Goal: Task Accomplishment & Management: Manage account settings

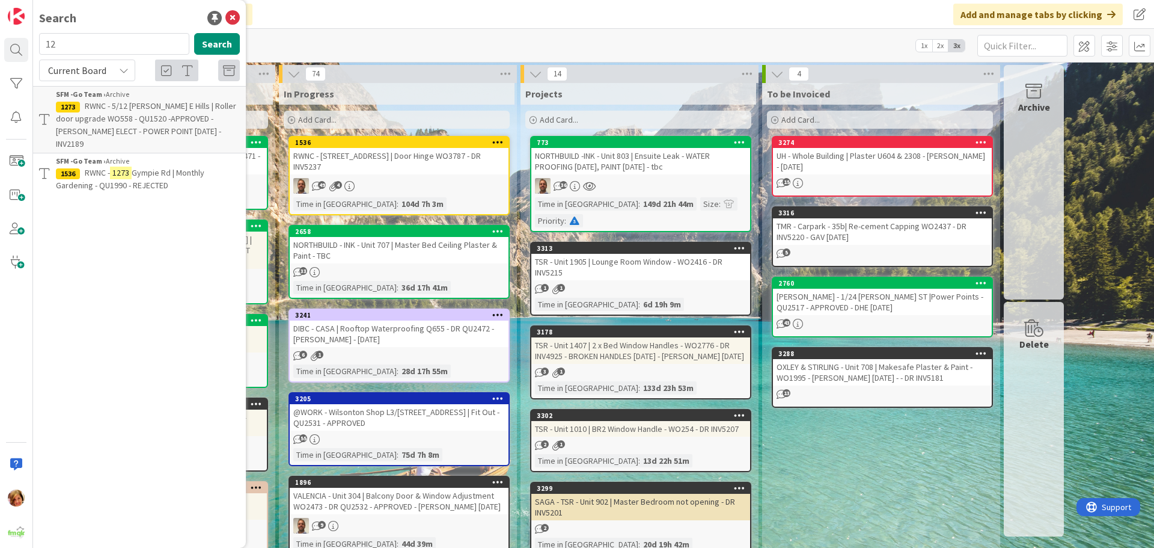
type input "1"
type input "308"
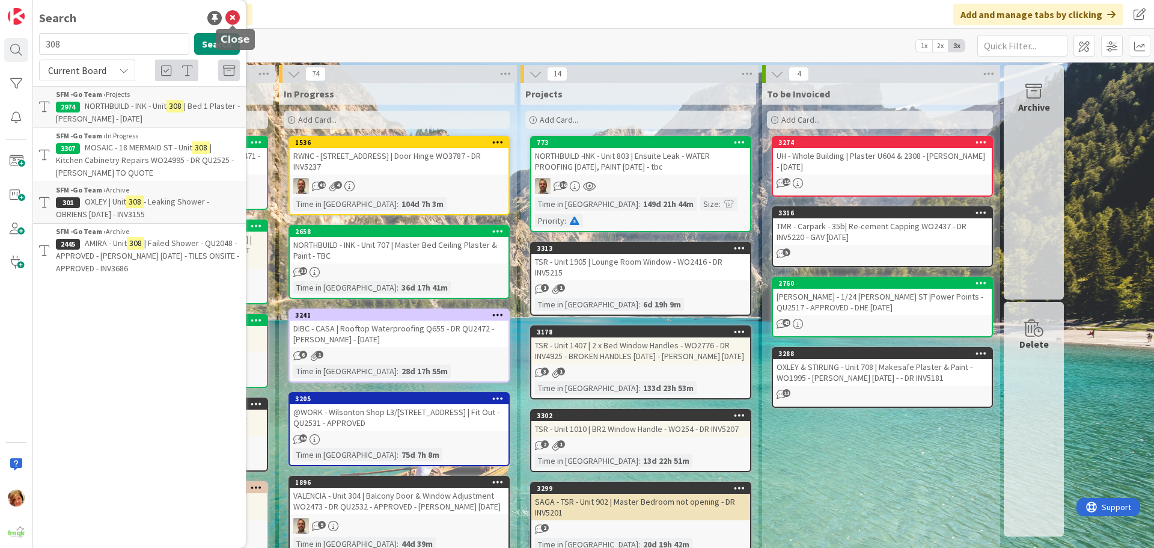
click at [228, 16] on icon at bounding box center [232, 18] width 14 height 14
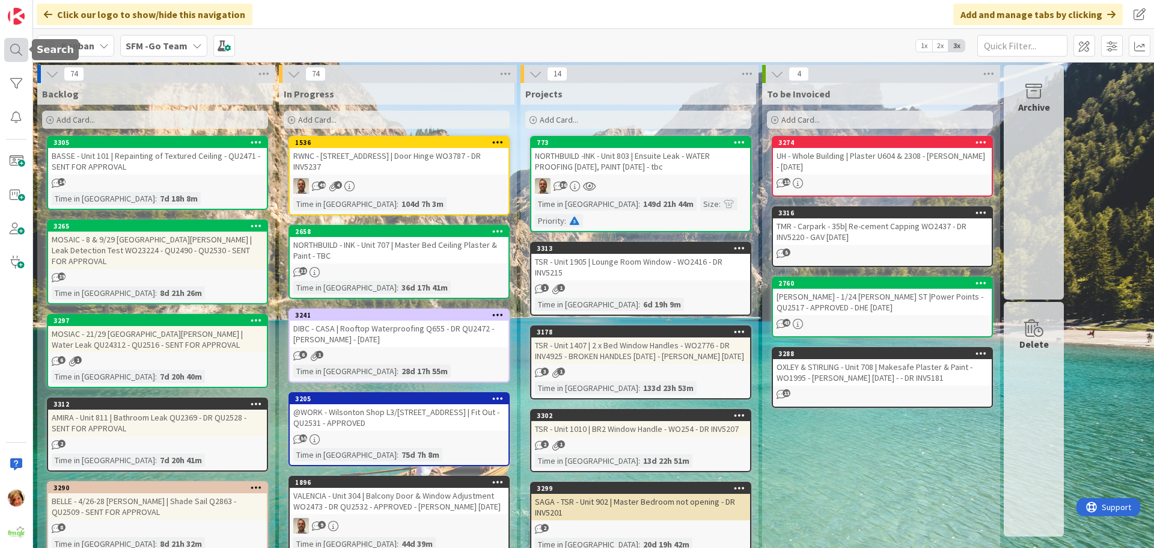
click at [18, 44] on div at bounding box center [16, 50] width 24 height 24
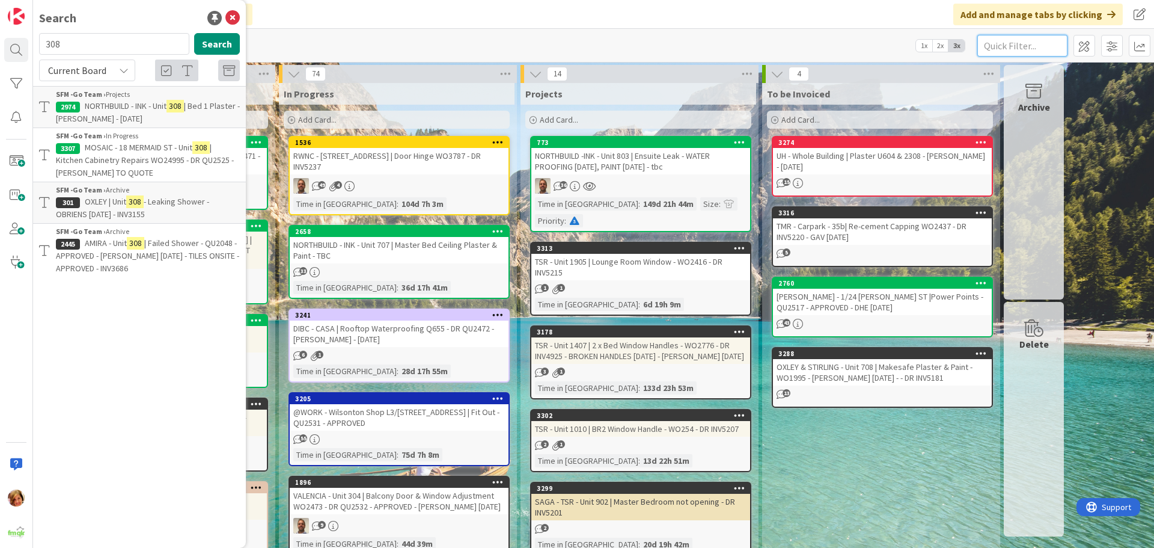
click at [1007, 45] on input "text" at bounding box center [1022, 46] width 90 height 22
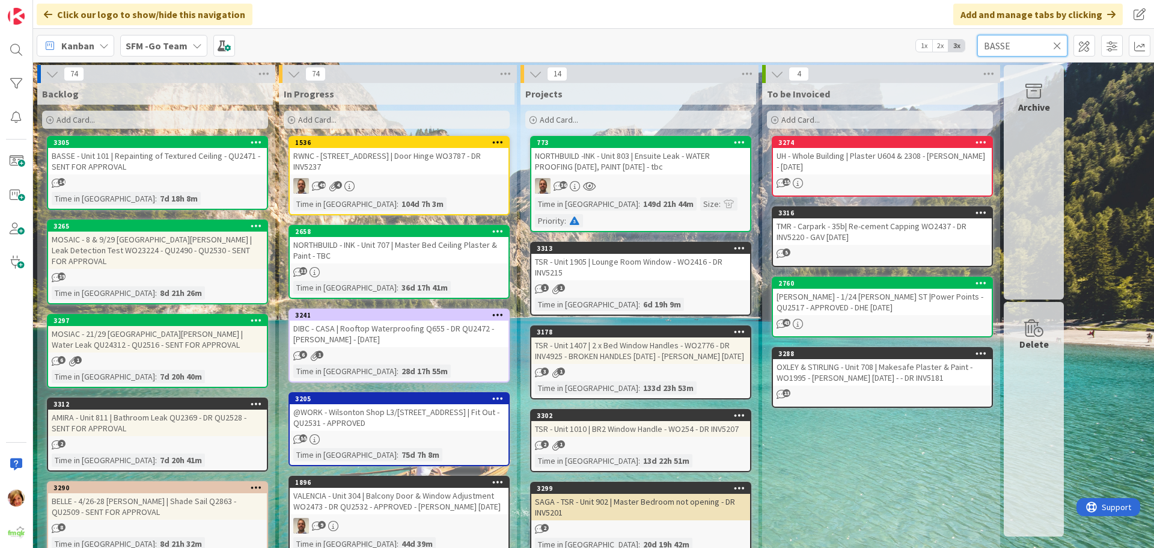
type input "BASSE"
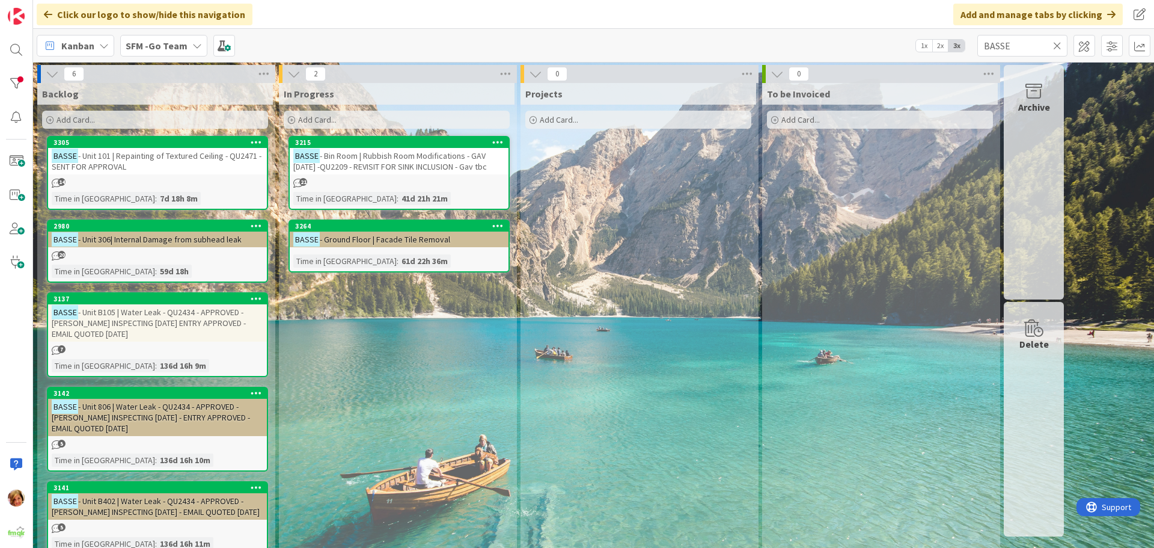
click at [1057, 44] on icon at bounding box center [1057, 45] width 8 height 11
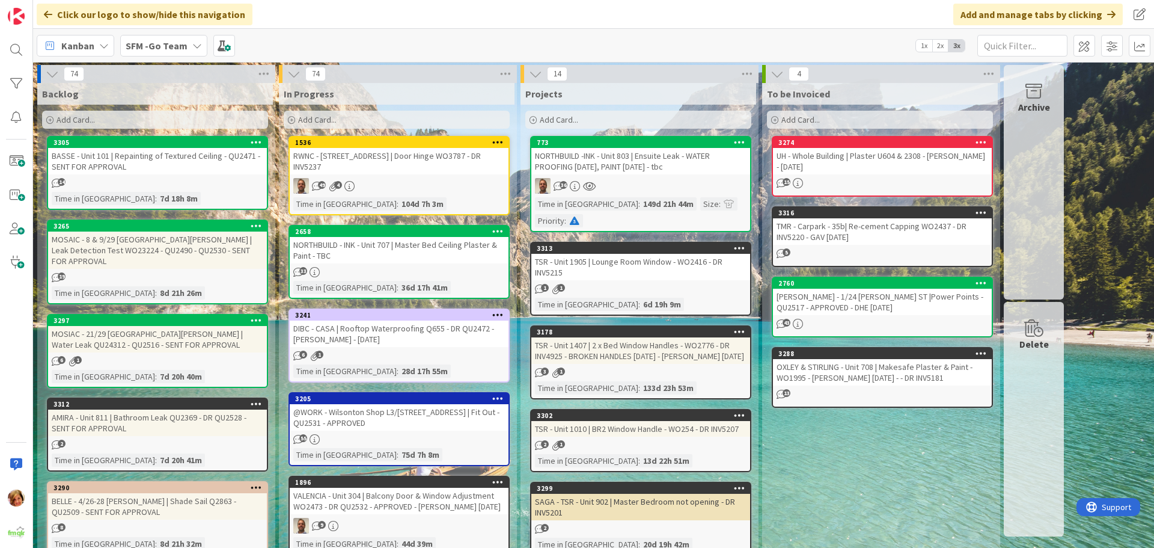
drag, startPoint x: 406, startPoint y: 129, endPoint x: 404, endPoint y: 137, distance: 8.2
click at [406, 129] on div "In Progress Add Card..." at bounding box center [397, 107] width 236 height 48
click at [403, 114] on div "Add Card..." at bounding box center [397, 120] width 226 height 18
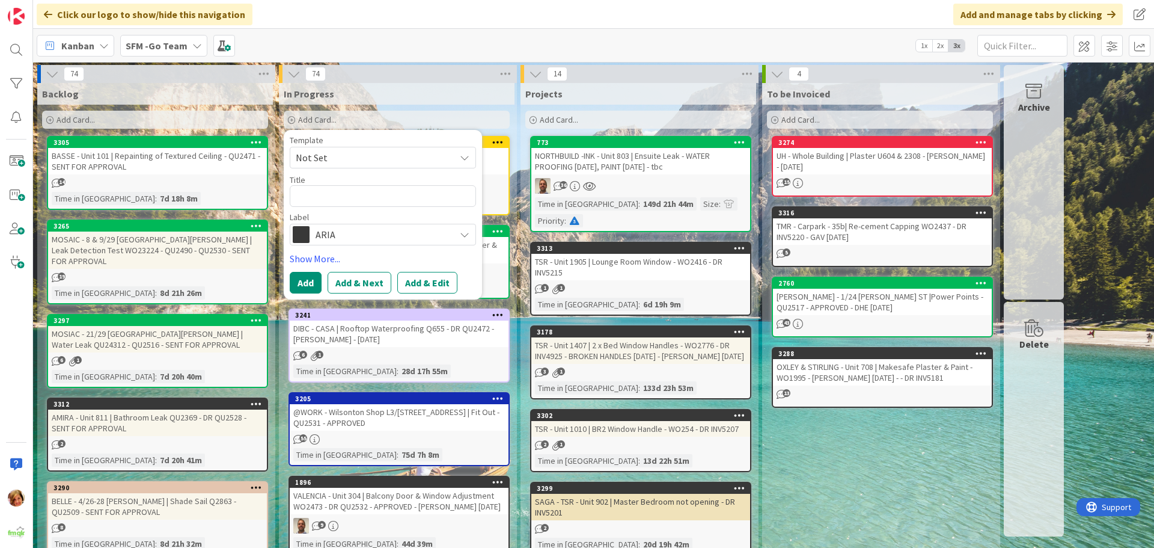
type textarea "x"
type textarea "B"
type textarea "x"
type textarea "BA"
type textarea "x"
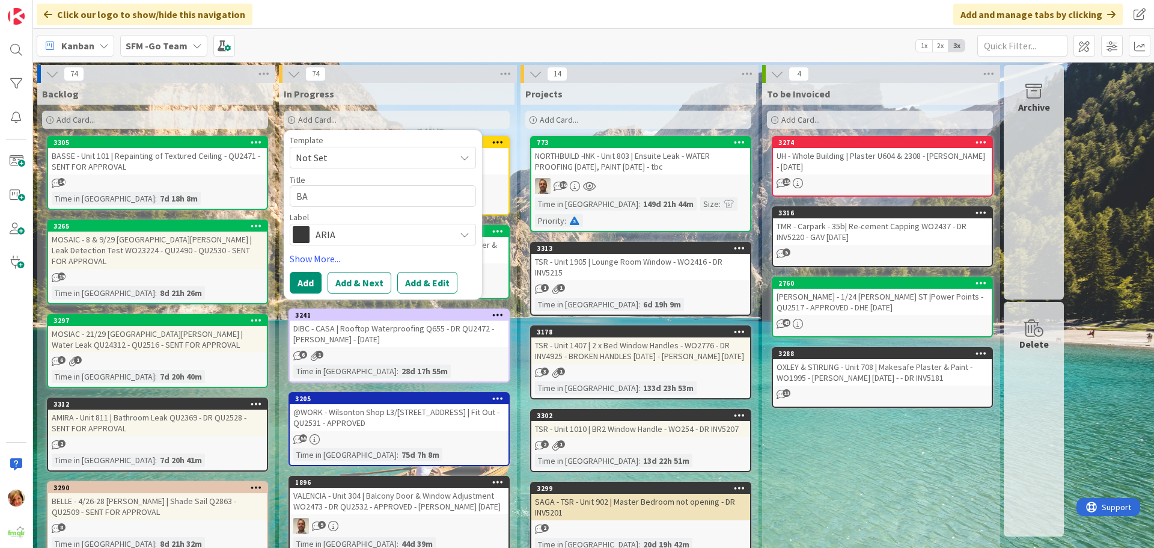
type textarea "BAS"
type textarea "x"
type textarea "BASS"
type textarea "x"
type textarea "BASSE"
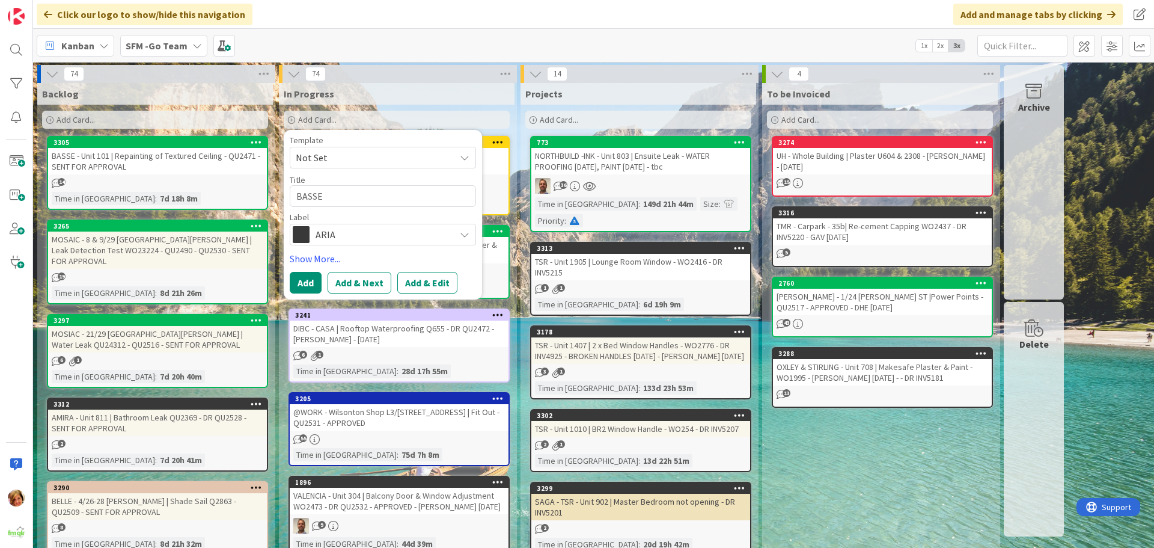
type textarea "x"
type textarea "BASSE"
type textarea "x"
type textarea "BASSE -"
type textarea "x"
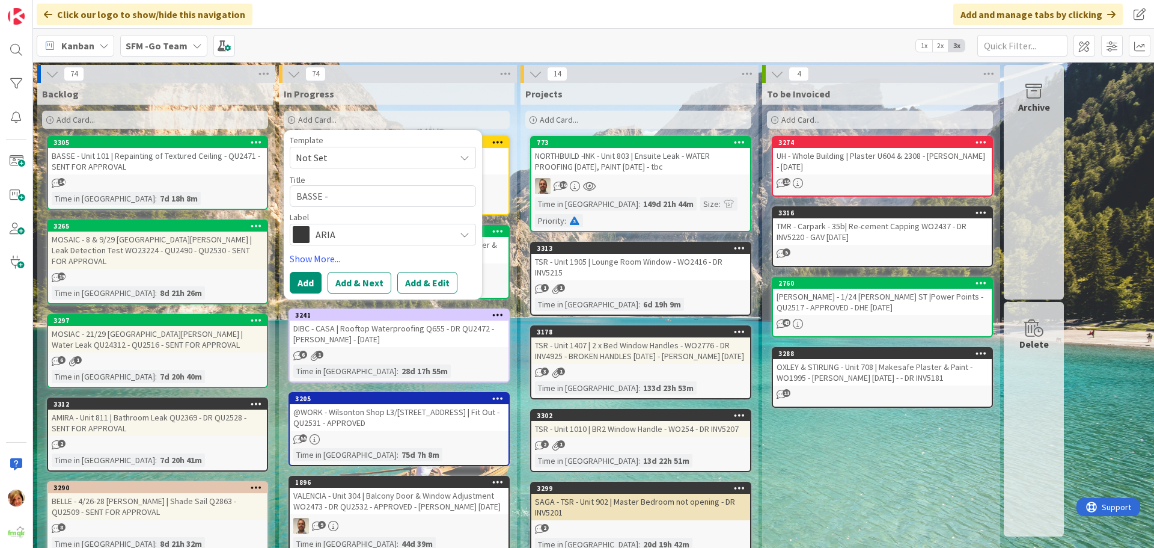
type textarea "BASSE -"
type textarea "x"
type textarea "BASSE - U"
type textarea "x"
type textarea "BASSE - UN"
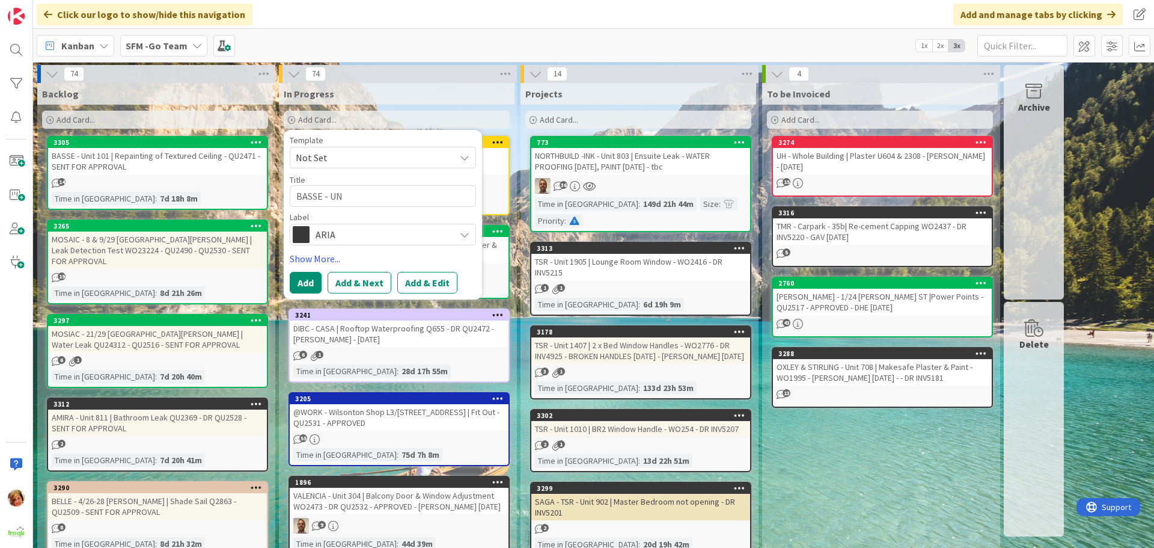
type textarea "x"
type textarea "[GEOGRAPHIC_DATA]"
type textarea "x"
type textarea "BASSE - UN"
type textarea "x"
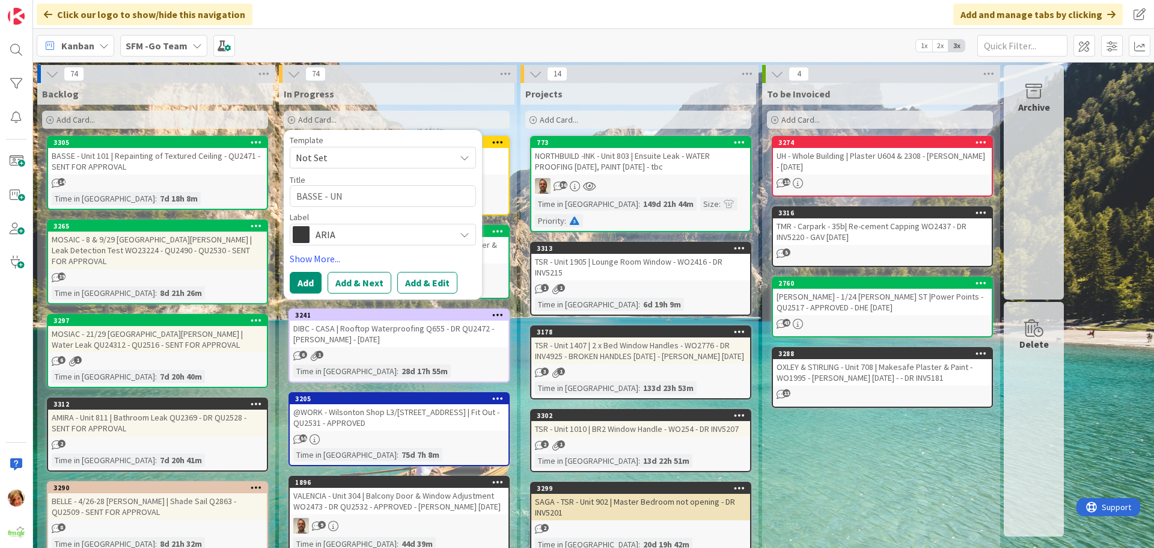
type textarea "BASSE - U"
type textarea "x"
type textarea "BASSE - Un"
type textarea "x"
type textarea "BASSE - Uni"
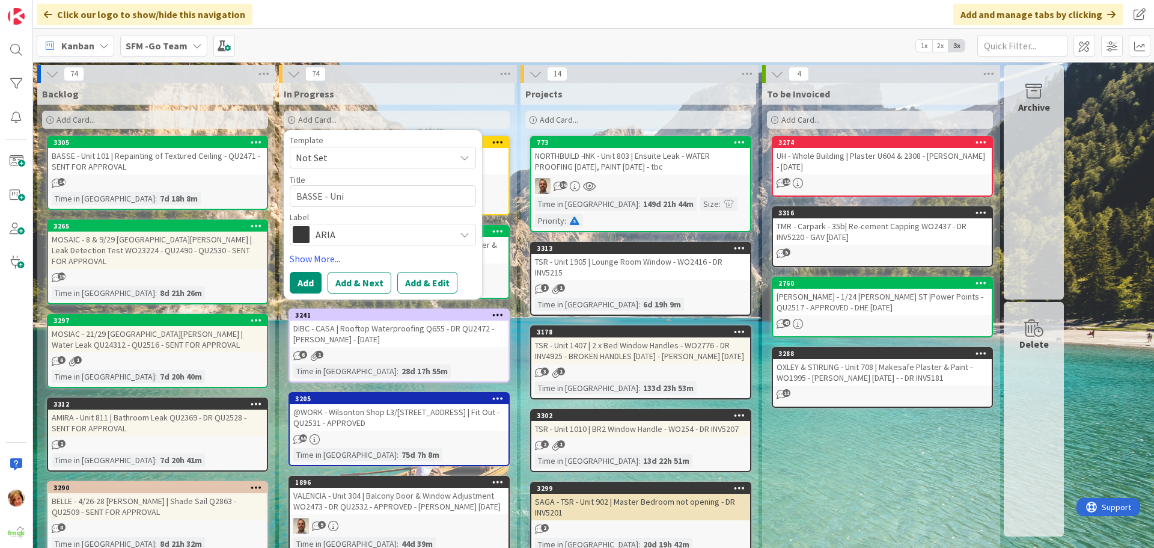
type textarea "x"
type textarea "BASSE - Unit"
type textarea "x"
type textarea "BASSE - Unit"
type textarea "x"
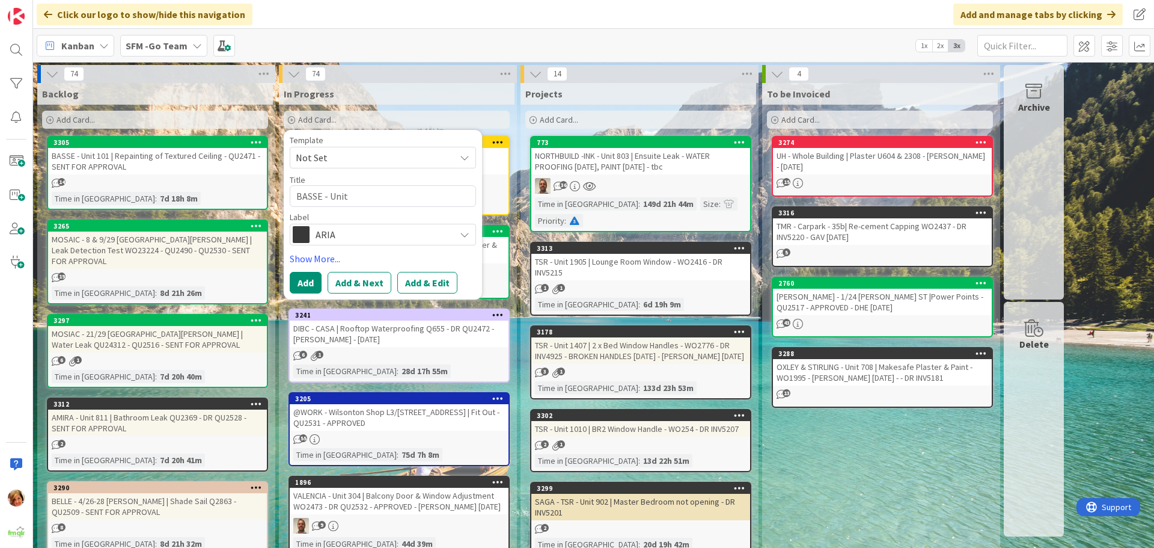
type textarea "BASSE - Unit 3"
type textarea "x"
type textarea "BASSE - Unit 30"
type textarea "x"
type textarea "BASSE - Unit 308"
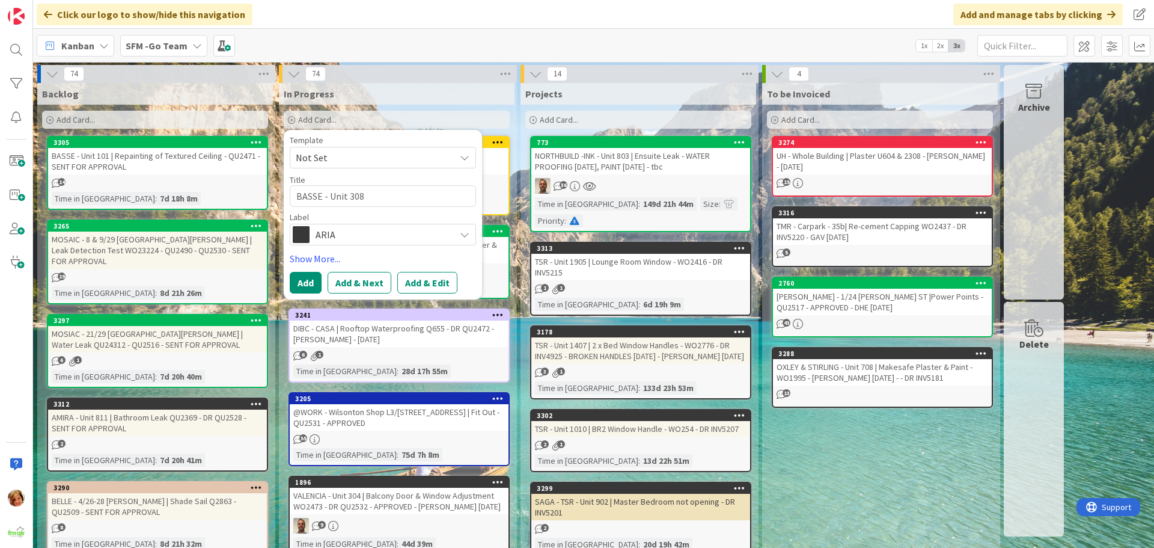
type textarea "x"
type textarea "BASSE - Unit 308"
type textarea "x"
type textarea "BASSE - Unit 308 |"
type textarea "x"
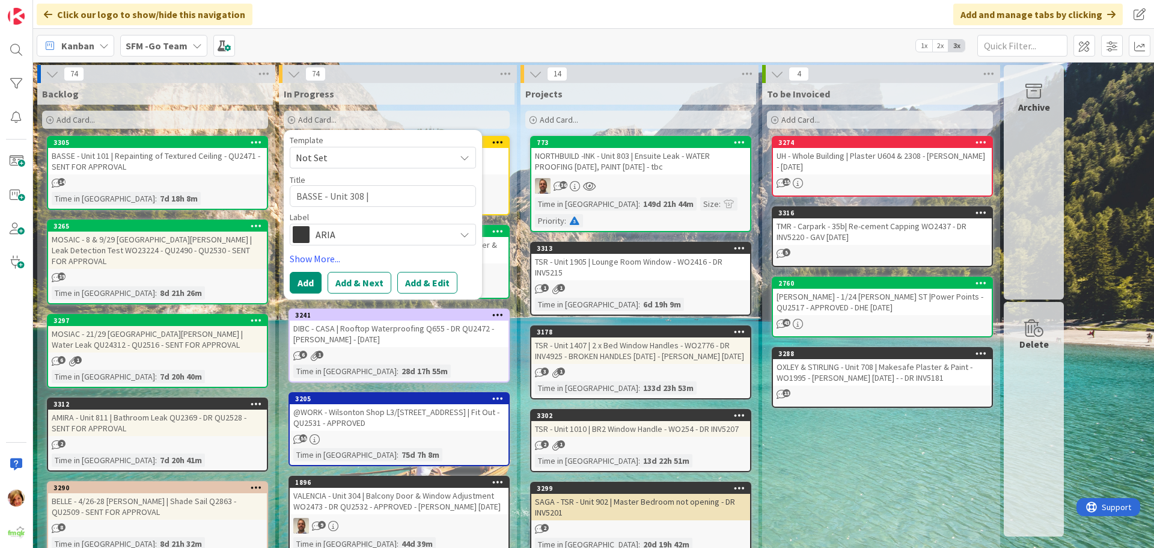
type textarea "BASSE - Unit 308 |"
type textarea "x"
type textarea "BASSE - Unit 308 | C"
type textarea "x"
type textarea "BASSE - Unit 308 | Ce"
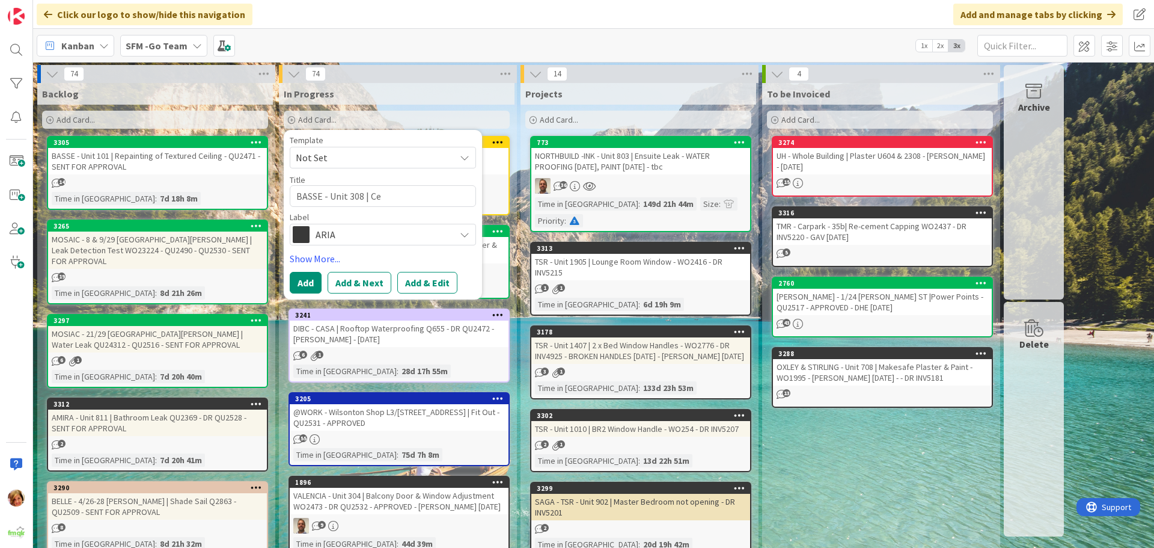
type textarea "x"
type textarea "BASSE - Unit 308 | Cei"
type textarea "x"
type textarea "BASSE - Unit 308 | Ceili"
type textarea "x"
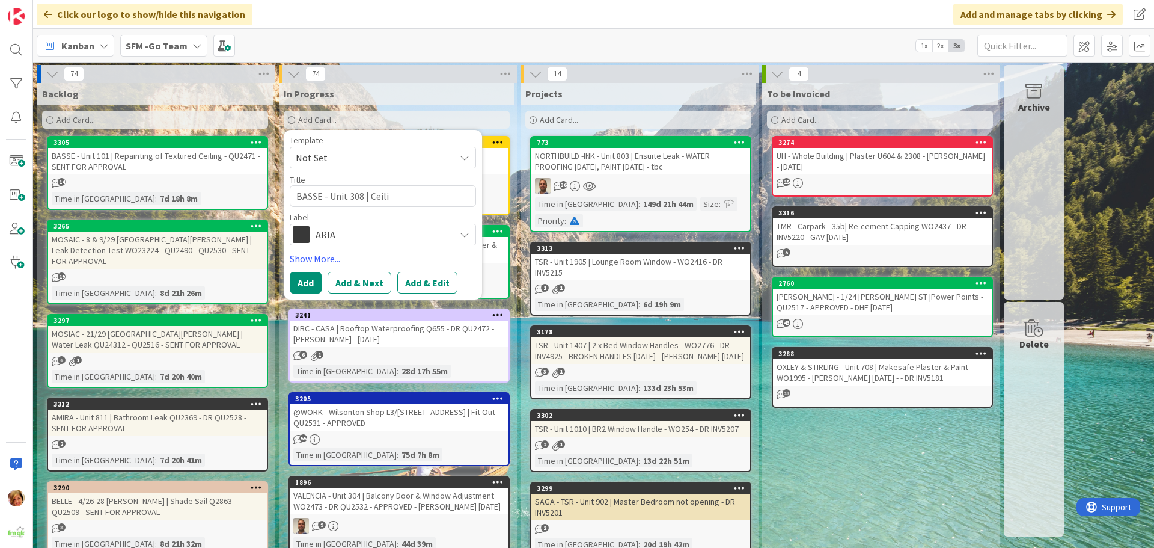
type textarea "BASSE - Unit 308 | Ceilin"
type textarea "x"
type textarea "BASSE - Unit 308 | Ceiling"
type textarea "x"
type textarea "BASSE - Unit 308 | Ceiling"
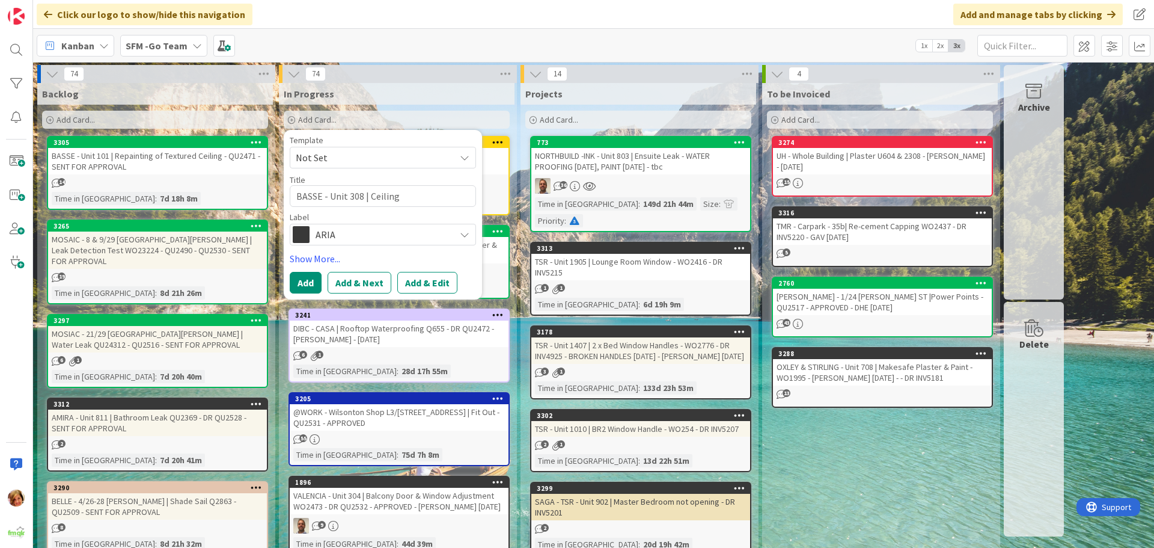
type textarea "x"
type textarea "BASSE - Unit 308 | Ceiling R"
type textarea "x"
type textarea "BASSE - Unit 308 | Ceiling Rp"
type textarea "x"
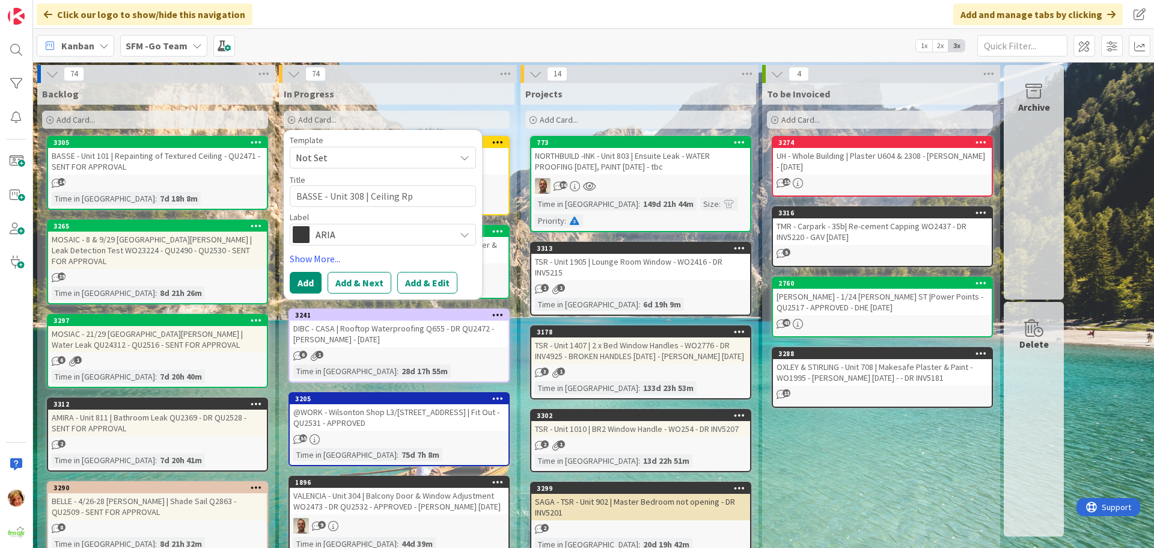
type textarea "BASSE - Unit 308 | Ceiling R"
type textarea "x"
type textarea "BASSE - Unit 308 | Ceiling Re"
type textarea "x"
type textarea "BASSE - Unit 308 | Ceiling Repa"
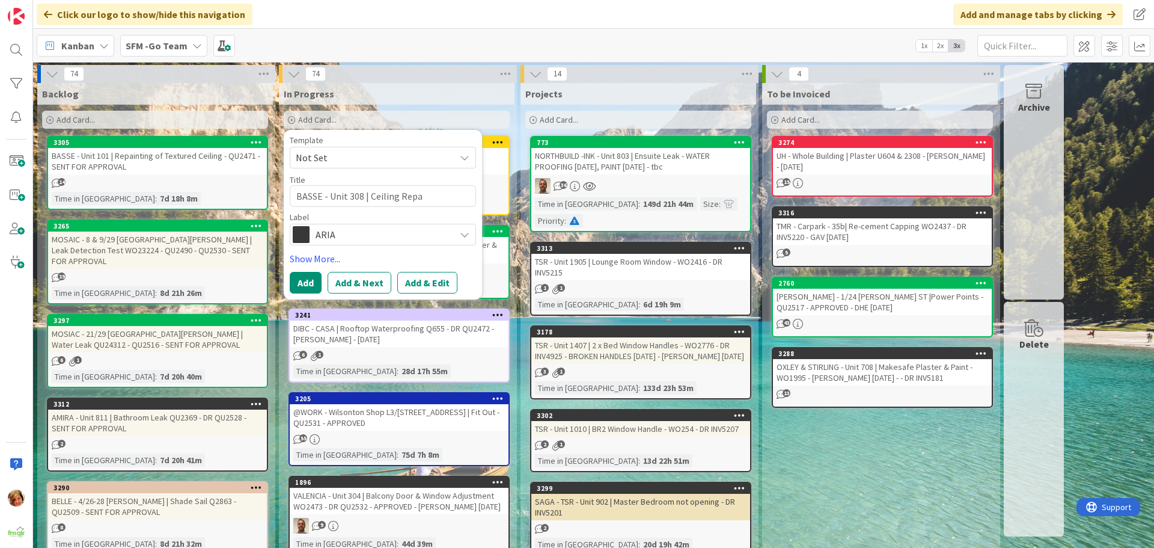
type textarea "x"
type textarea "BASSE - Unit 308 | Ceiling Repai"
type textarea "x"
type textarea "BASSE - Unit 308 | Ceiling Repair"
type textarea "x"
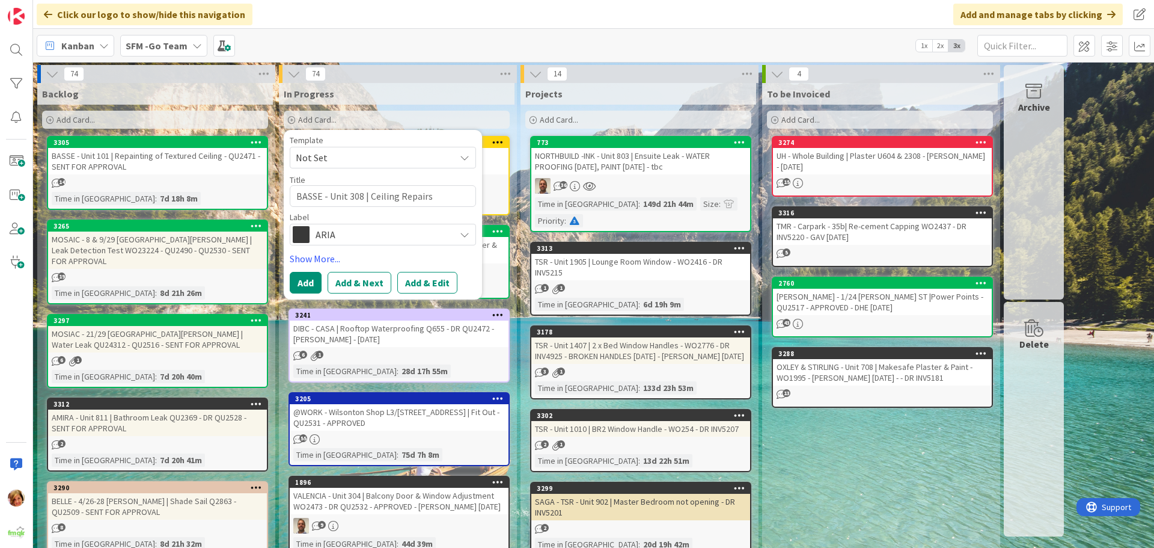
type textarea "BASSE - Unit 308 | Ceiling Repairs"
click at [373, 236] on span "ARIA" at bounding box center [382, 234] width 133 height 17
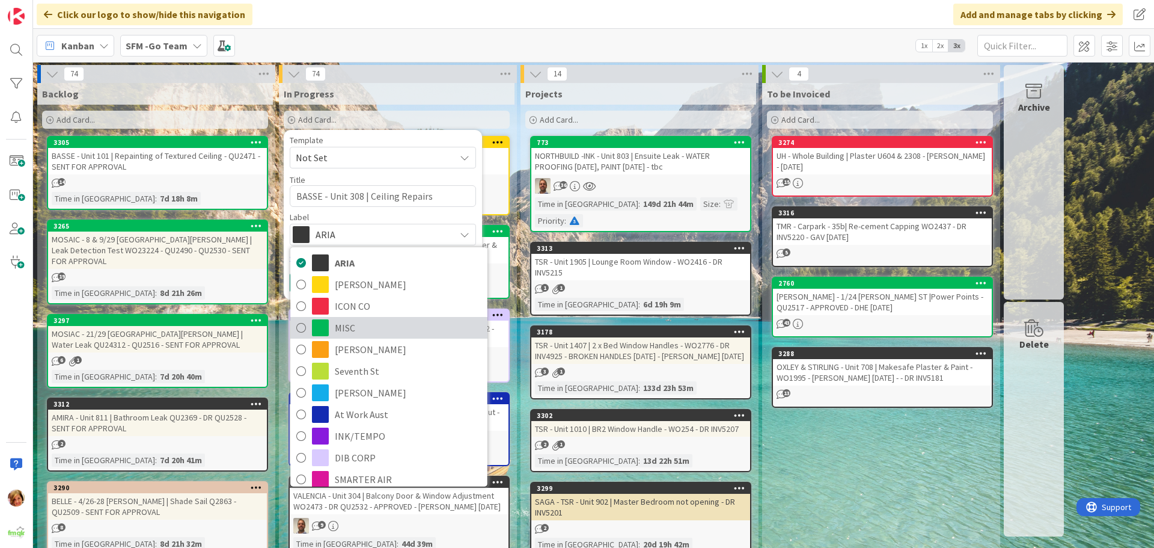
click at [340, 330] on span "MISC" at bounding box center [408, 328] width 147 height 18
type textarea "x"
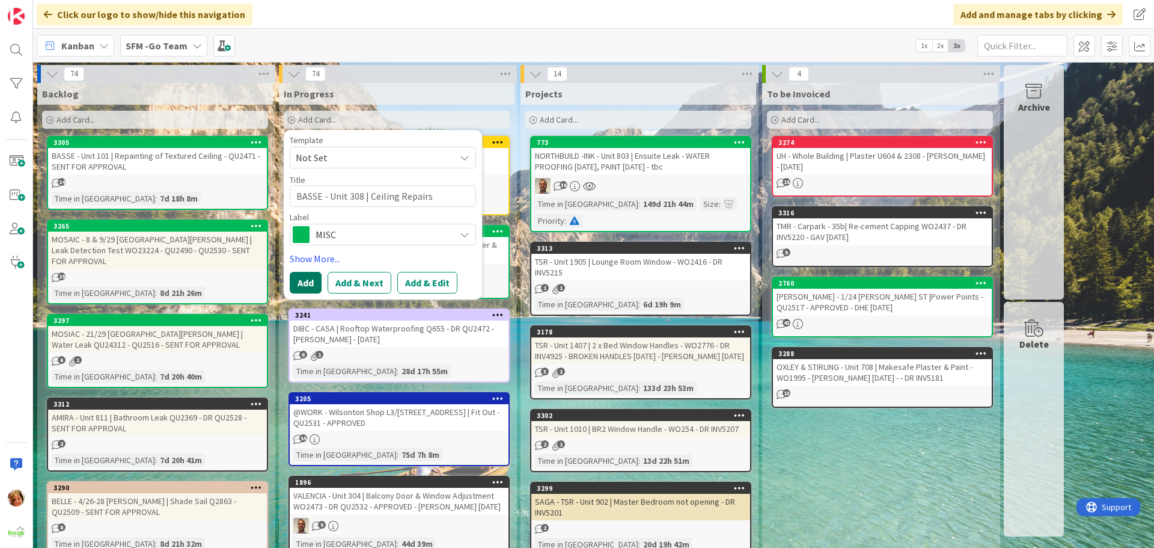
click at [303, 283] on button "Add" at bounding box center [306, 283] width 32 height 22
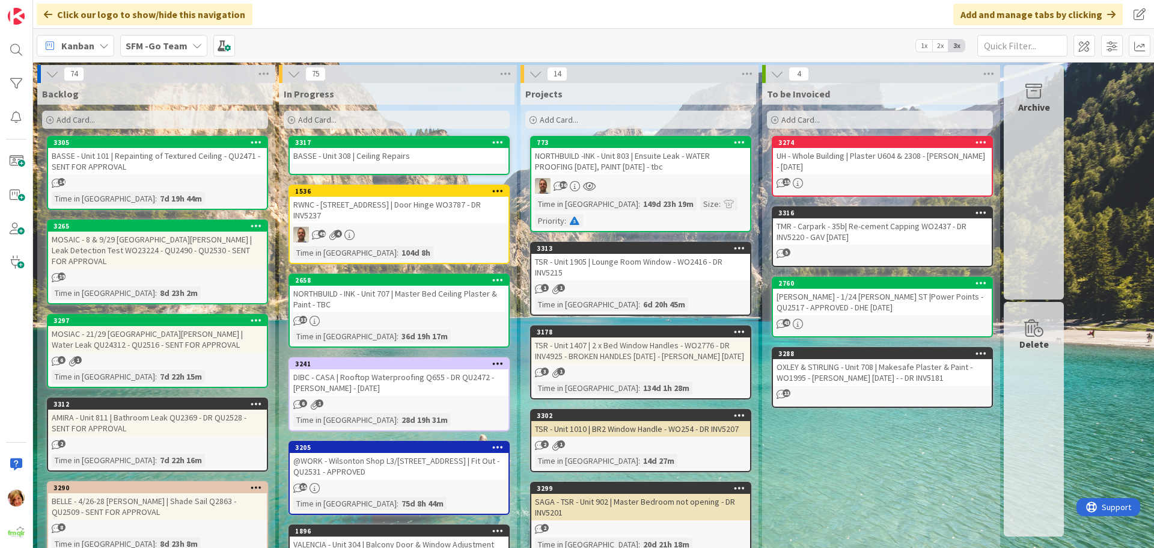
click at [385, 155] on div "BASSE - Unit 308 | Ceiling Repairs" at bounding box center [399, 156] width 219 height 16
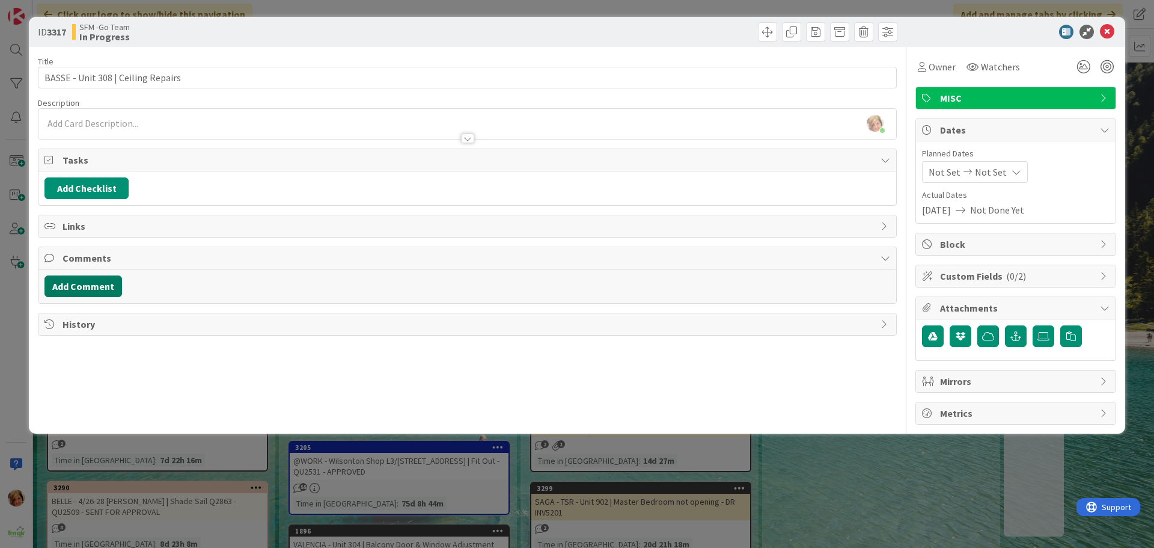
click at [83, 287] on button "Add Comment" at bounding box center [83, 286] width 78 height 22
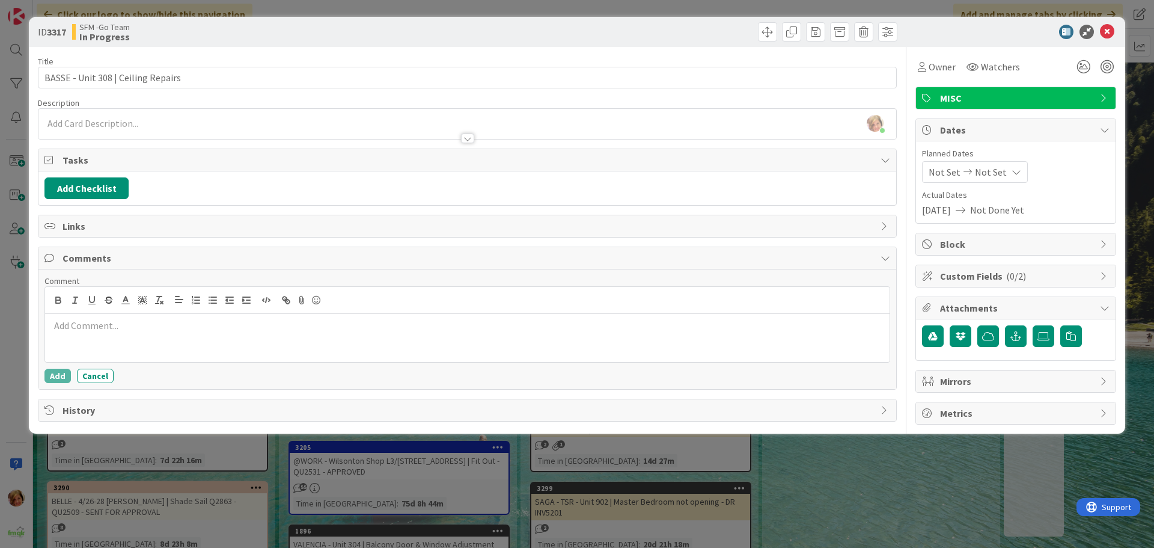
click at [91, 332] on p at bounding box center [467, 326] width 835 height 14
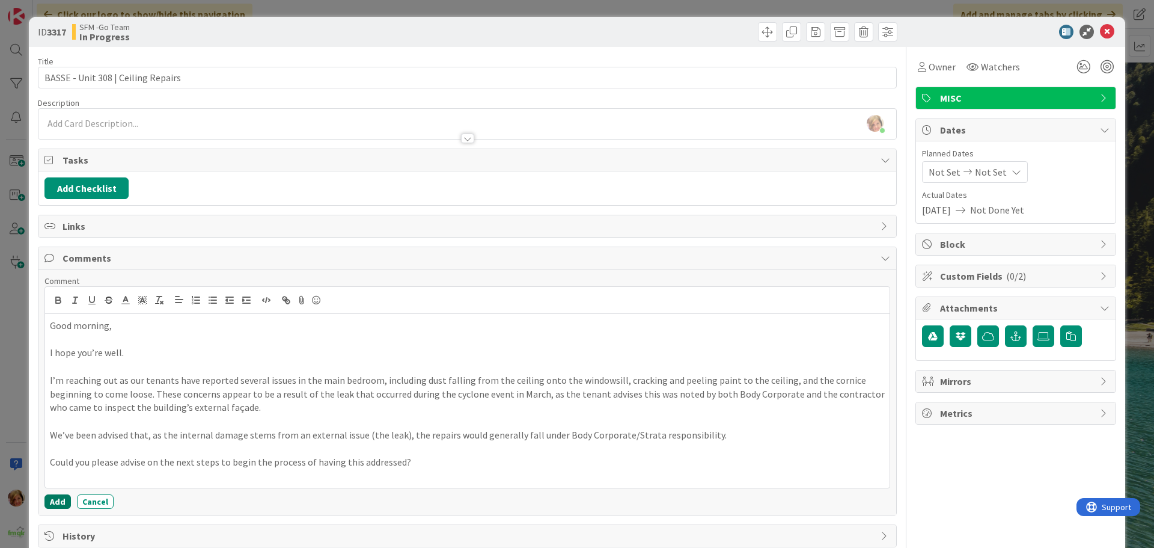
click at [55, 498] on button "Add" at bounding box center [57, 501] width 26 height 14
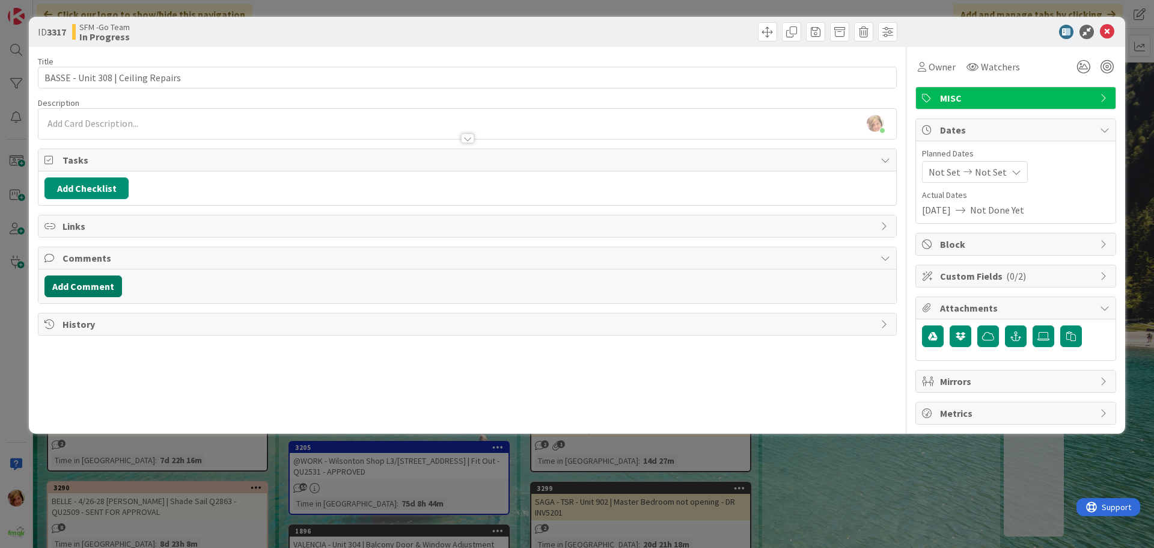
click at [73, 282] on button "Add Comment" at bounding box center [83, 286] width 78 height 22
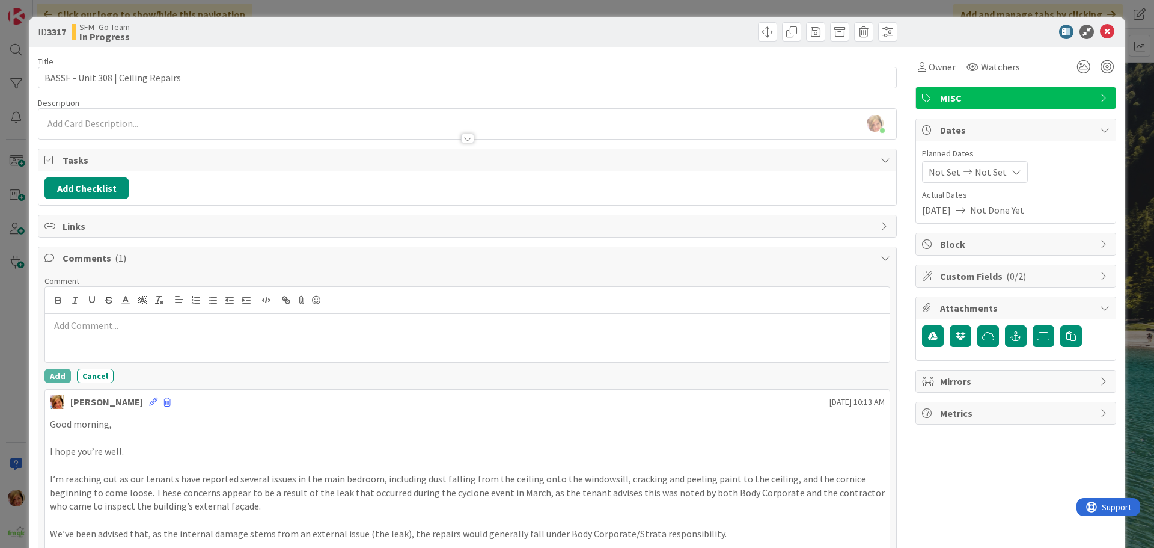
click at [85, 340] on div at bounding box center [467, 338] width 845 height 48
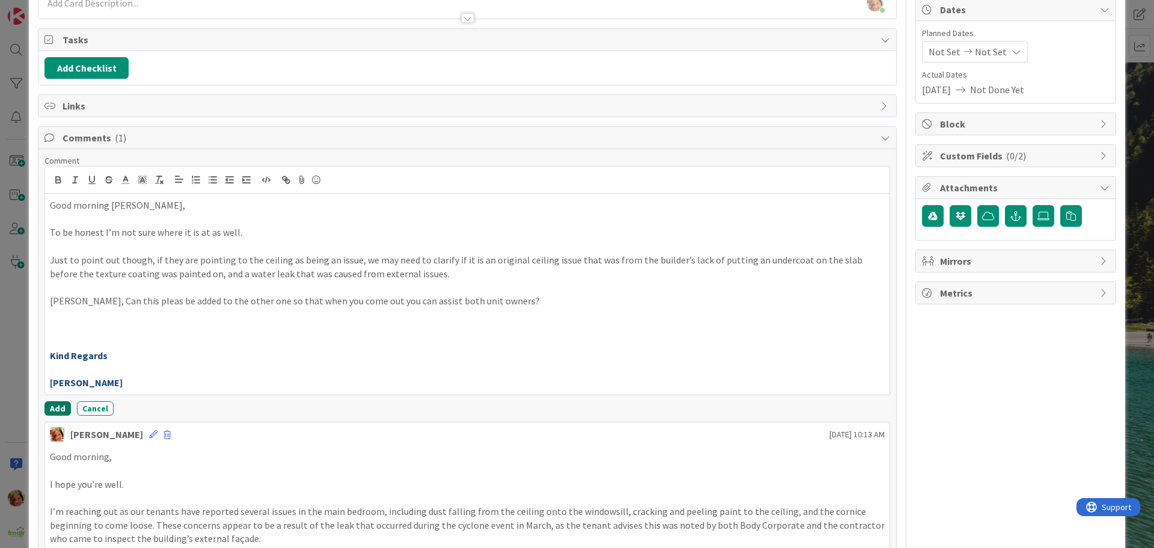
click at [57, 404] on button "Add" at bounding box center [57, 408] width 26 height 14
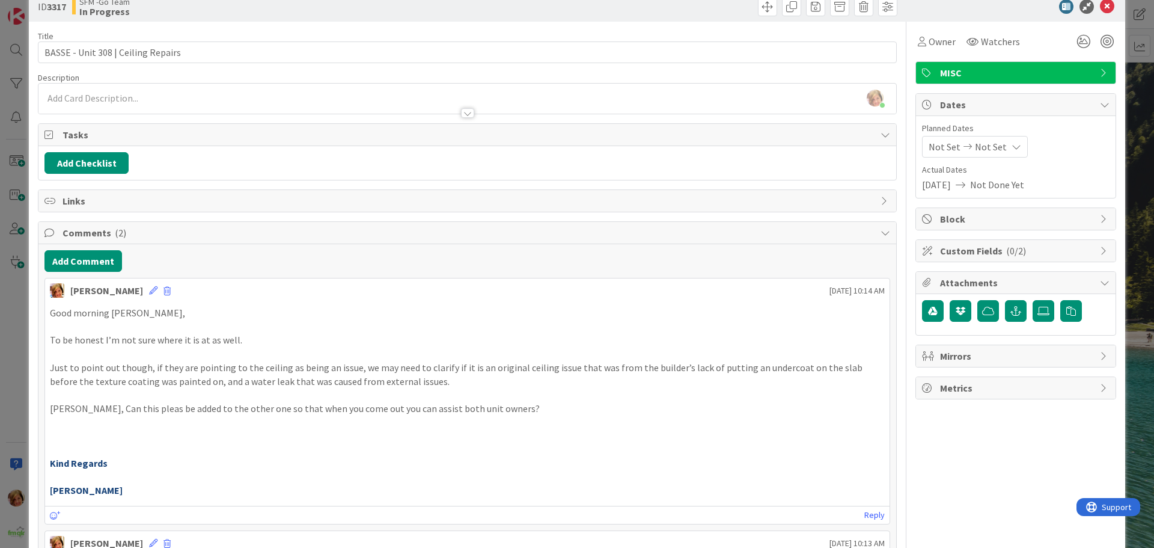
scroll to position [120, 0]
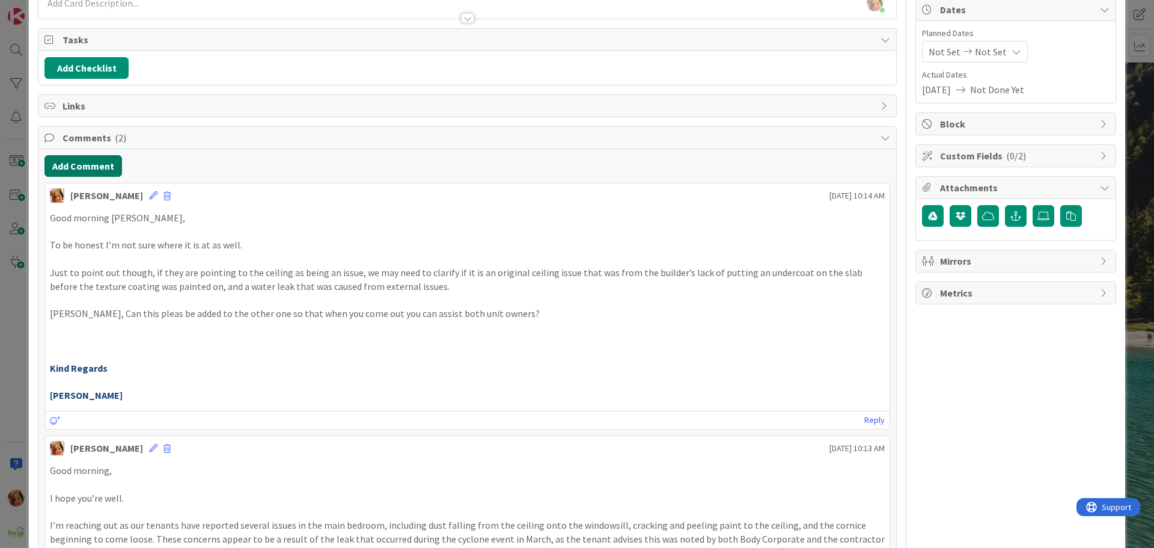
click at [77, 164] on button "Add Comment" at bounding box center [83, 166] width 78 height 22
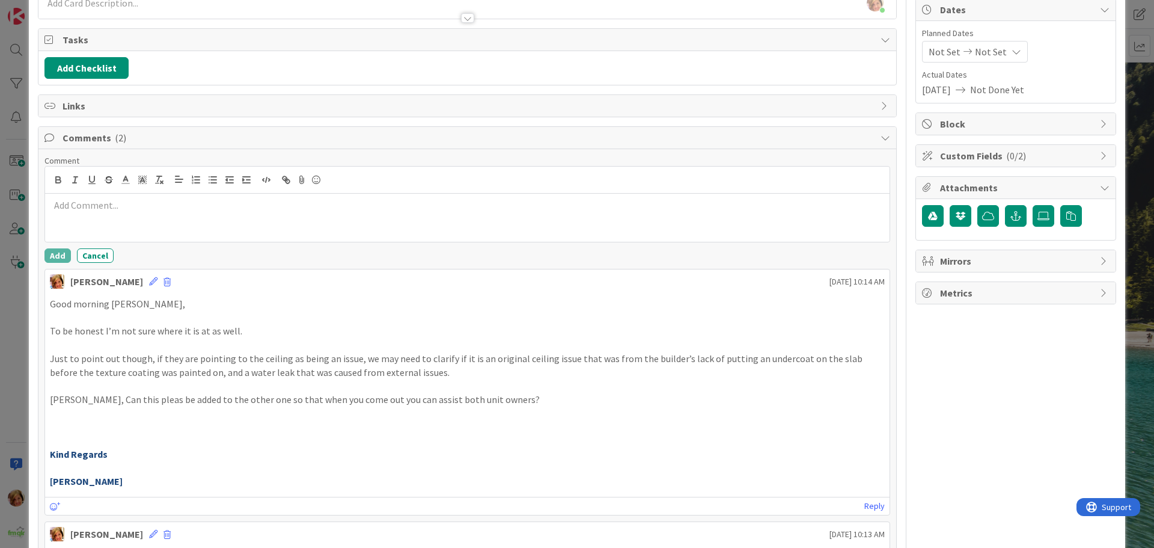
drag, startPoint x: 77, startPoint y: 164, endPoint x: 123, endPoint y: 213, distance: 67.6
click at [127, 213] on div at bounding box center [467, 218] width 845 height 48
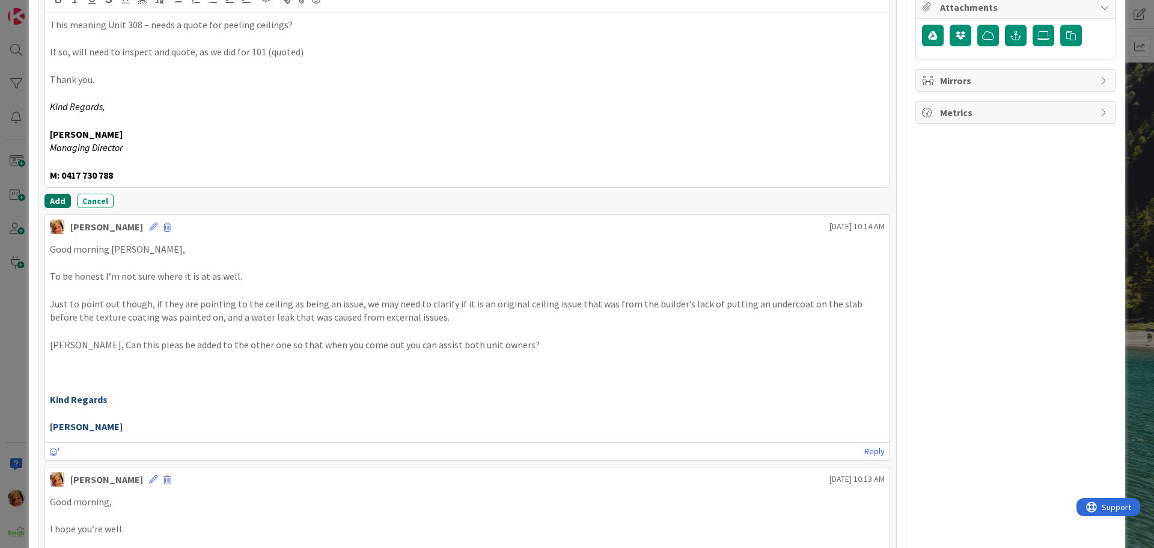
click at [59, 196] on button "Add" at bounding box center [57, 201] width 26 height 14
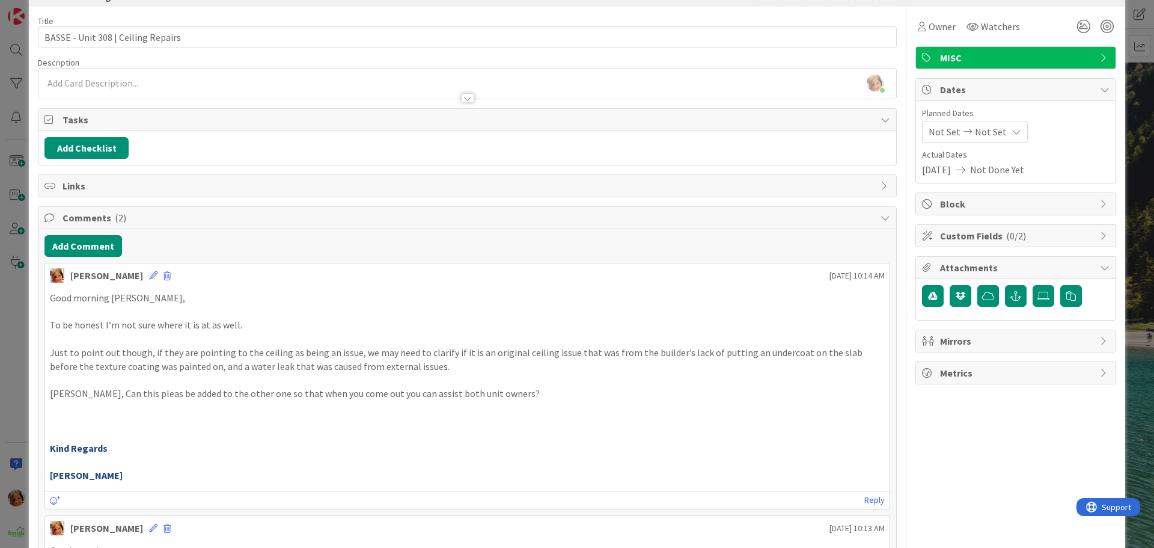
scroll to position [0, 0]
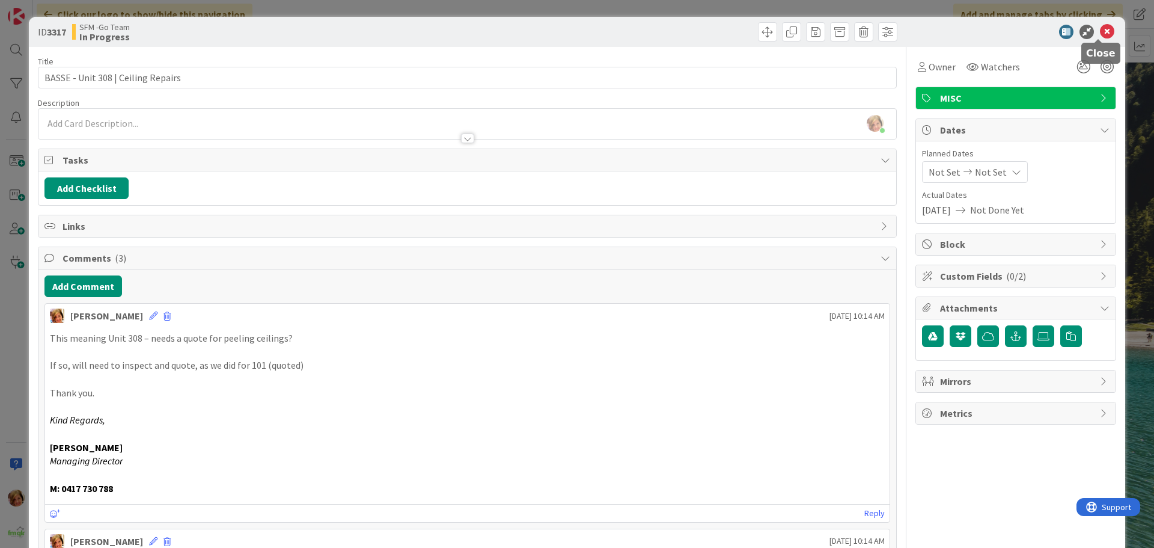
click at [1100, 32] on icon at bounding box center [1107, 32] width 14 height 14
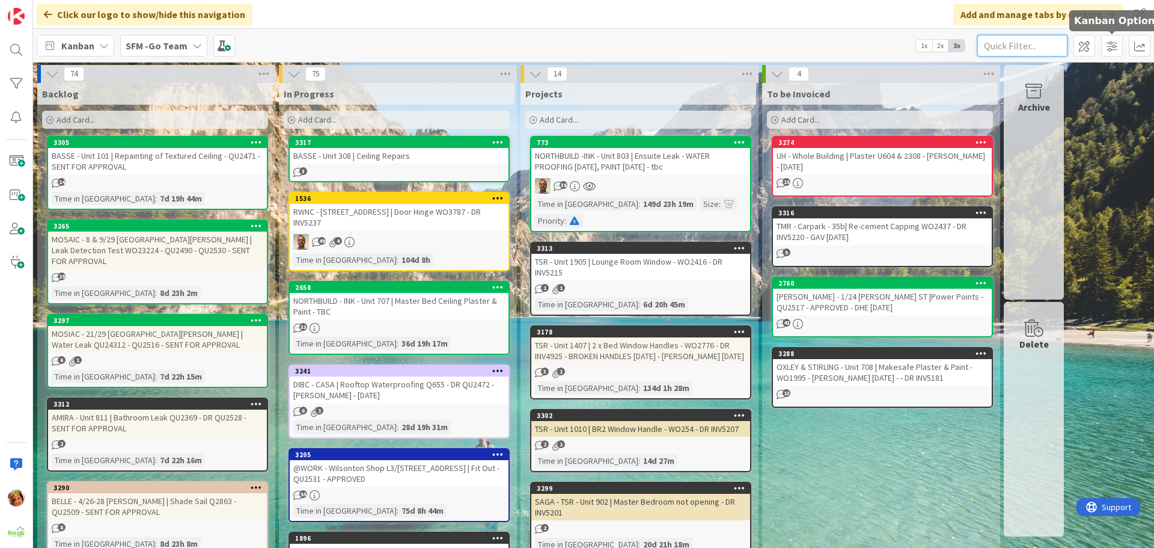
click at [1035, 44] on input "text" at bounding box center [1022, 46] width 90 height 22
type input "1003"
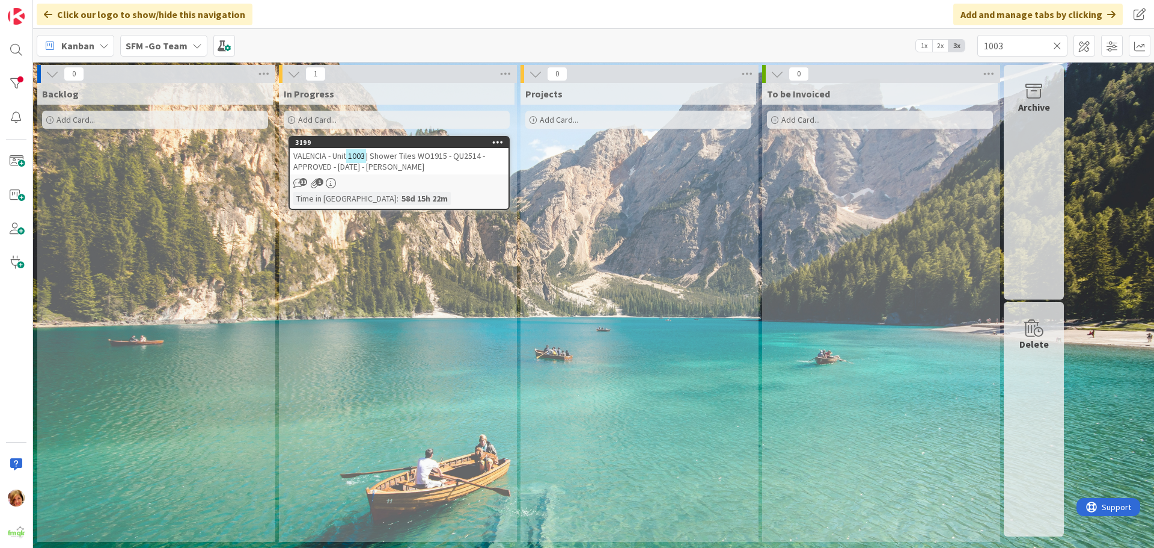
click at [424, 156] on span "| Shower Tiles WO1915 - QU2514 - APPROVED - [DATE] - [PERSON_NAME]" at bounding box center [389, 161] width 192 height 22
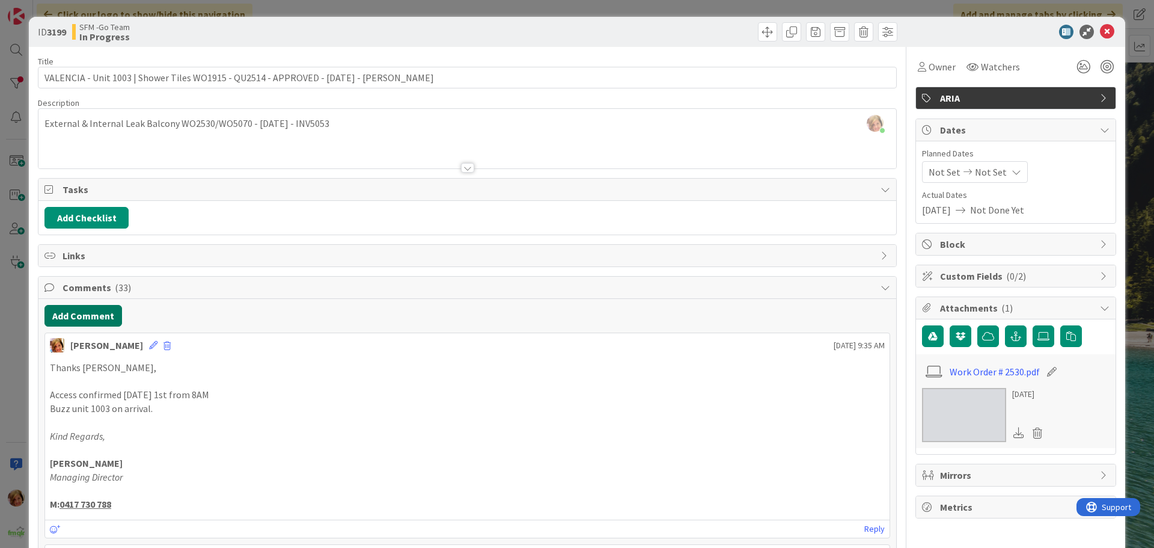
click at [86, 317] on button "Add Comment" at bounding box center [83, 316] width 78 height 22
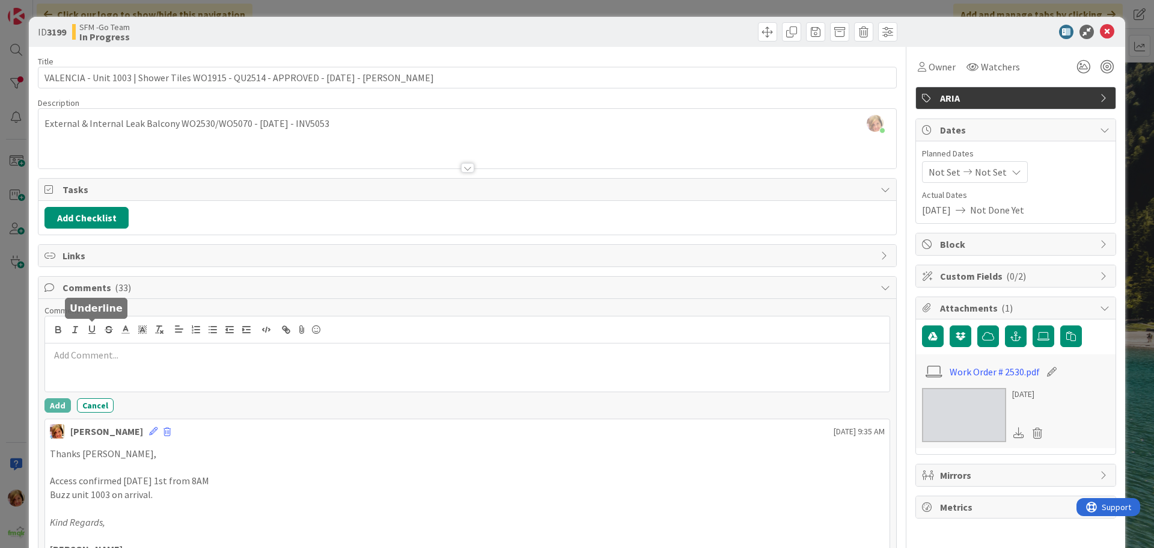
click at [92, 347] on div at bounding box center [467, 367] width 845 height 48
click at [92, 361] on p at bounding box center [467, 355] width 835 height 14
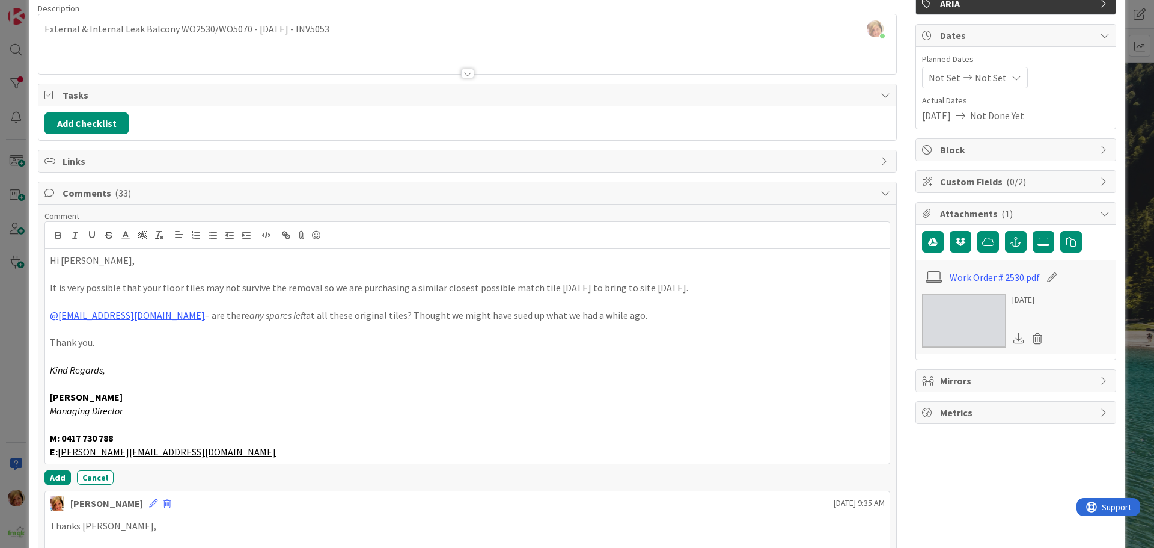
scroll to position [185, 0]
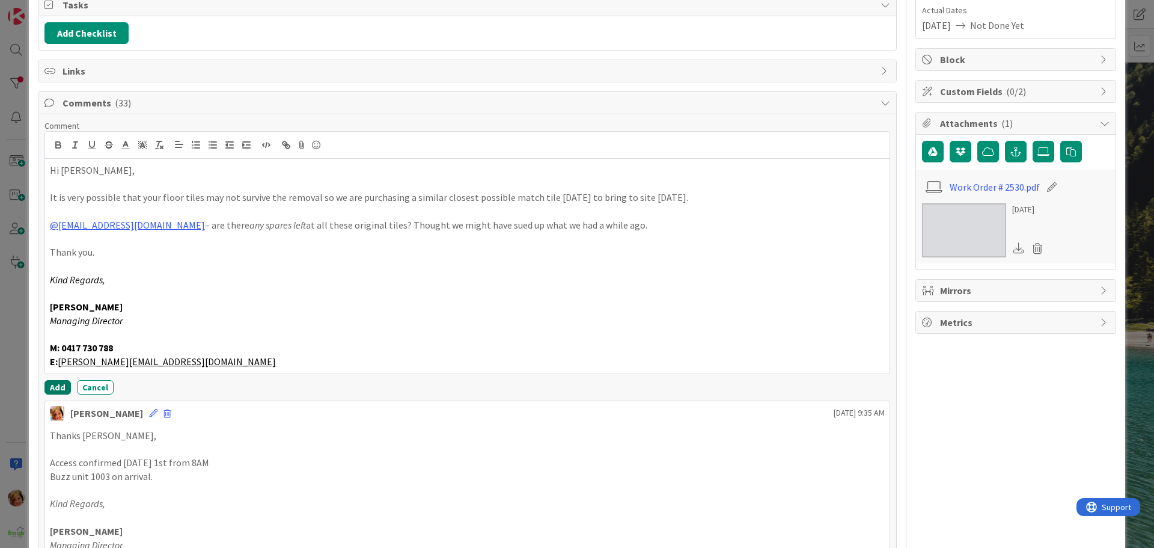
click at [53, 386] on button "Add" at bounding box center [57, 387] width 26 height 14
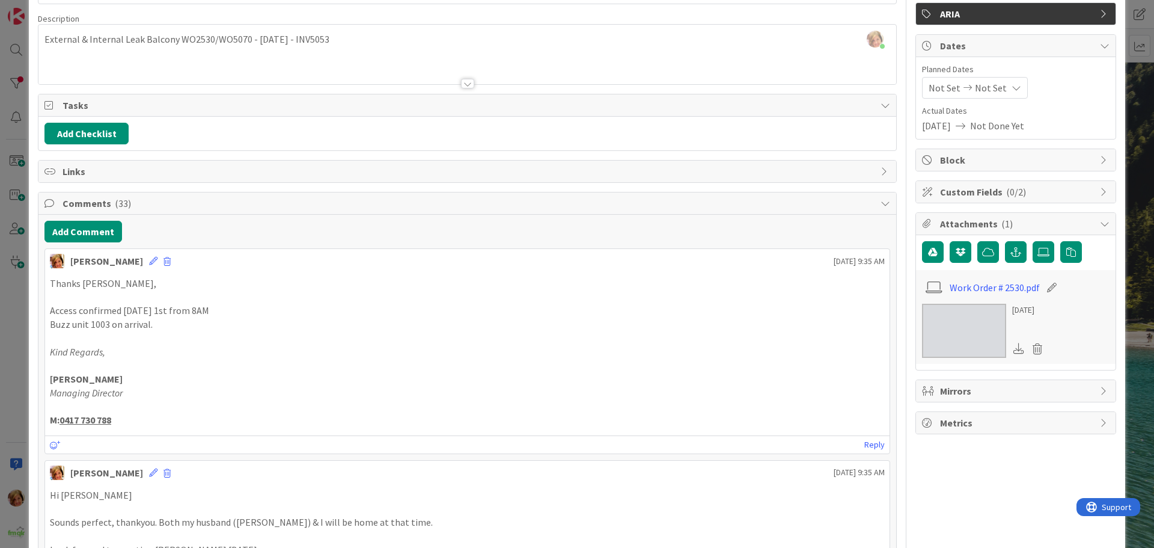
scroll to position [0, 0]
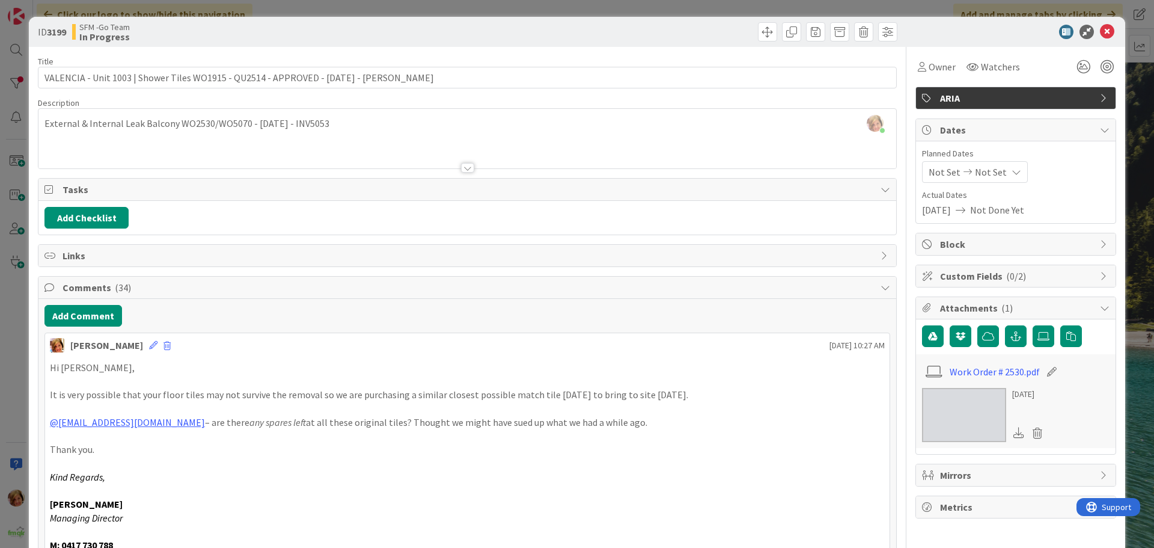
click at [512, 34] on div at bounding box center [684, 31] width 427 height 19
click at [1100, 34] on icon at bounding box center [1107, 32] width 14 height 14
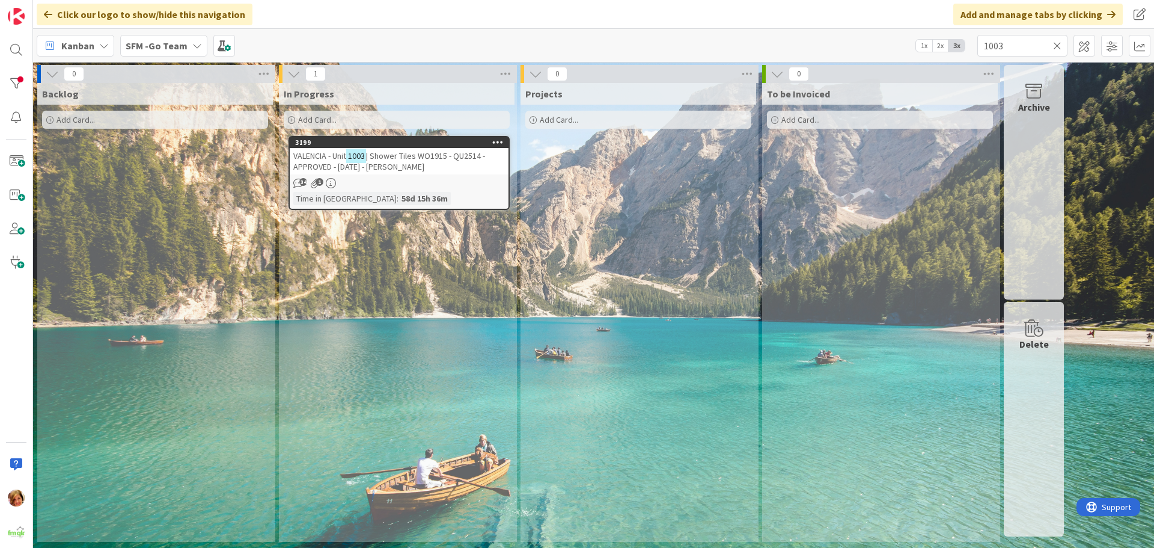
click at [1057, 44] on icon at bounding box center [1057, 45] width 8 height 11
click at [1057, 44] on input "text" at bounding box center [1022, 46] width 90 height 22
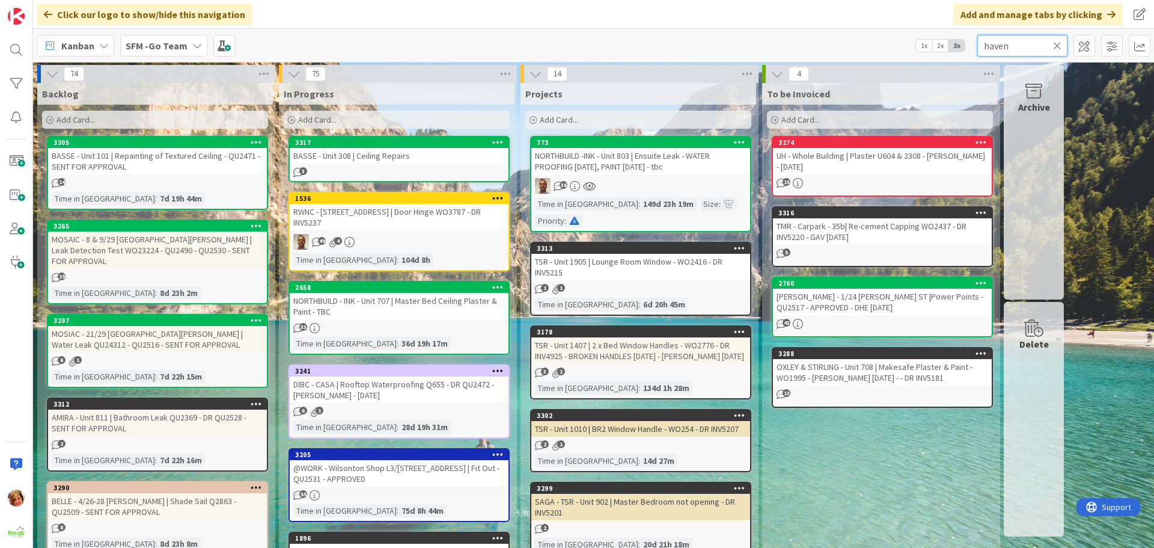
type input "haven"
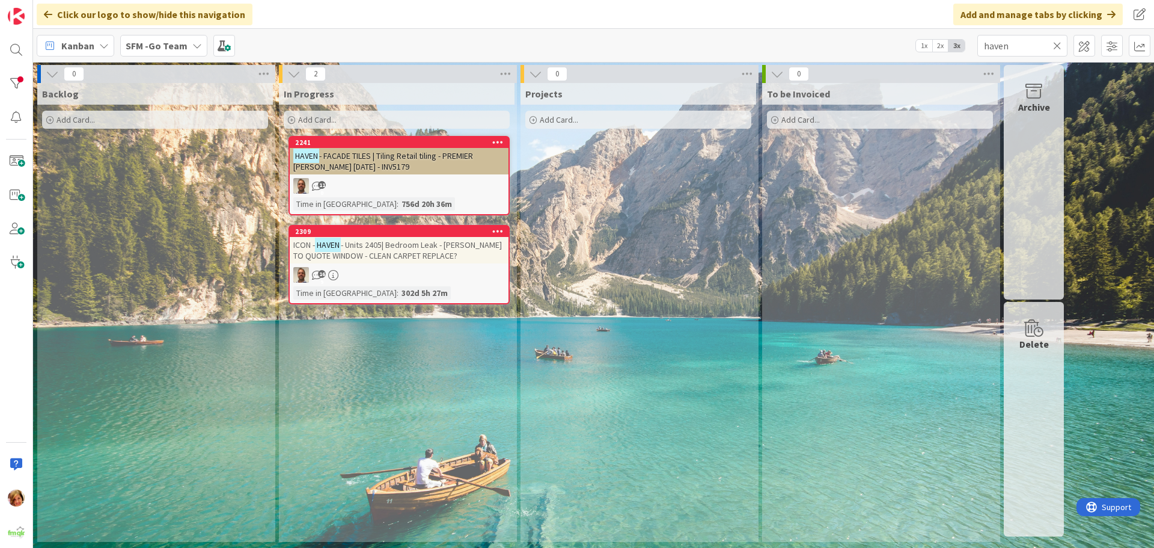
click at [397, 155] on span "- FACADE TILES | Tiling Retail tiling - PREMIER [PERSON_NAME] [DATE] - INV5179" at bounding box center [383, 161] width 180 height 22
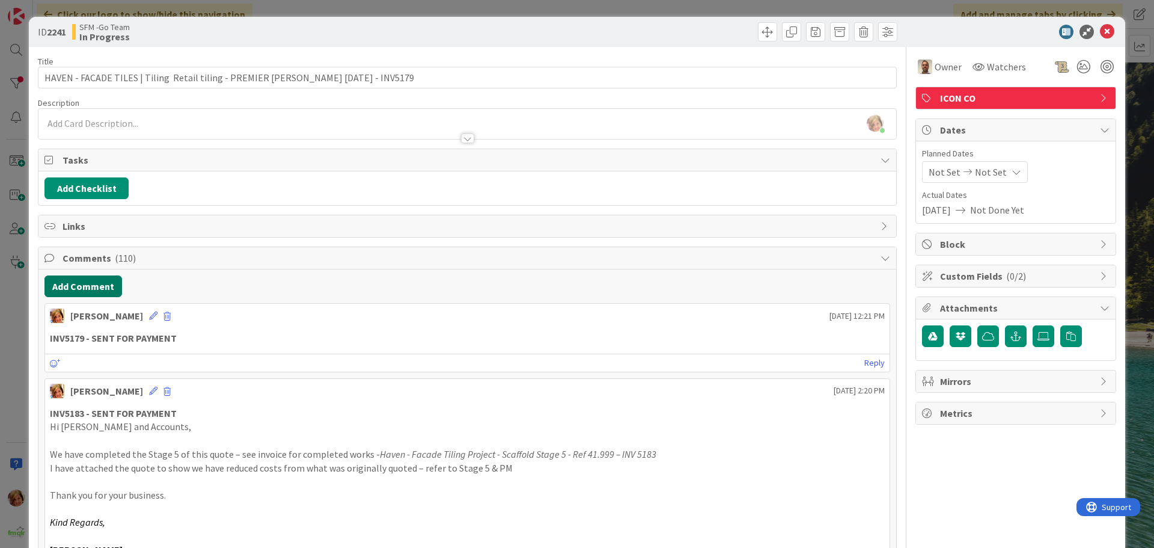
click at [96, 279] on button "Add Comment" at bounding box center [83, 286] width 78 height 22
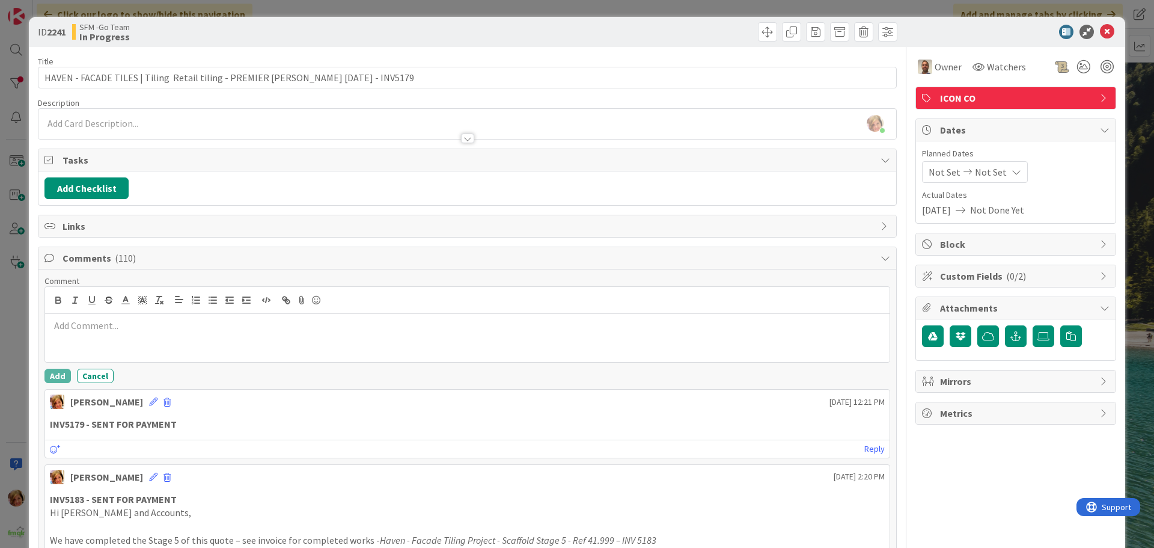
click at [130, 325] on p at bounding box center [467, 326] width 835 height 14
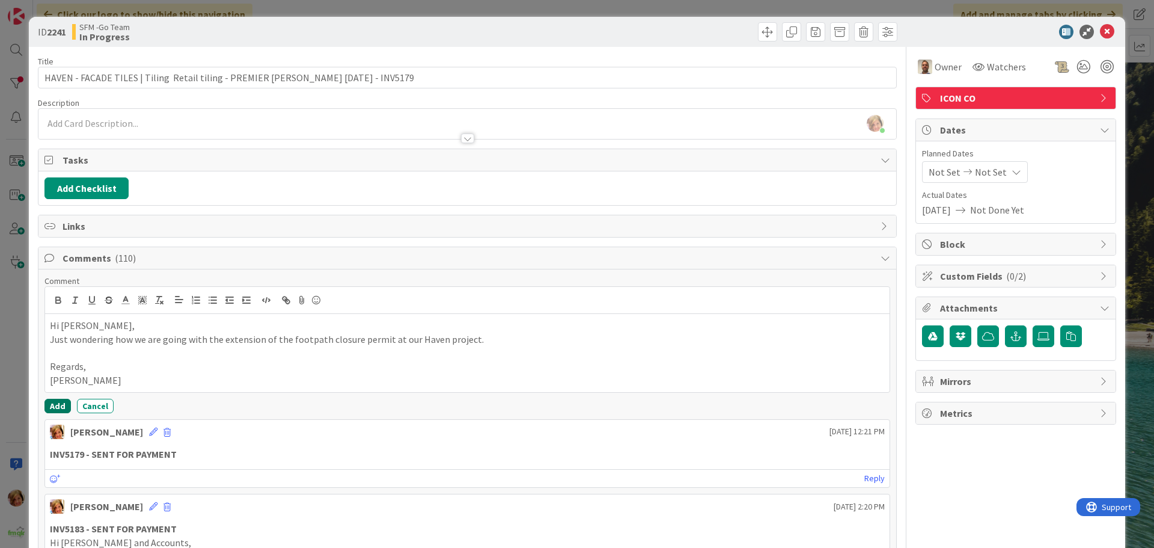
click at [64, 406] on button "Add" at bounding box center [57, 406] width 26 height 14
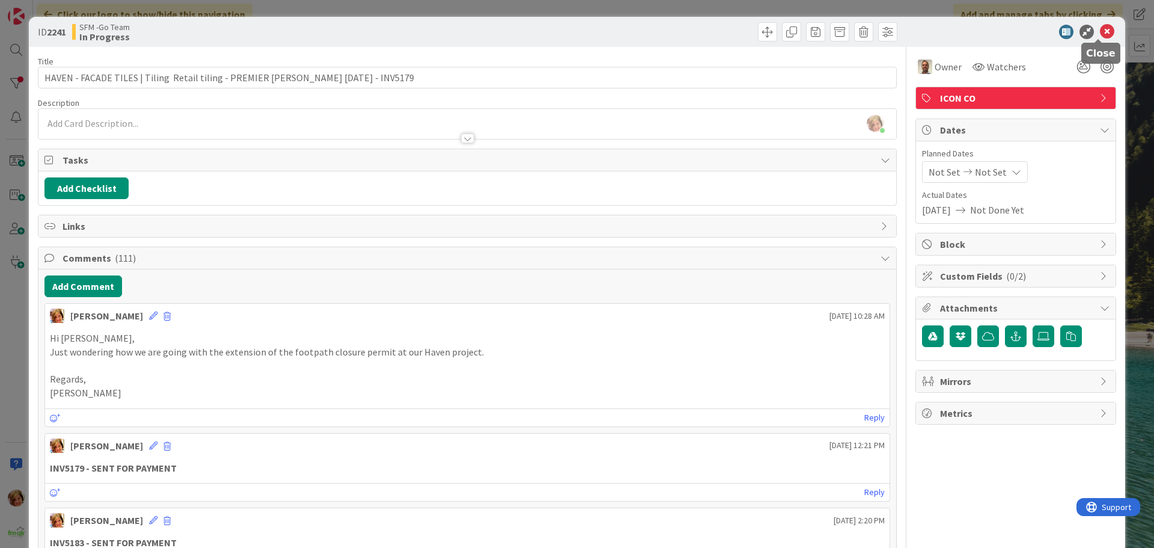
drag, startPoint x: 1100, startPoint y: 29, endPoint x: 554, endPoint y: 55, distance: 547.0
click at [1100, 29] on icon at bounding box center [1107, 32] width 14 height 14
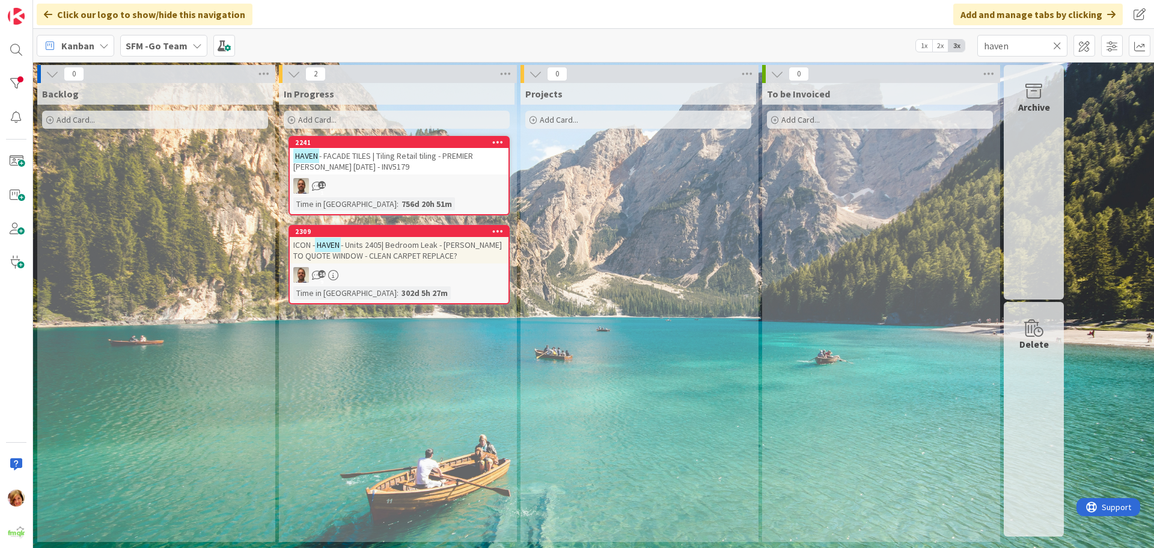
click at [1057, 45] on icon at bounding box center [1057, 45] width 8 height 11
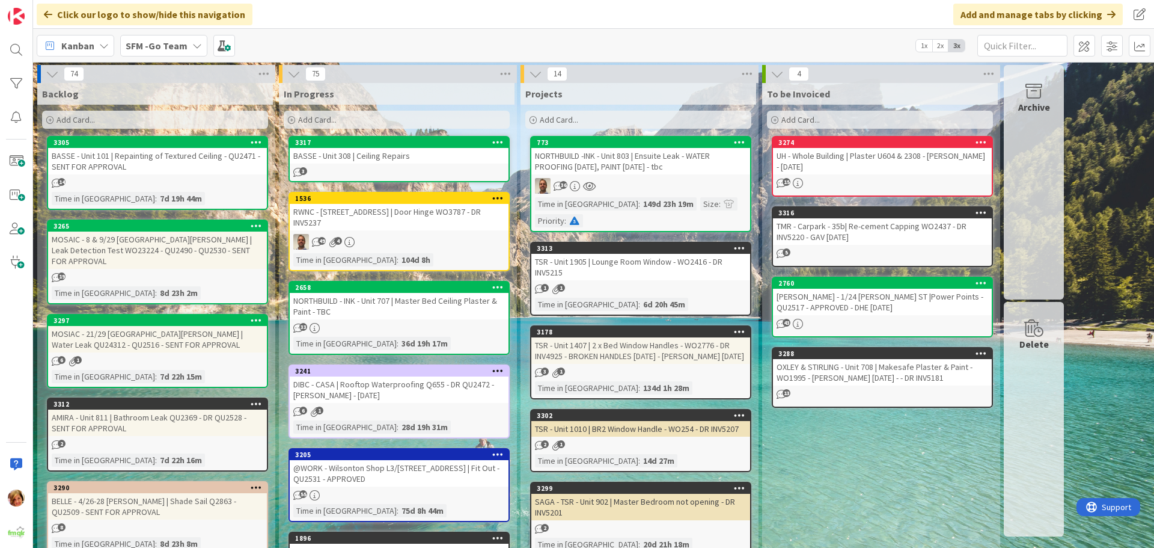
click at [413, 156] on div "BASSE - Unit 308 | Ceiling Repairs" at bounding box center [399, 156] width 219 height 16
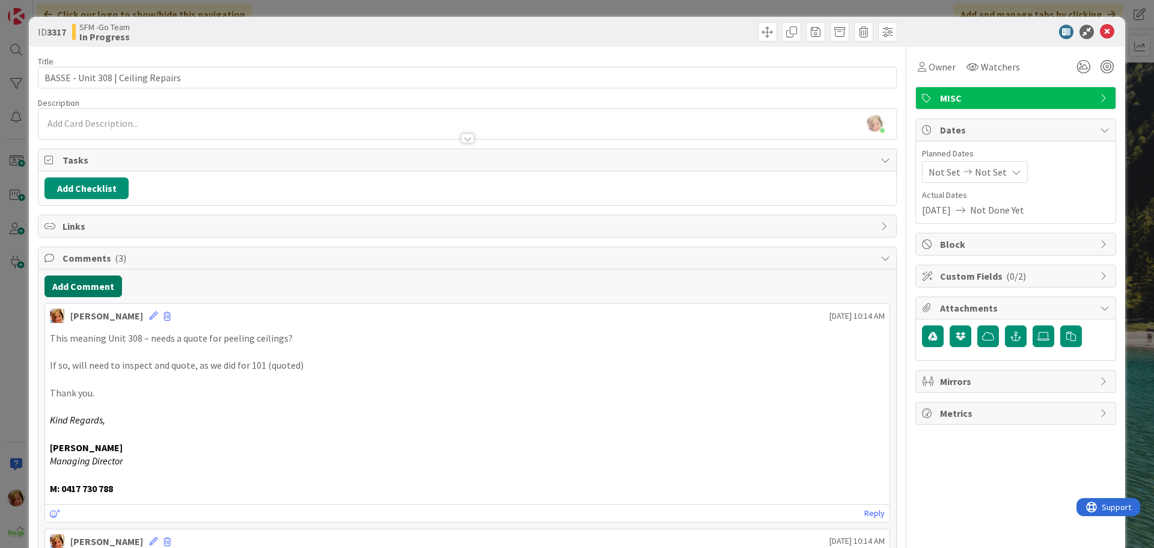
click at [75, 287] on button "Add Comment" at bounding box center [83, 286] width 78 height 22
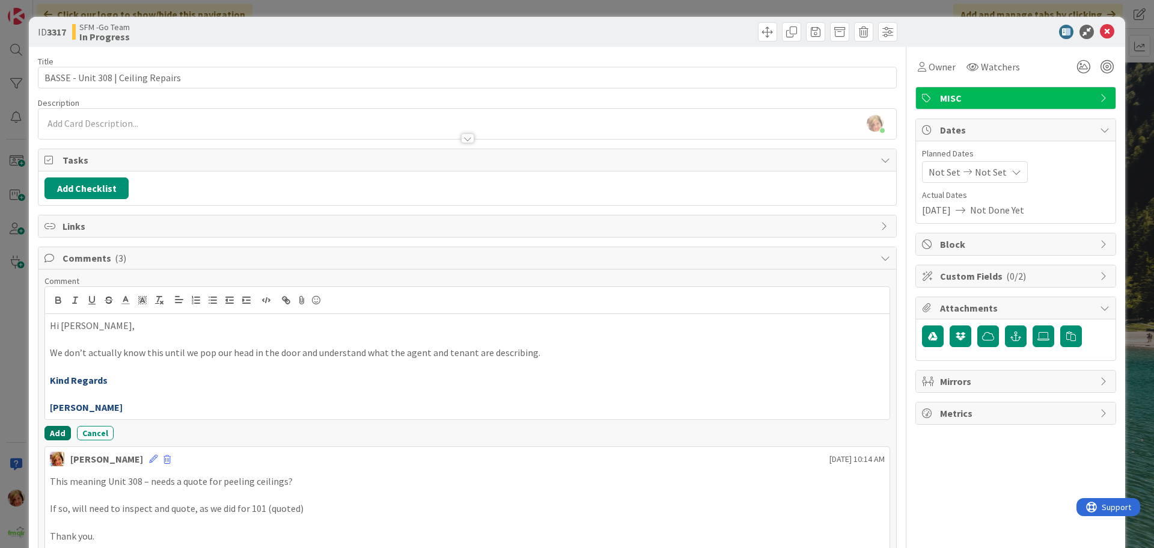
click at [57, 431] on button "Add" at bounding box center [57, 433] width 26 height 14
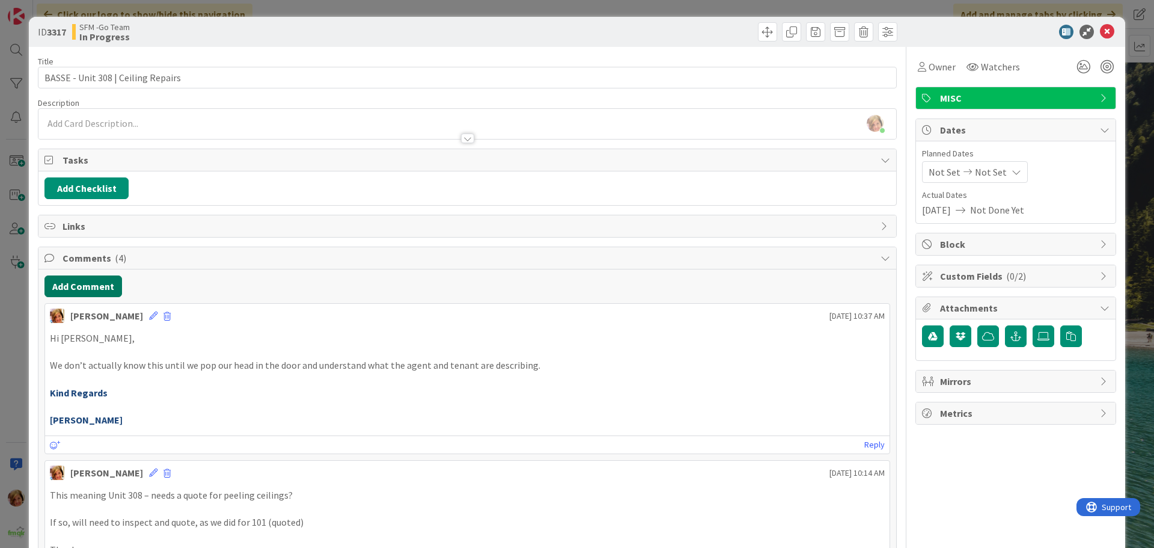
click at [78, 289] on button "Add Comment" at bounding box center [83, 286] width 78 height 22
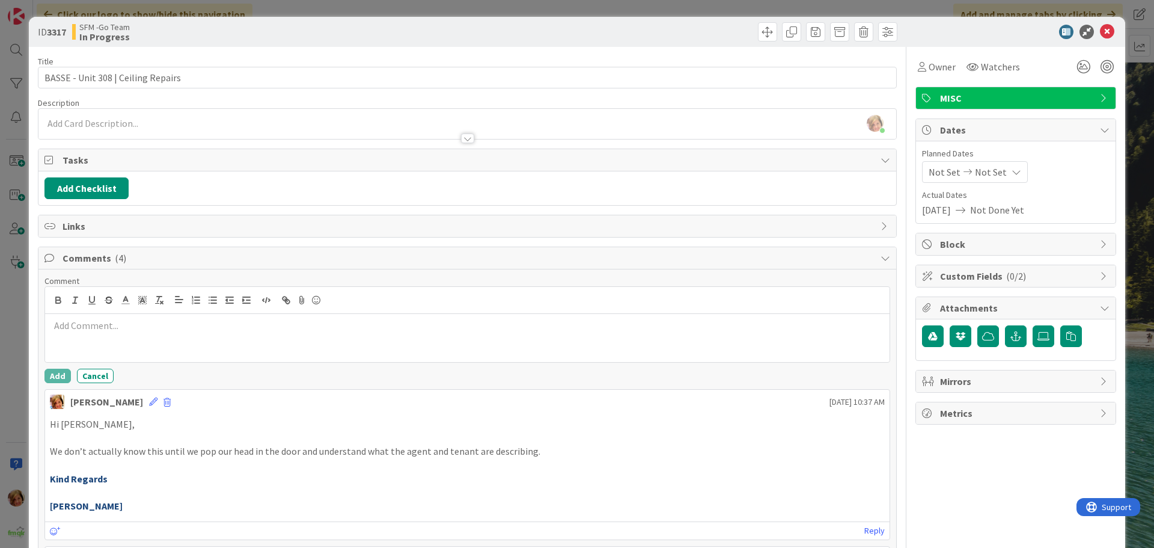
click at [118, 329] on p at bounding box center [467, 326] width 835 height 14
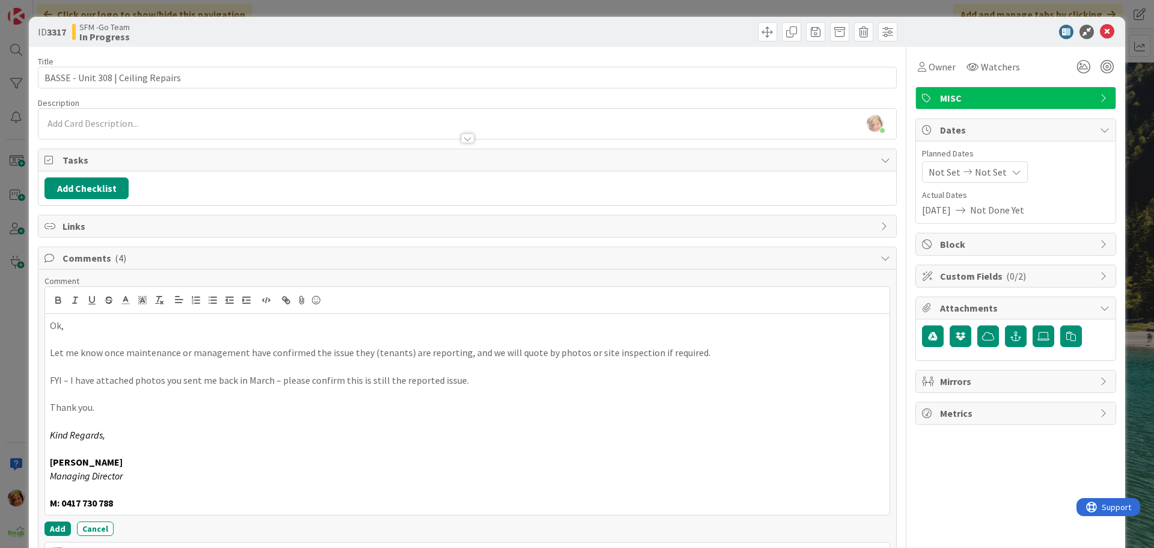
scroll to position [180, 0]
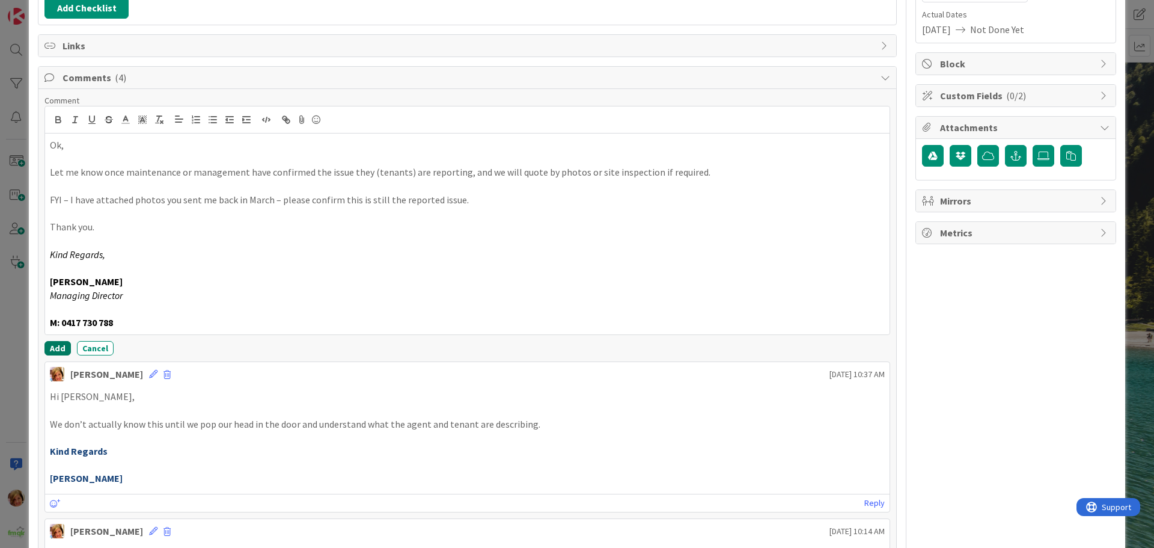
click at [50, 347] on button "Add" at bounding box center [57, 348] width 26 height 14
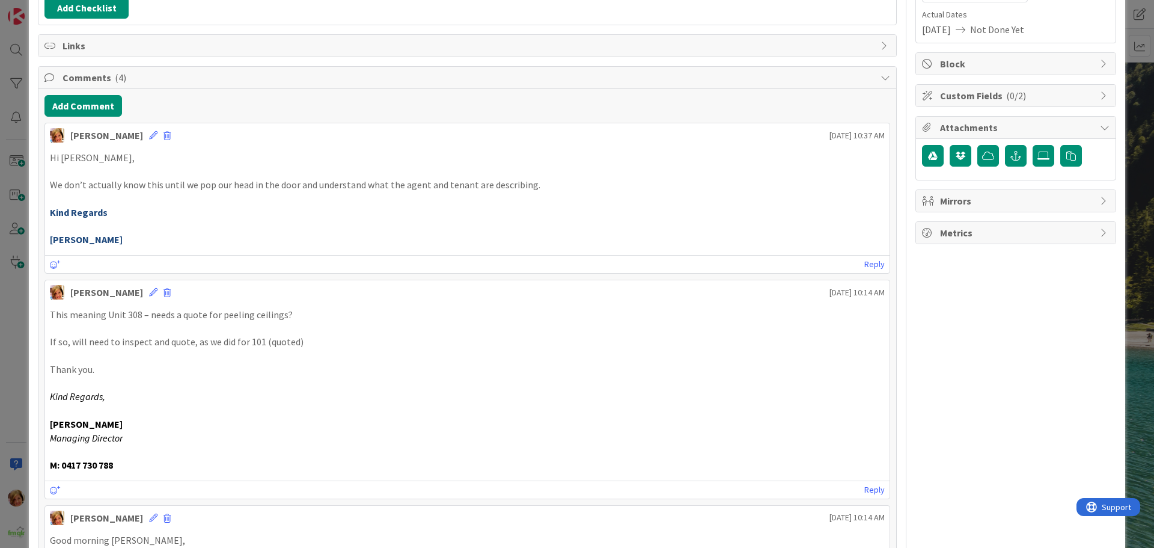
scroll to position [0, 0]
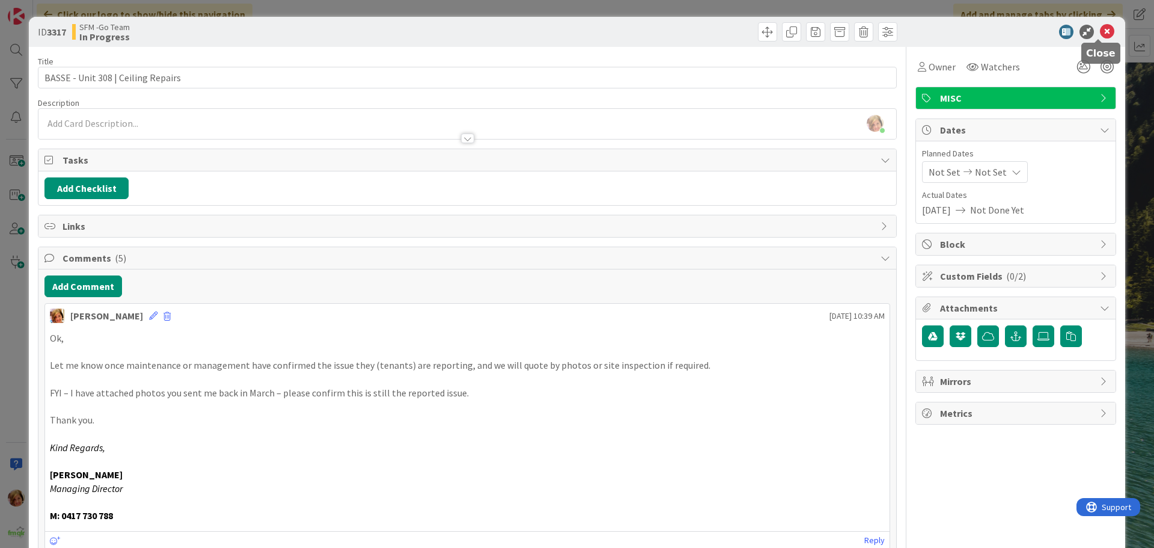
click at [1100, 32] on icon at bounding box center [1107, 32] width 14 height 14
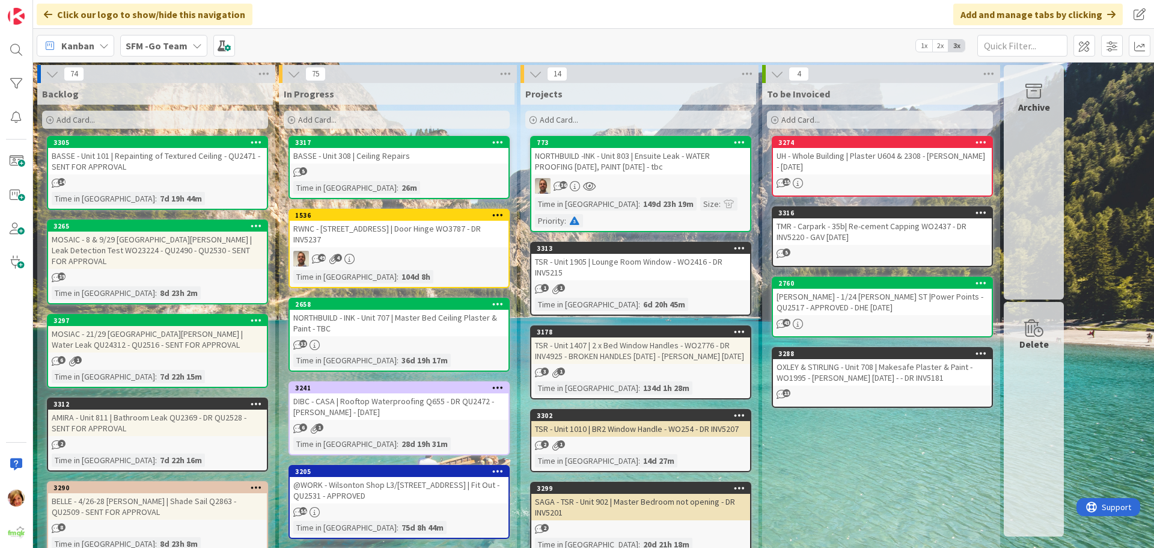
click at [411, 157] on div "BASSE - Unit 308 | Ceiling Repairs" at bounding box center [399, 156] width 219 height 16
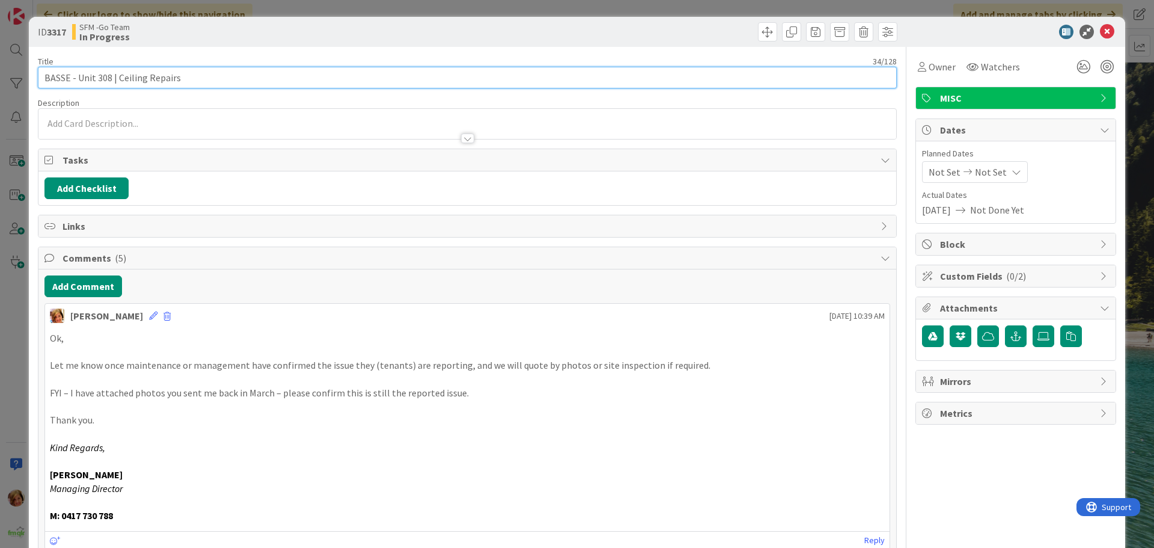
click at [146, 75] on input "BASSE - Unit 308 | Ceiling Repairs" at bounding box center [467, 78] width 859 height 22
type input "BASSE - Unit 308 | Cornice Repairs"
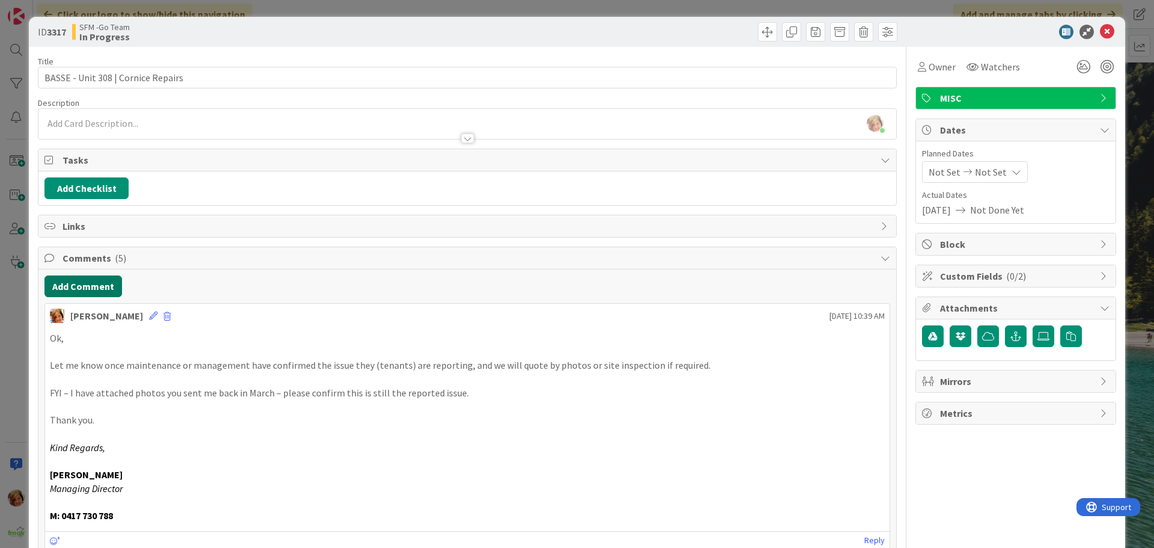
click at [91, 286] on button "Add Comment" at bounding box center [83, 286] width 78 height 22
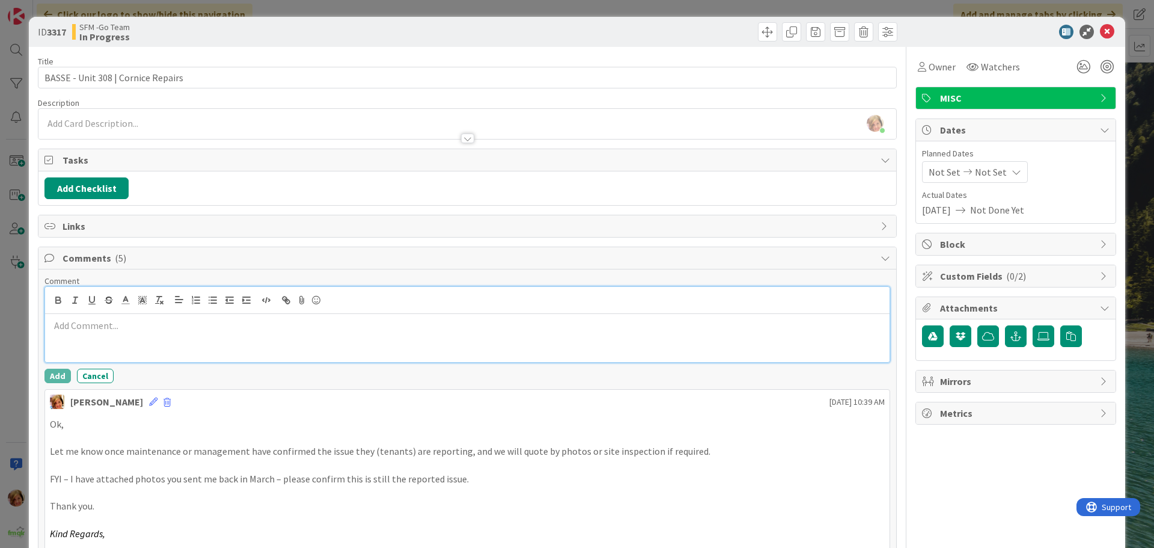
click at [176, 339] on div at bounding box center [467, 338] width 845 height 48
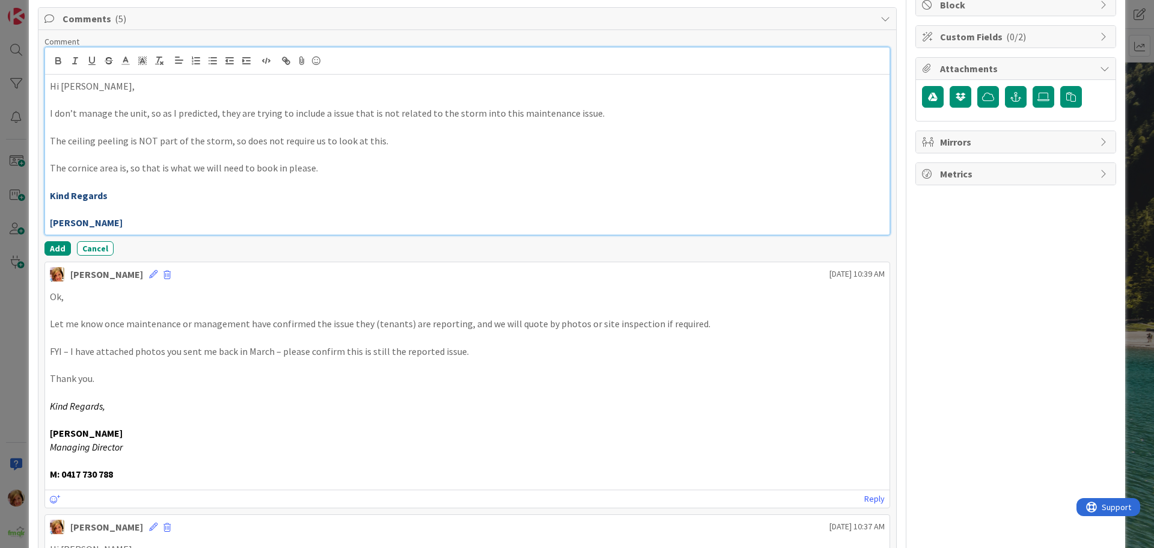
scroll to position [240, 0]
click at [57, 245] on button "Add" at bounding box center [57, 247] width 26 height 14
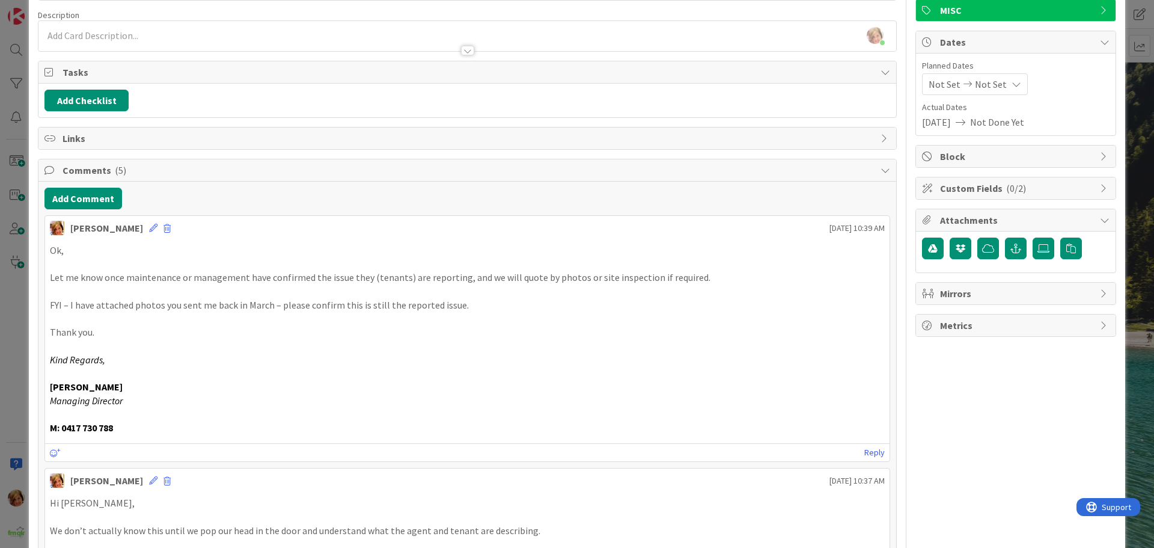
scroll to position [0, 0]
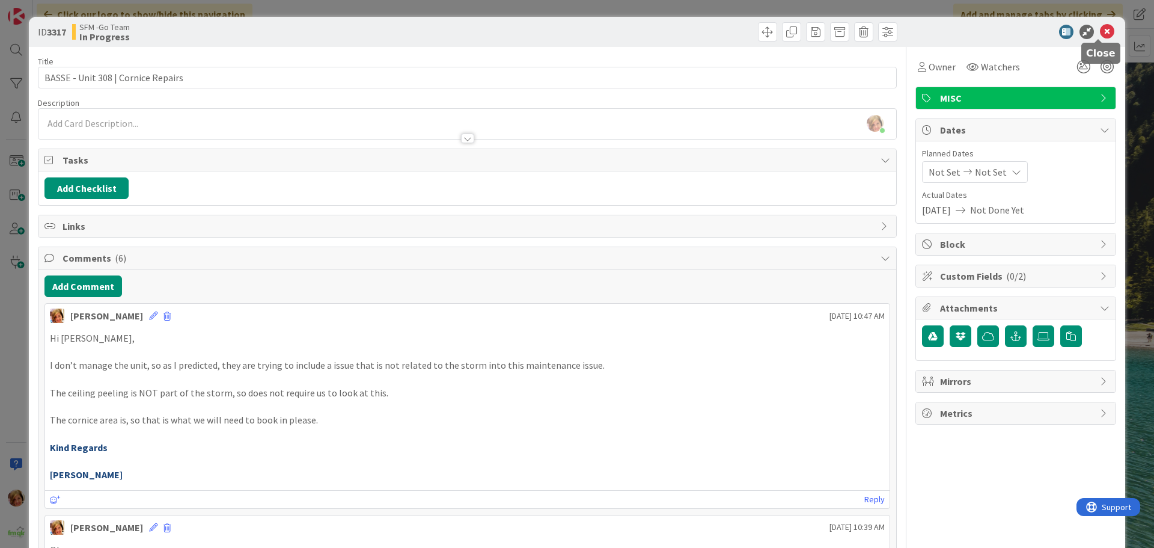
click at [1100, 35] on icon at bounding box center [1107, 32] width 14 height 14
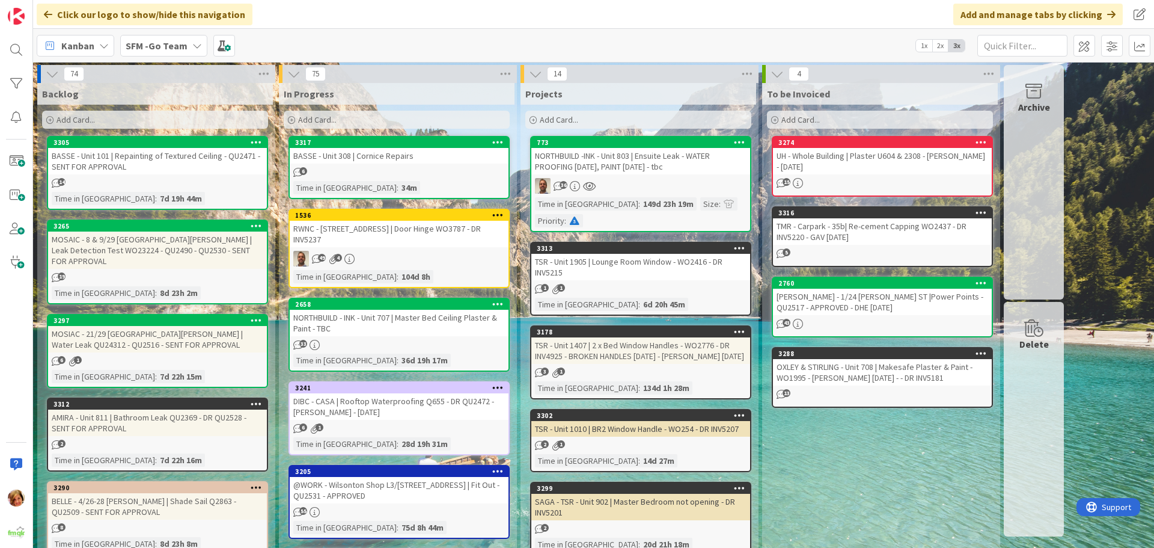
click at [445, 157] on div "BASSE - Unit 308 | Cornice Repairs" at bounding box center [399, 156] width 219 height 16
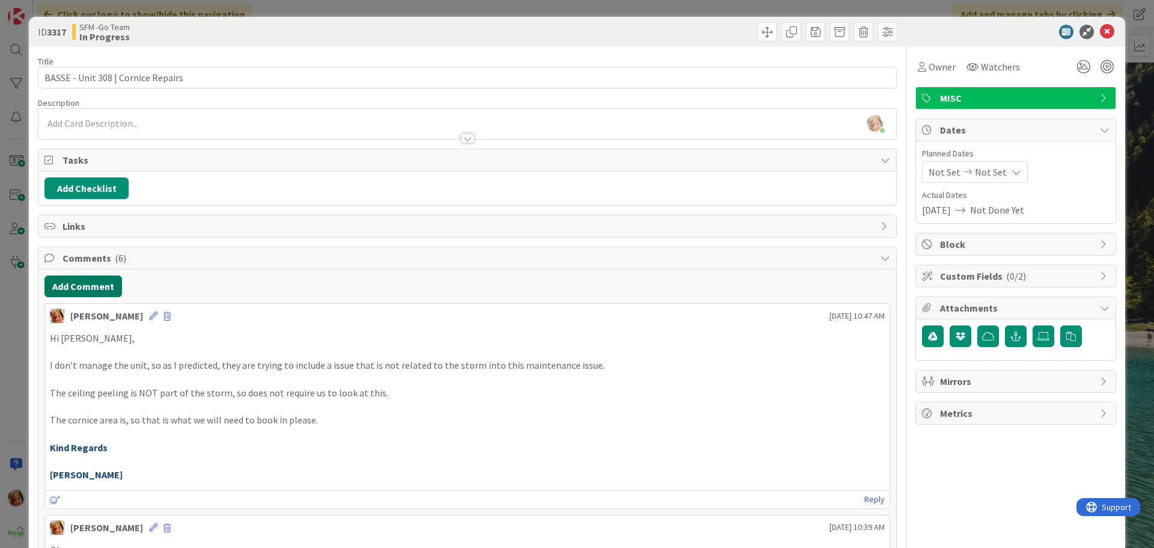
click at [93, 289] on button "Add Comment" at bounding box center [83, 286] width 78 height 22
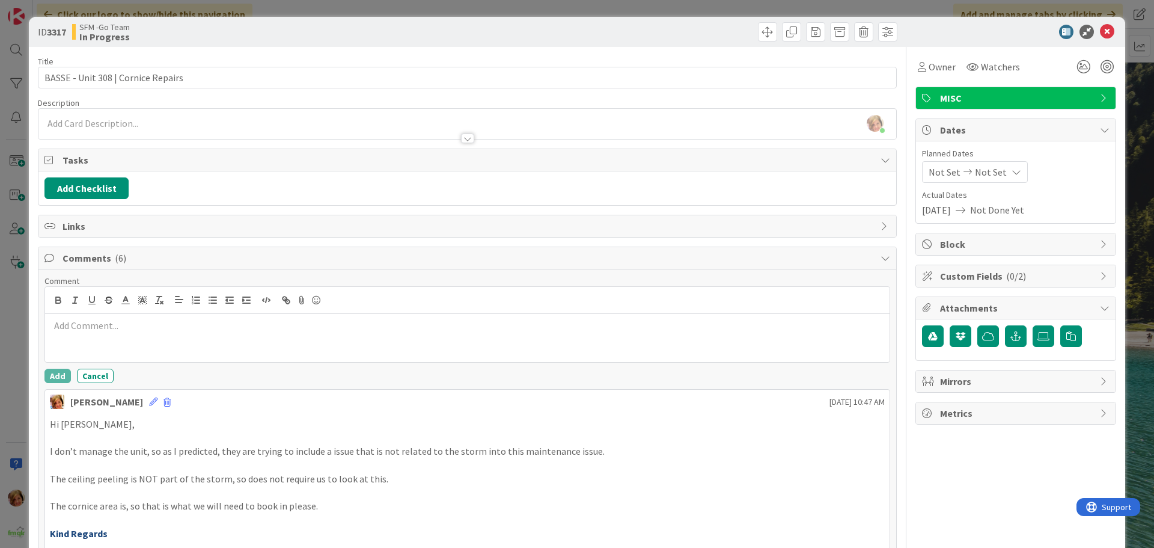
click at [114, 314] on div at bounding box center [467, 338] width 845 height 48
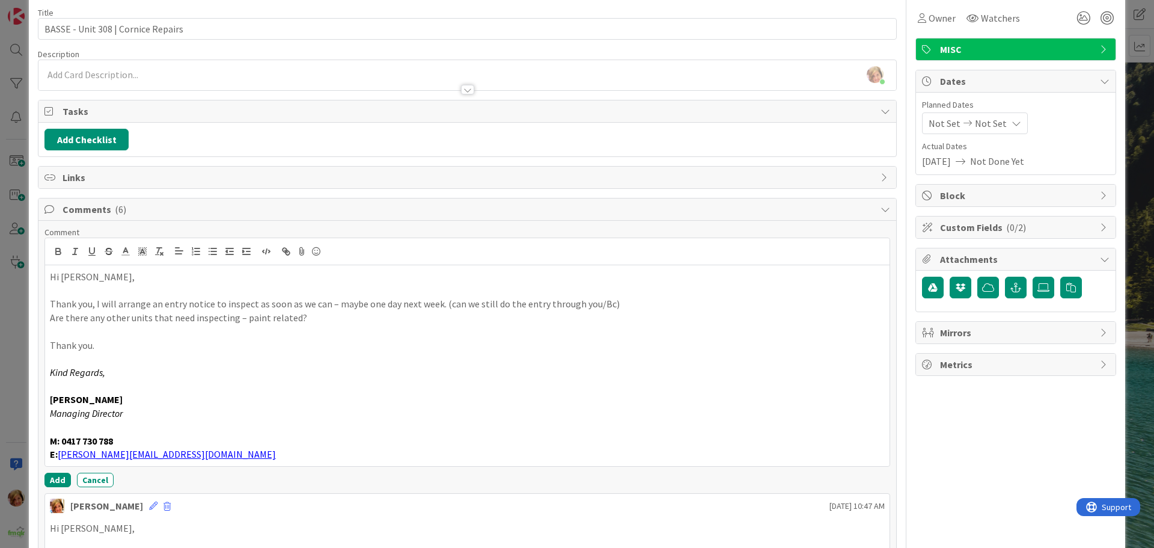
scroll to position [120, 0]
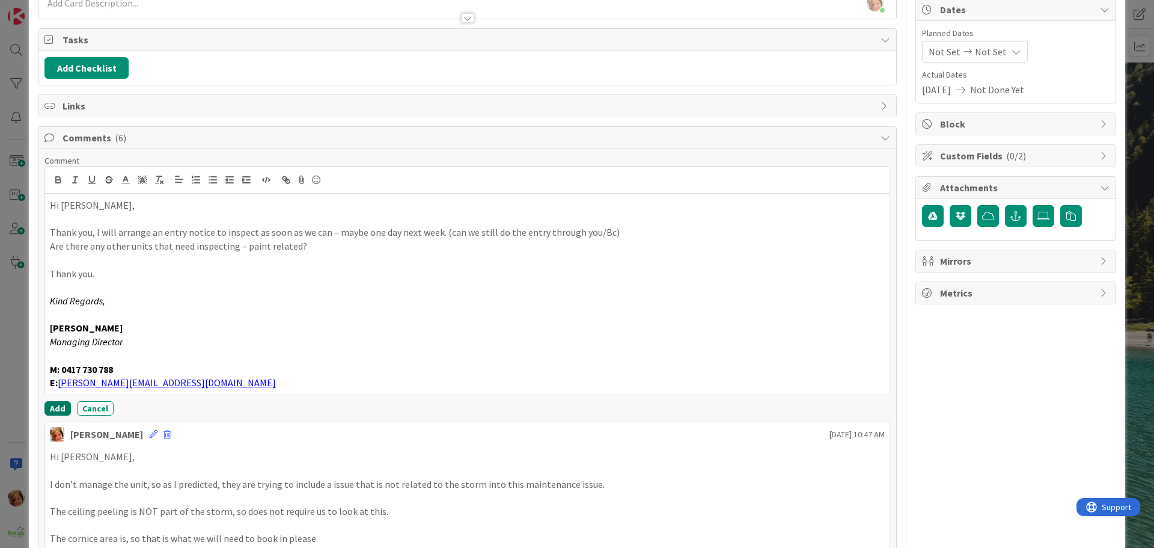
click at [50, 407] on button "Add" at bounding box center [57, 408] width 26 height 14
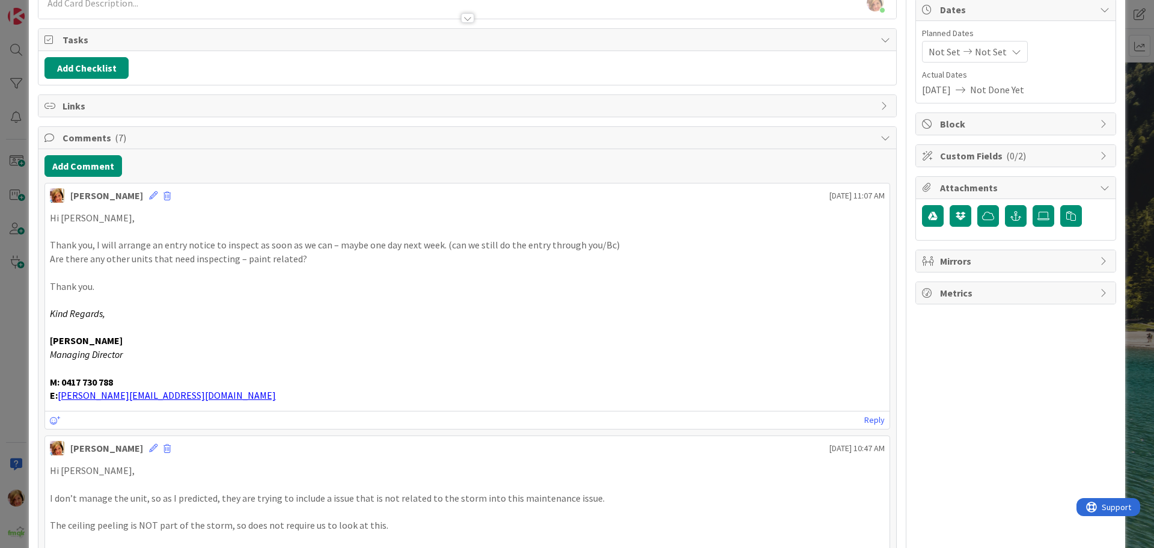
scroll to position [0, 0]
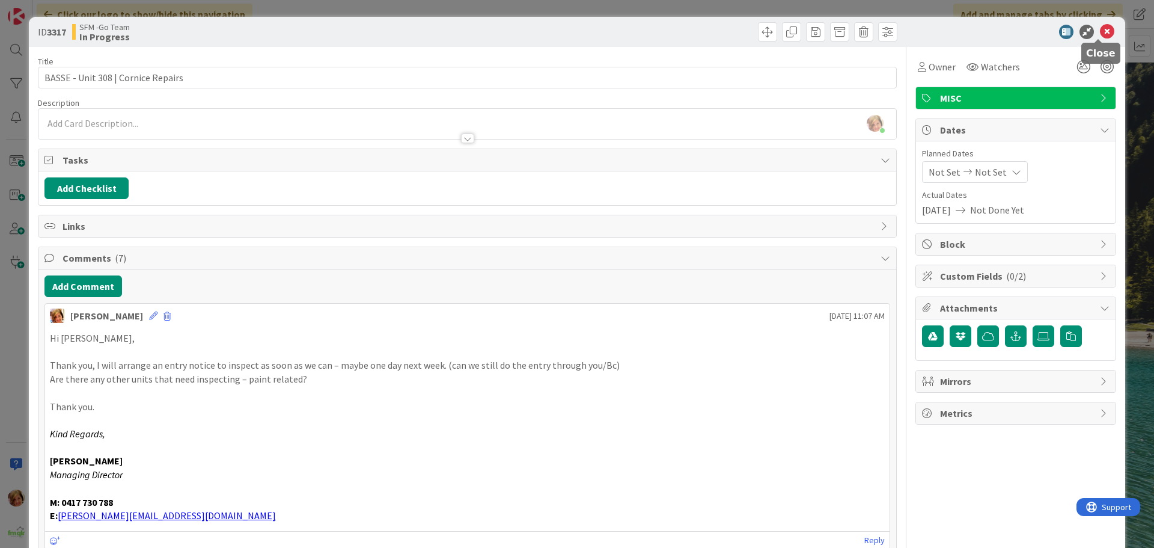
click at [1100, 32] on icon at bounding box center [1107, 32] width 14 height 14
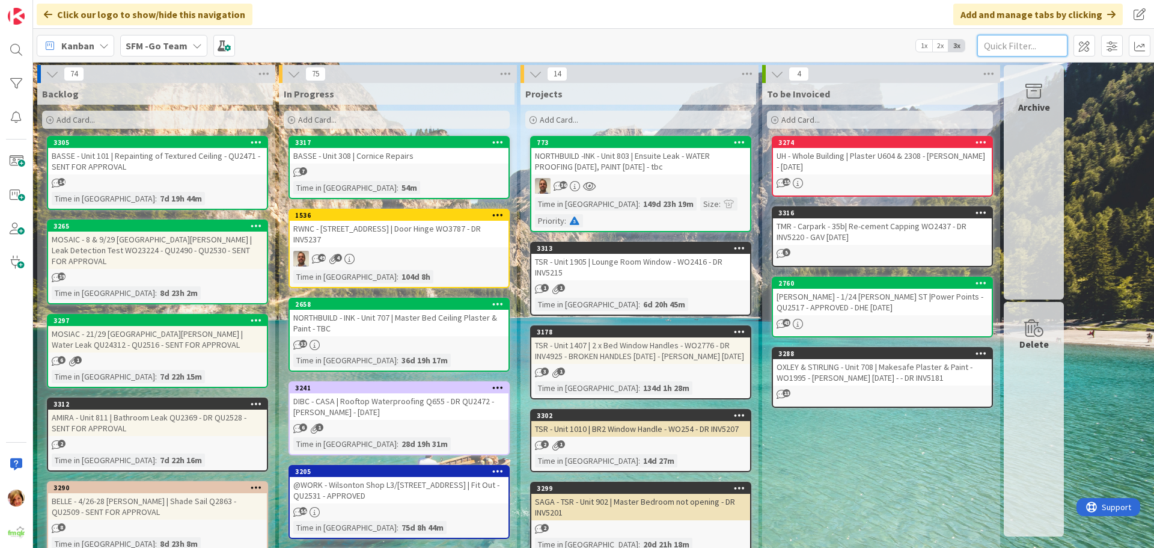
click at [1018, 46] on input "text" at bounding box center [1022, 46] width 90 height 22
type input "aerodrome"
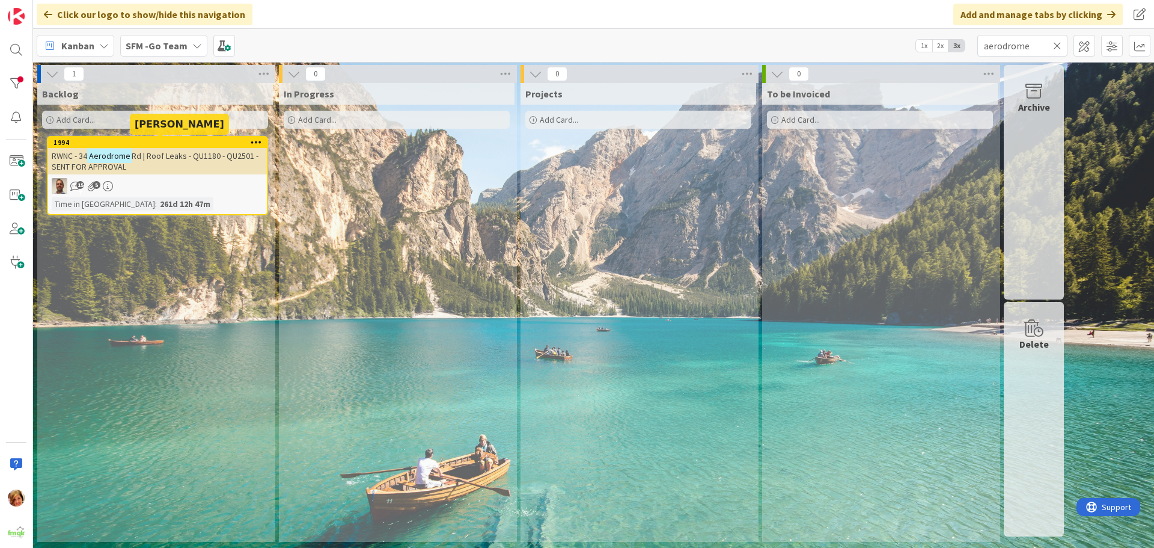
click at [167, 157] on span "Rd | Roof Leaks - QU1180 - QU2501 - SENT FOR APPROVAL" at bounding box center [155, 161] width 207 height 22
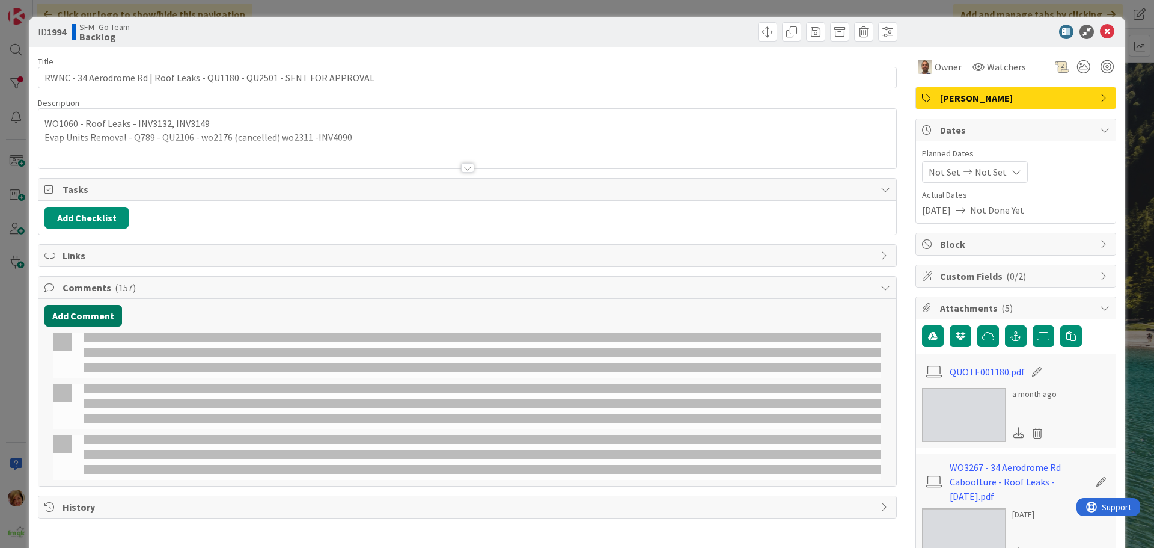
click at [65, 325] on button "Add Comment" at bounding box center [83, 316] width 78 height 22
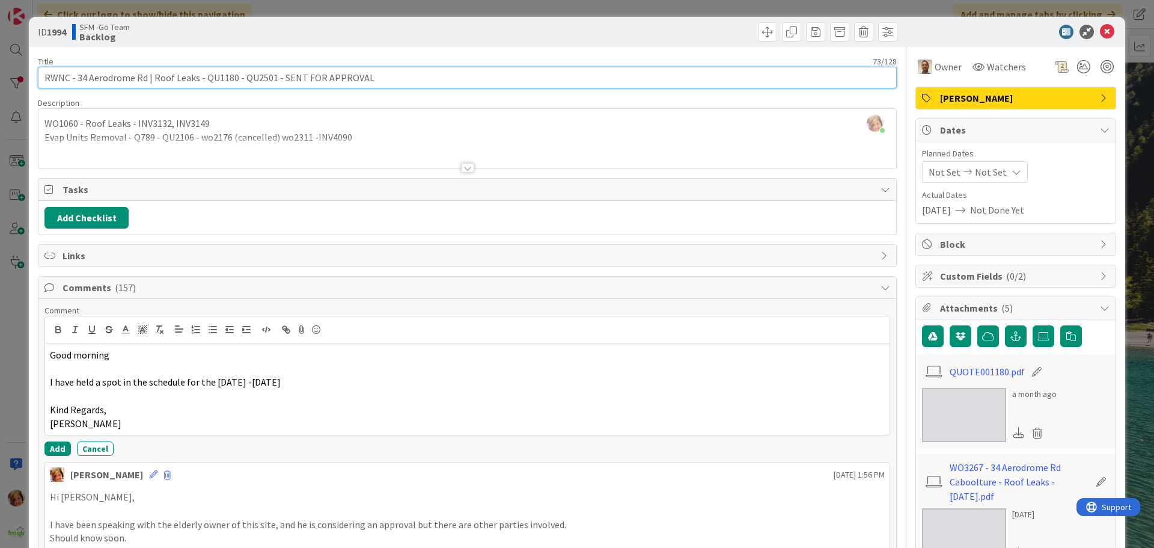
click at [394, 75] on input "RWNC - 34 Aerodrome Rd | Roof Leaks - QU1180 - QU2501 - SENT FOR APPROVAL" at bounding box center [467, 78] width 859 height 22
type input "RWNC - 34 Aerodrome Rd | Roof Leaks - QU1180 - QU2501 - SENT FOR APPROVAL - hel…"
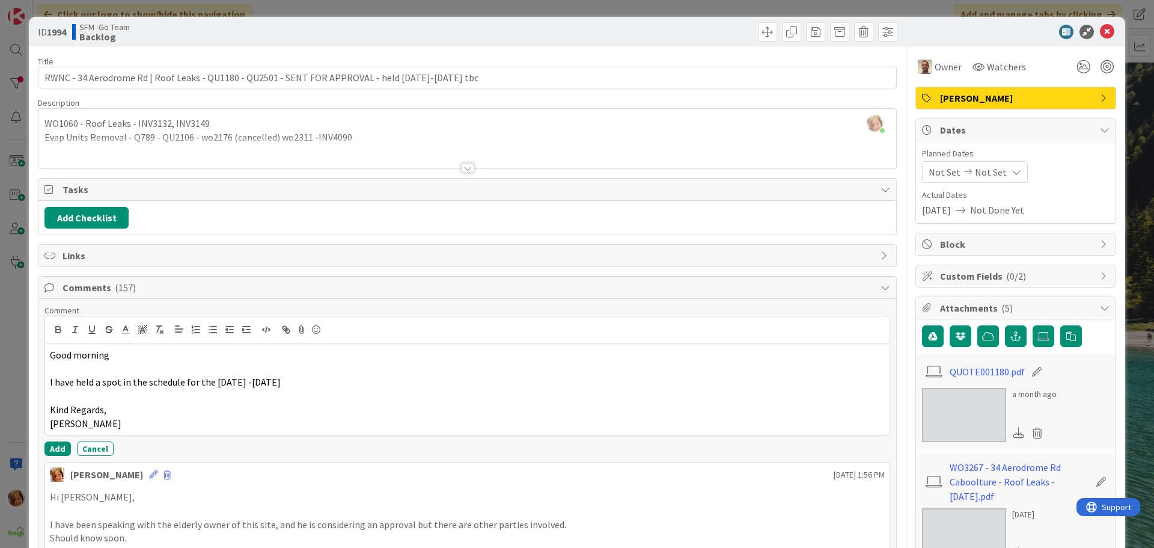
click at [507, 25] on div at bounding box center [684, 31] width 427 height 19
click at [1100, 29] on icon at bounding box center [1107, 32] width 14 height 14
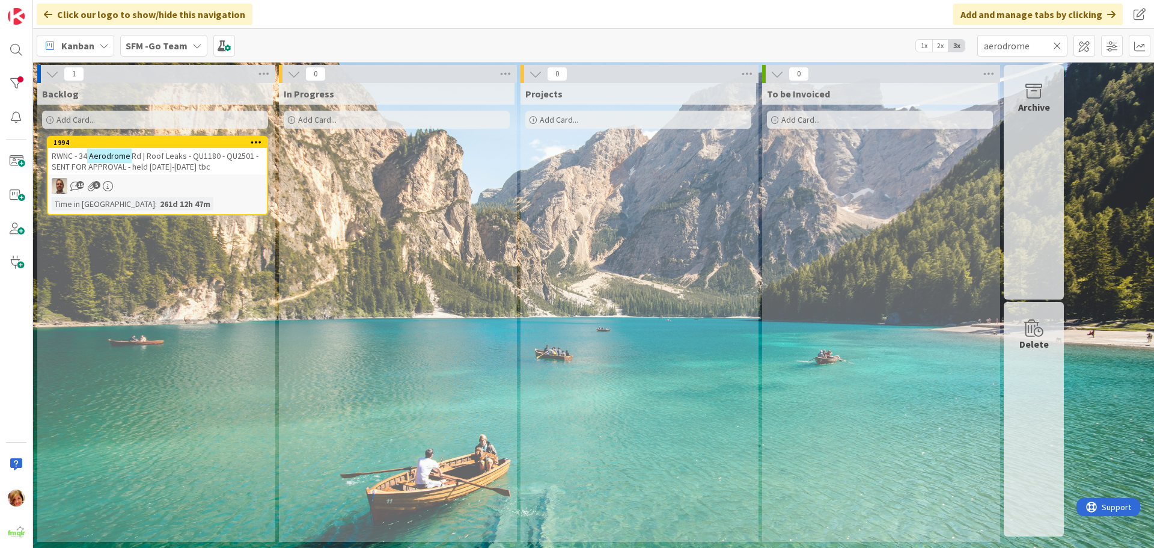
click at [1060, 44] on icon at bounding box center [1057, 45] width 8 height 11
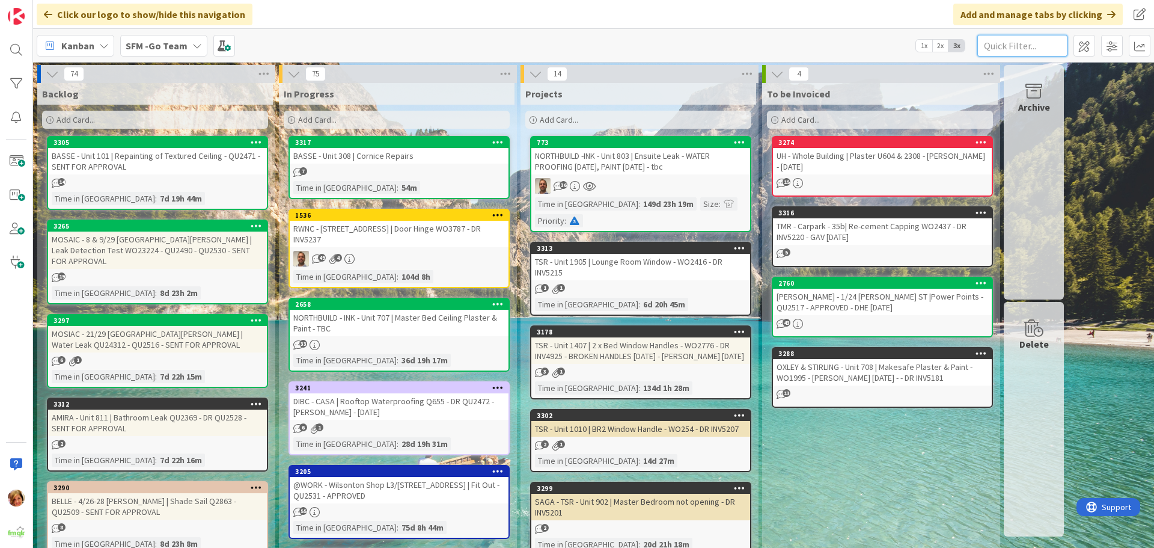
click at [998, 46] on input "text" at bounding box center [1022, 46] width 90 height 22
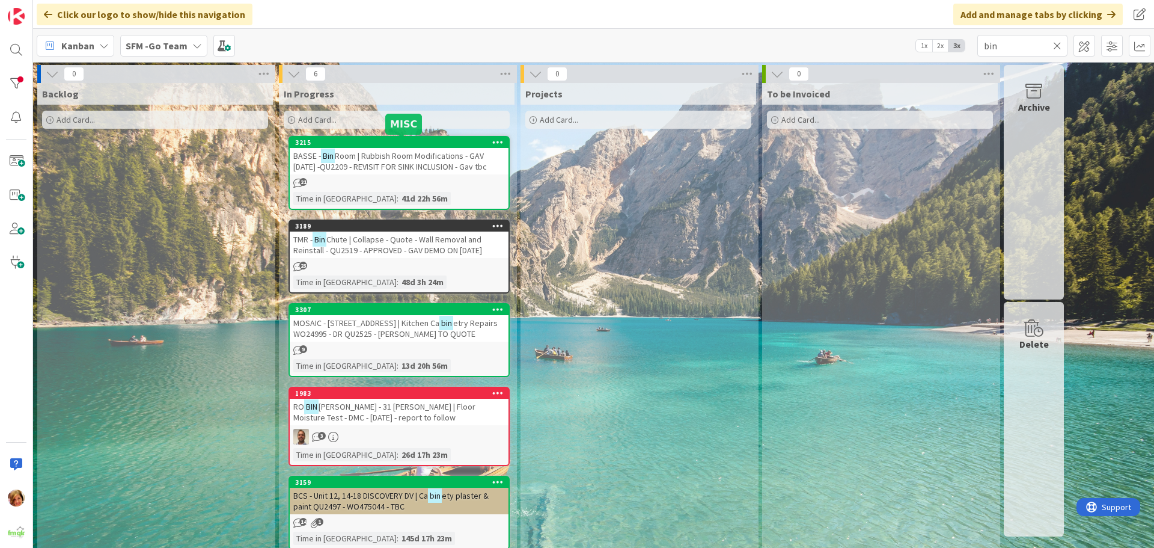
click at [396, 162] on span "Room | Rubbish Room Modifications - GAV [DATE] -QU2209 - REVISIT FOR SINK INCLU…" at bounding box center [390, 161] width 194 height 22
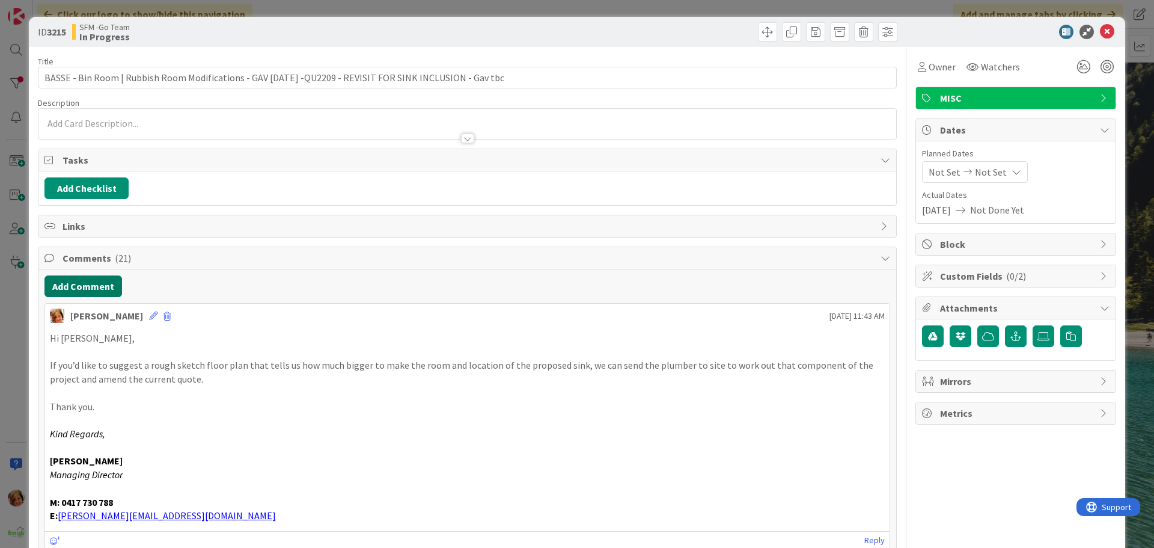
click at [84, 290] on button "Add Comment" at bounding box center [83, 286] width 78 height 22
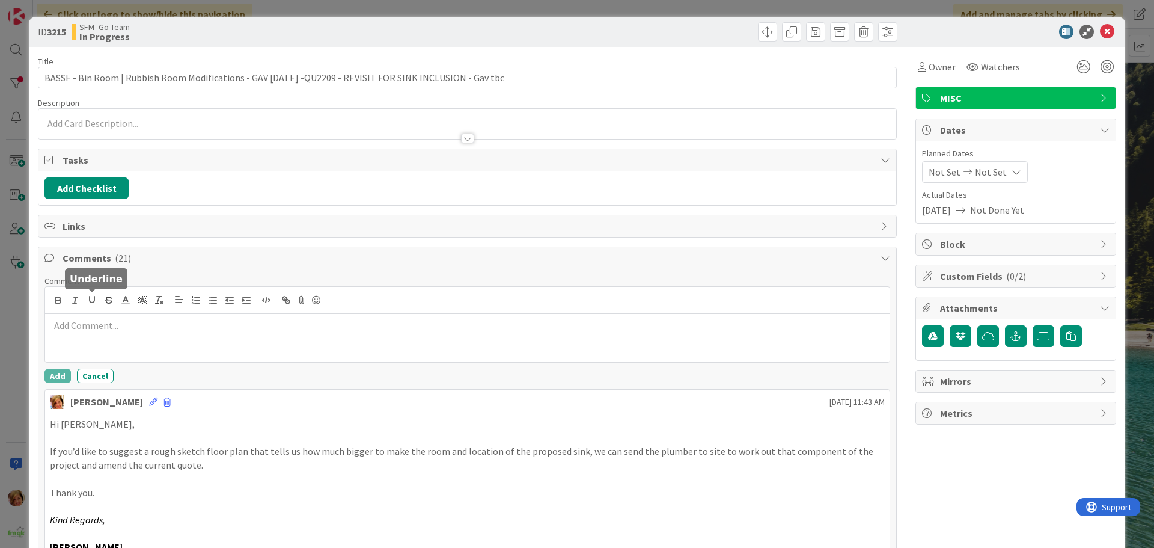
click at [100, 340] on div at bounding box center [467, 338] width 845 height 48
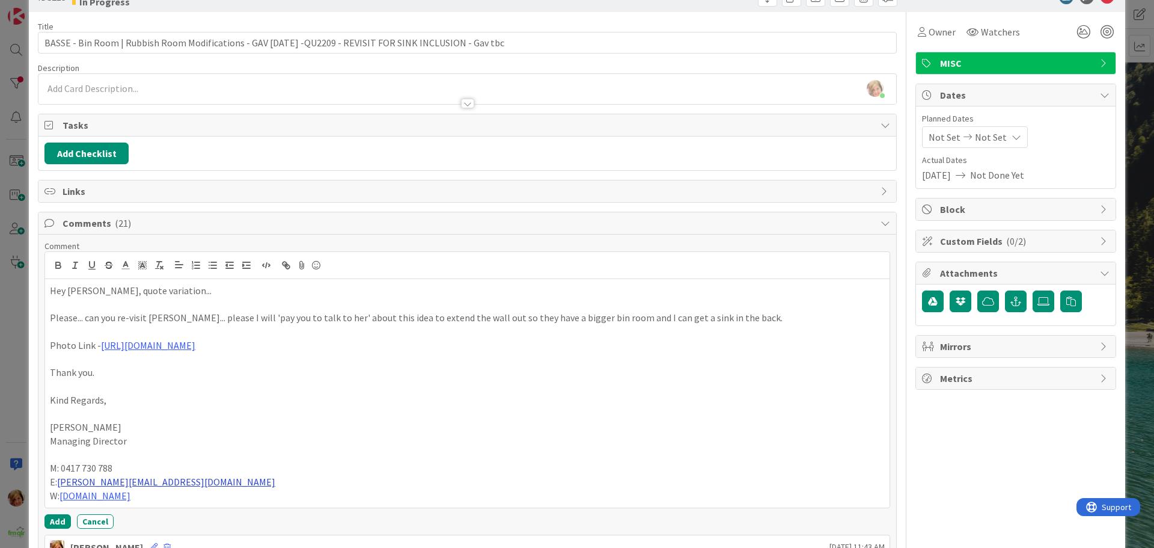
scroll to position [120, 0]
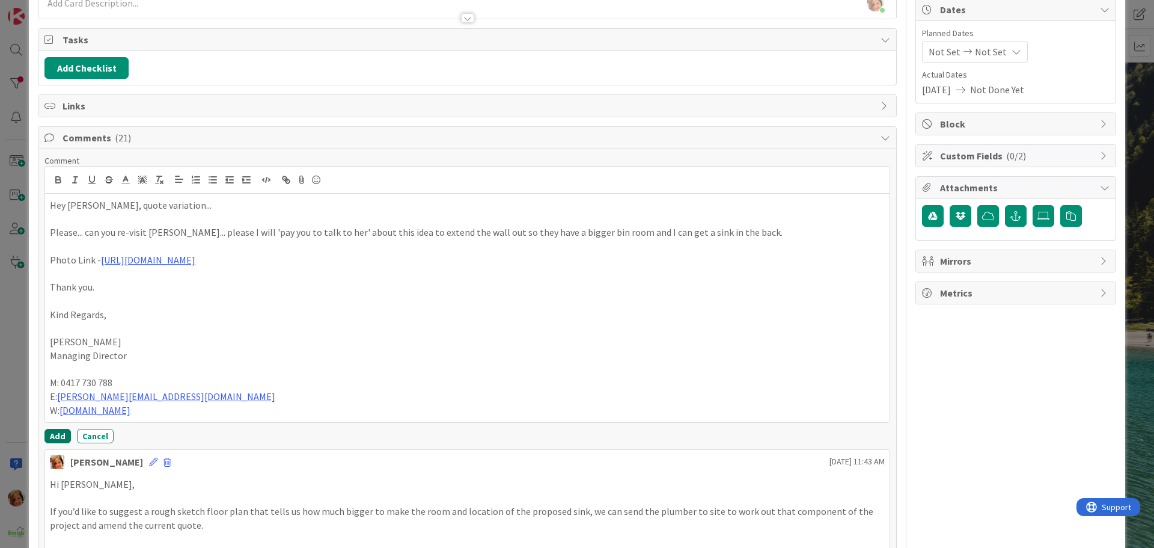
click at [57, 432] on button "Add" at bounding box center [57, 436] width 26 height 14
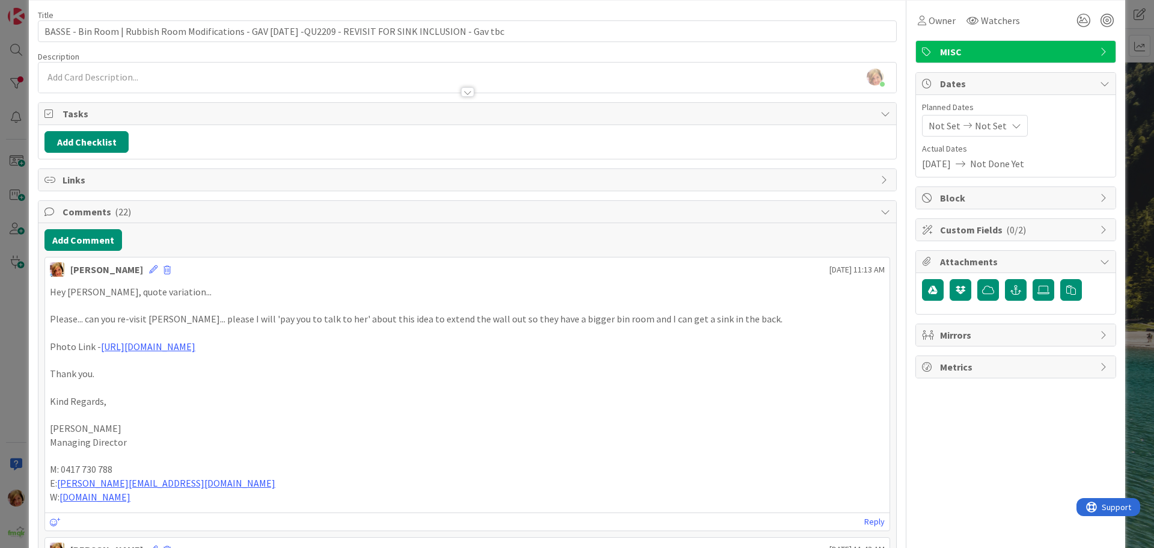
scroll to position [0, 0]
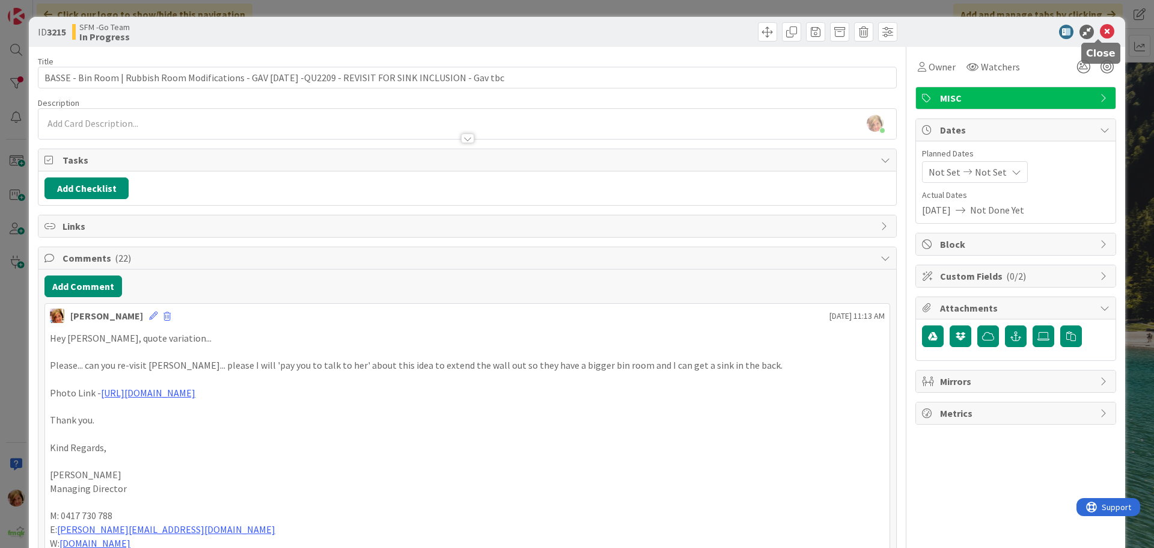
click at [1100, 32] on icon at bounding box center [1107, 32] width 14 height 14
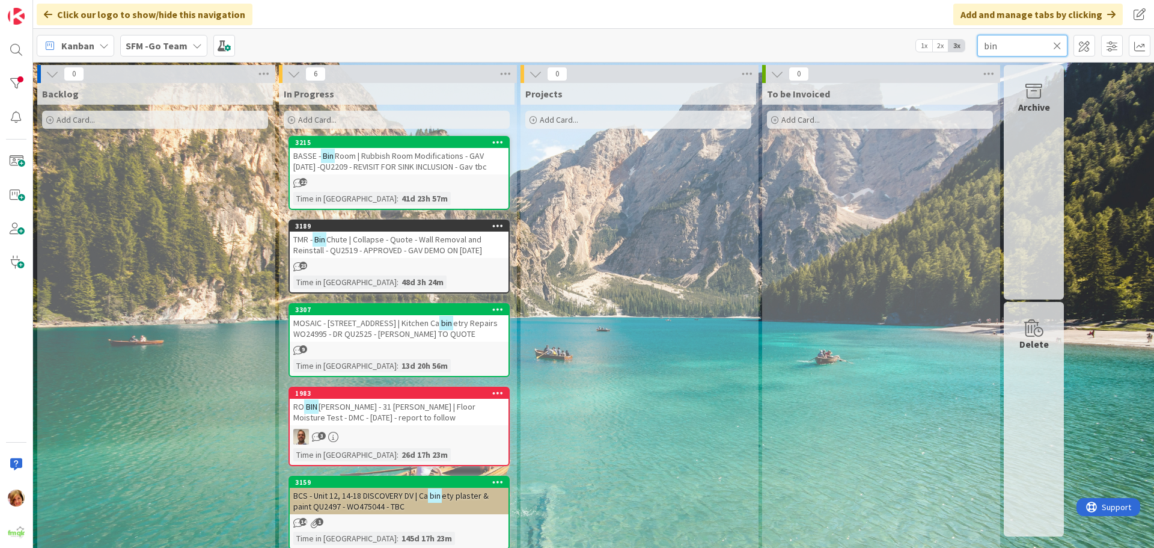
click at [1025, 47] on input "bin" at bounding box center [1022, 46] width 90 height 22
type input "b"
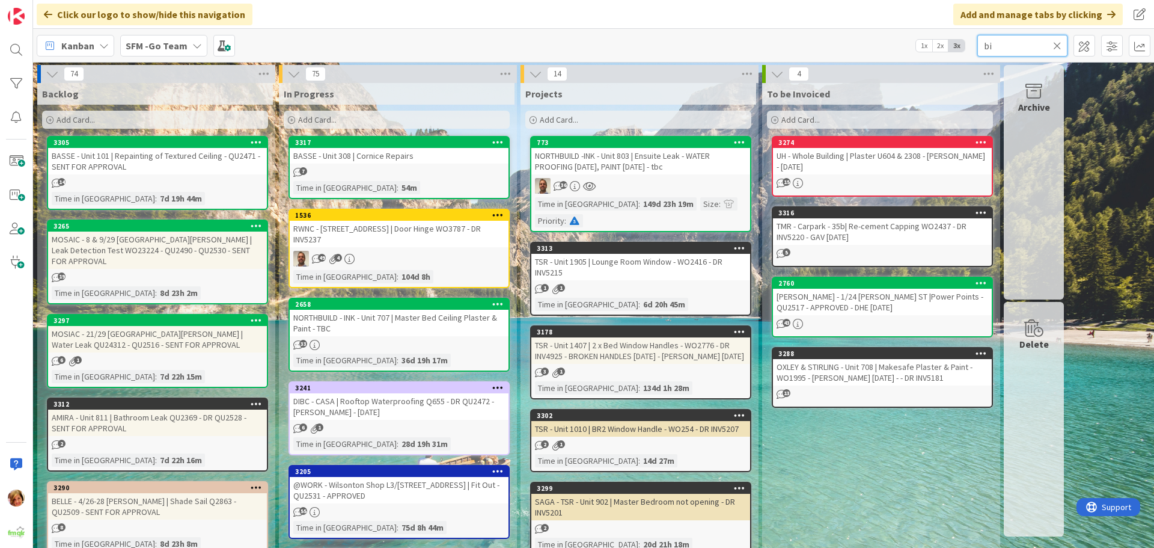
type input "bin"
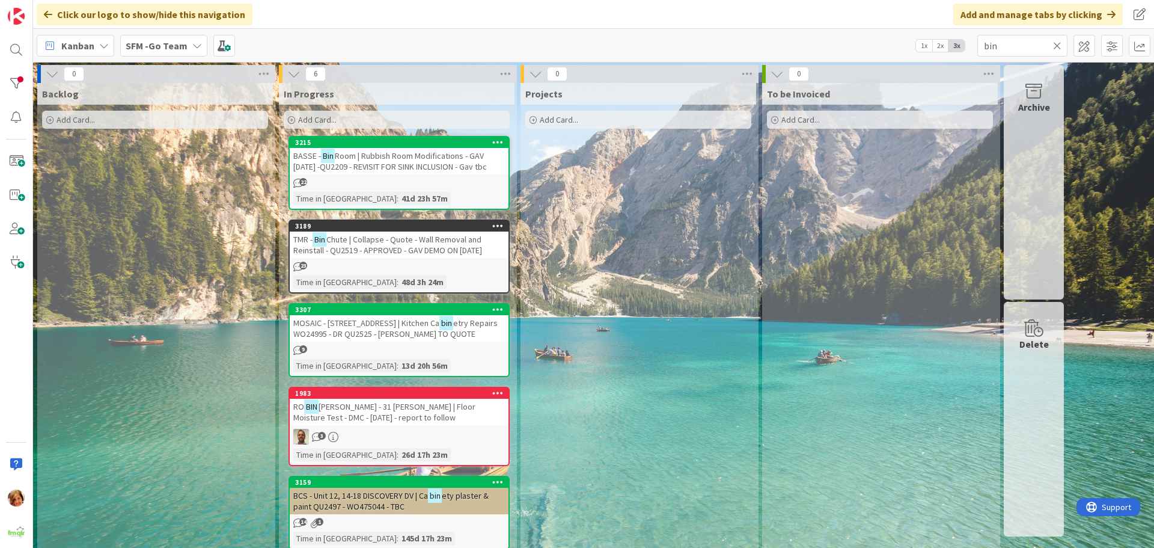
click at [374, 243] on span "Chute | Collapse - Quote - Wall Removal and Reinstall - QU2519 - APPROVED - GAV…" at bounding box center [387, 245] width 189 height 22
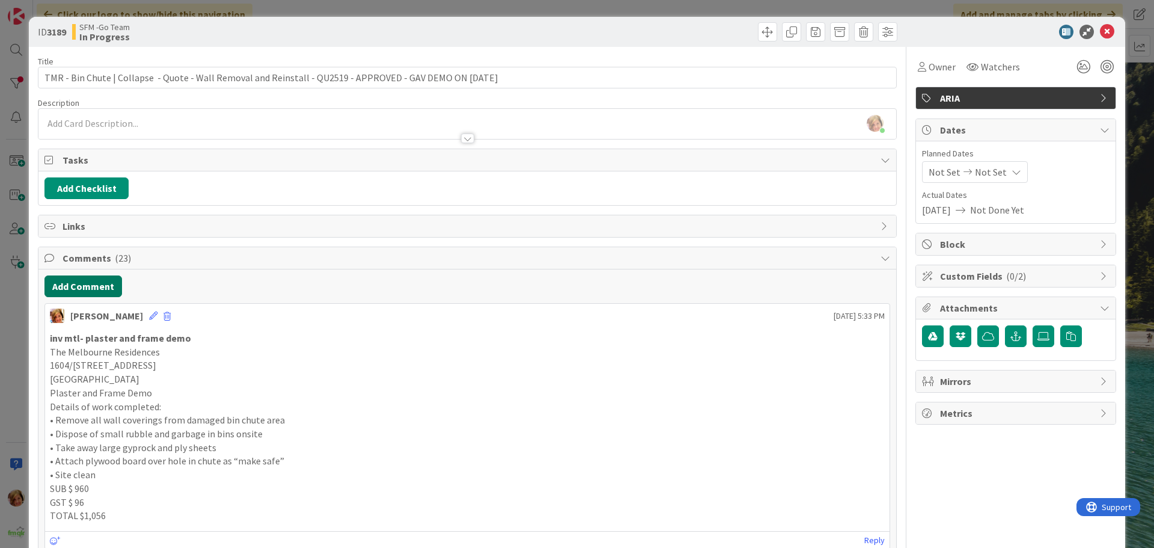
click at [105, 289] on button "Add Comment" at bounding box center [83, 286] width 78 height 22
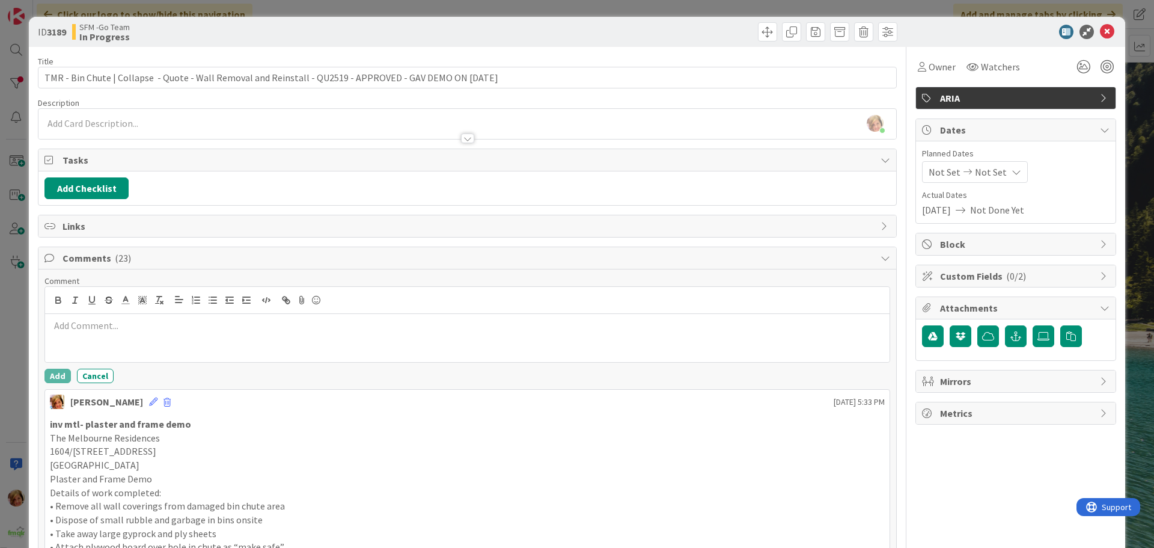
click at [142, 340] on div at bounding box center [467, 338] width 845 height 48
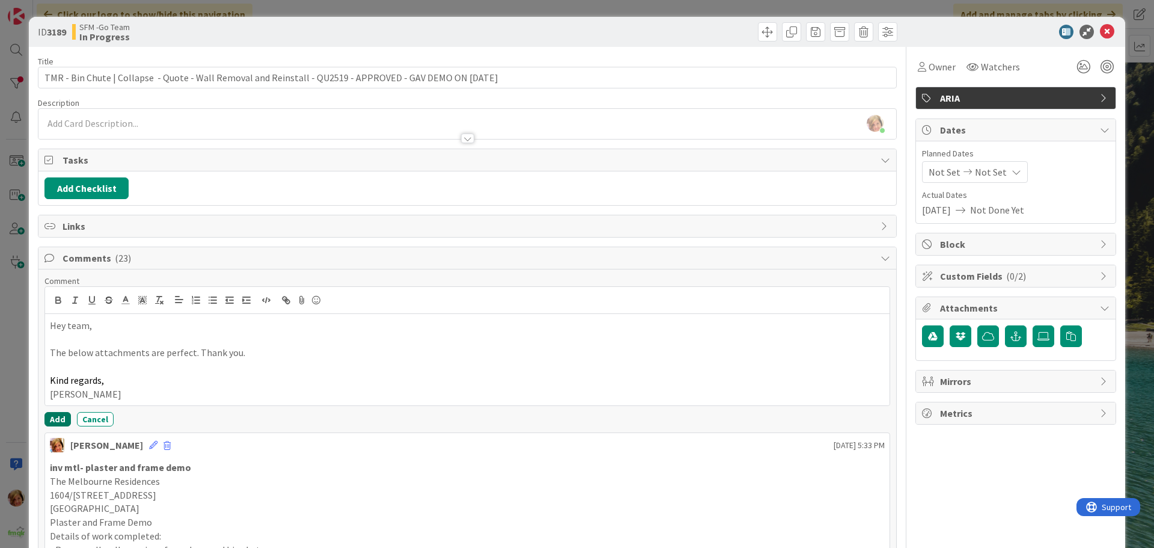
click at [55, 417] on button "Add" at bounding box center [57, 419] width 26 height 14
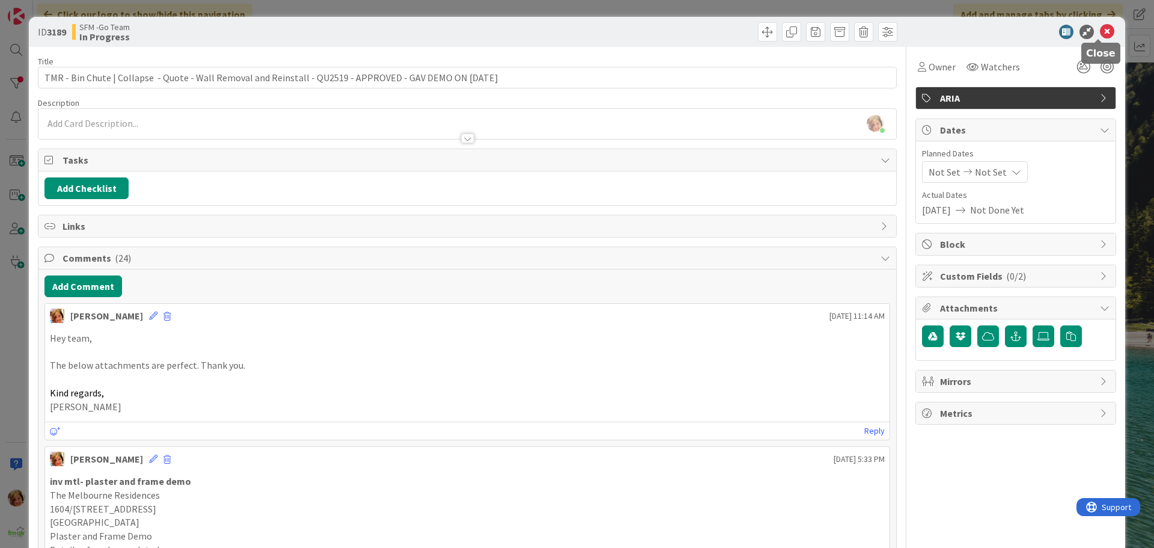
drag, startPoint x: 1099, startPoint y: 31, endPoint x: 1094, endPoint y: 50, distance: 20.6
click at [1100, 31] on icon at bounding box center [1107, 32] width 14 height 14
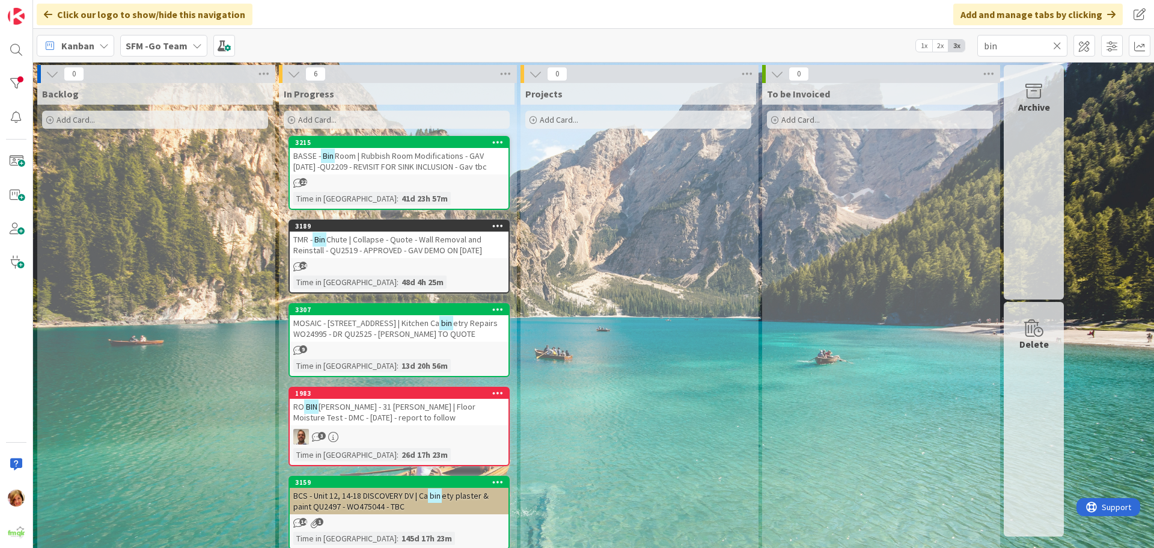
click at [1057, 44] on icon at bounding box center [1057, 45] width 8 height 11
click at [1057, 44] on input "text" at bounding box center [1022, 46] width 90 height 22
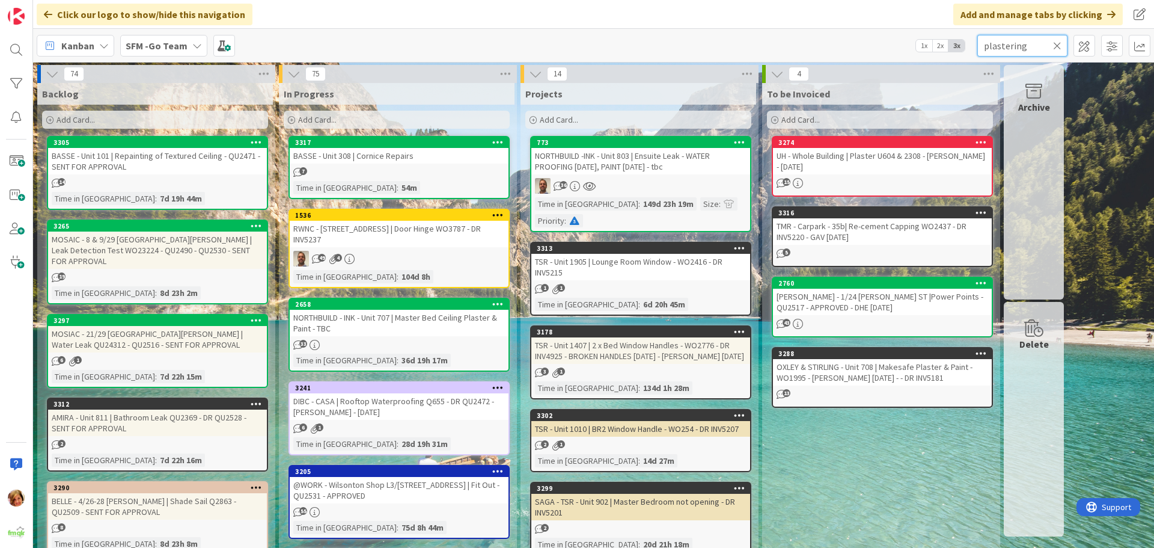
type input "plastering"
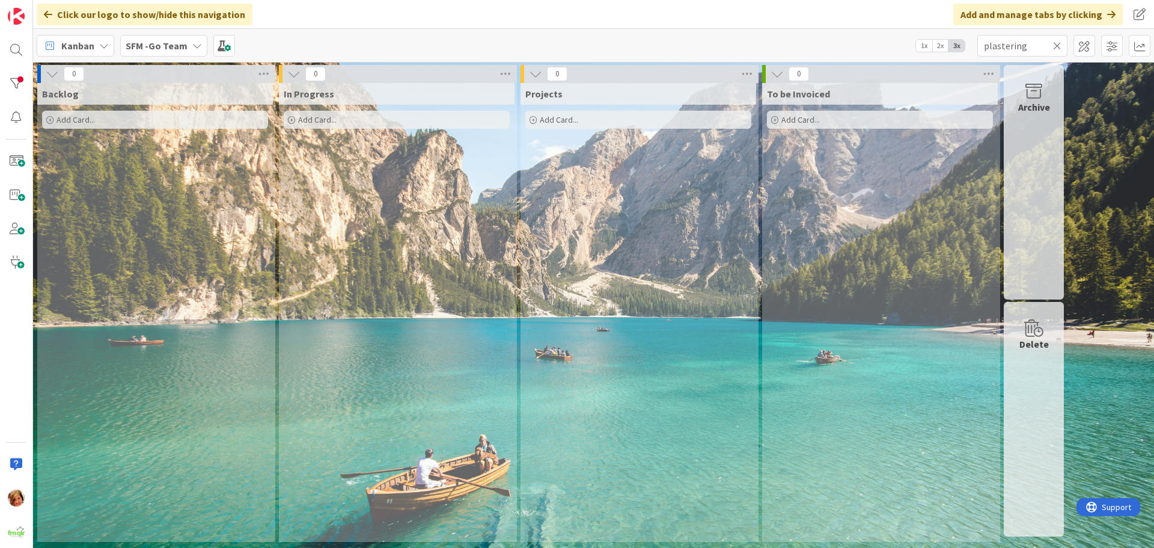
click at [1057, 44] on icon at bounding box center [1057, 45] width 8 height 11
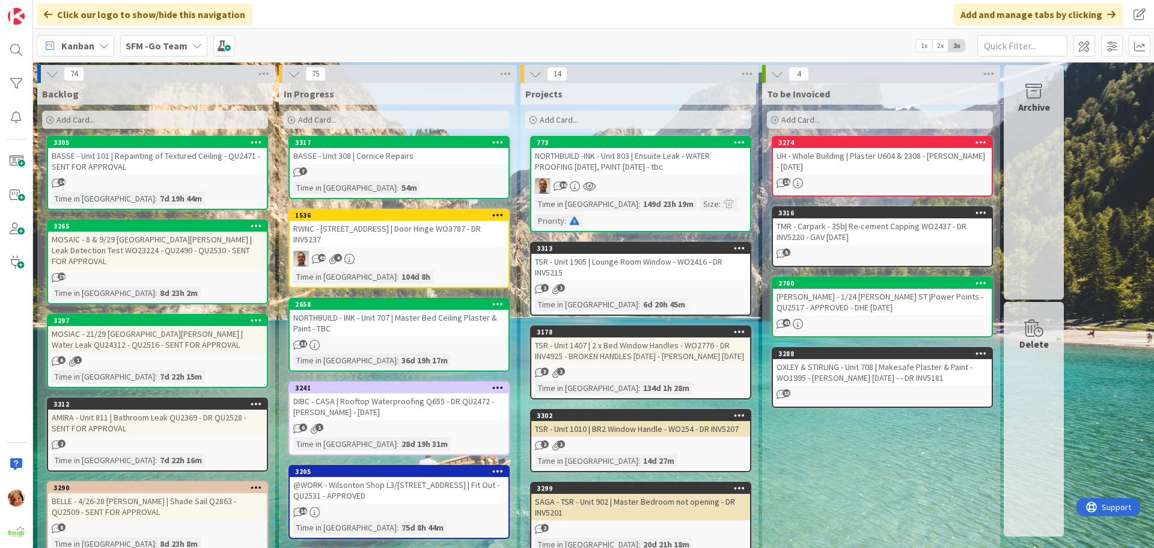
click at [855, 160] on div "UH - Whole Building | Plaster U604 & 2308 - [PERSON_NAME] - [DATE]" at bounding box center [882, 161] width 219 height 26
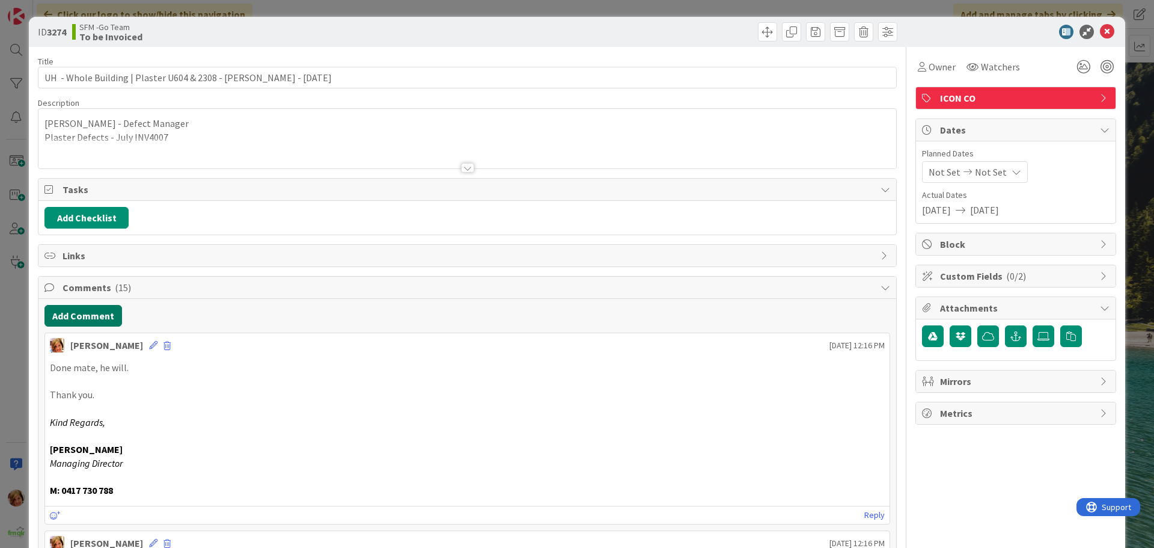
click at [67, 321] on button "Add Comment" at bounding box center [83, 316] width 78 height 22
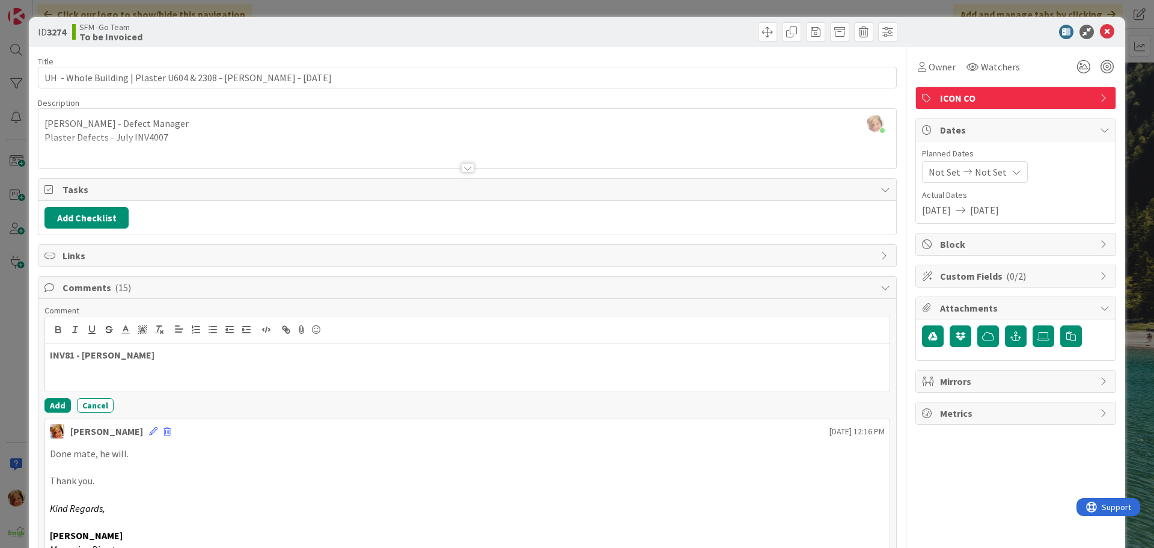
click at [57, 396] on div "Comment INV81 - [PERSON_NAME] Add Cancel" at bounding box center [467, 359] width 846 height 108
click at [57, 406] on button "Add" at bounding box center [57, 405] width 26 height 14
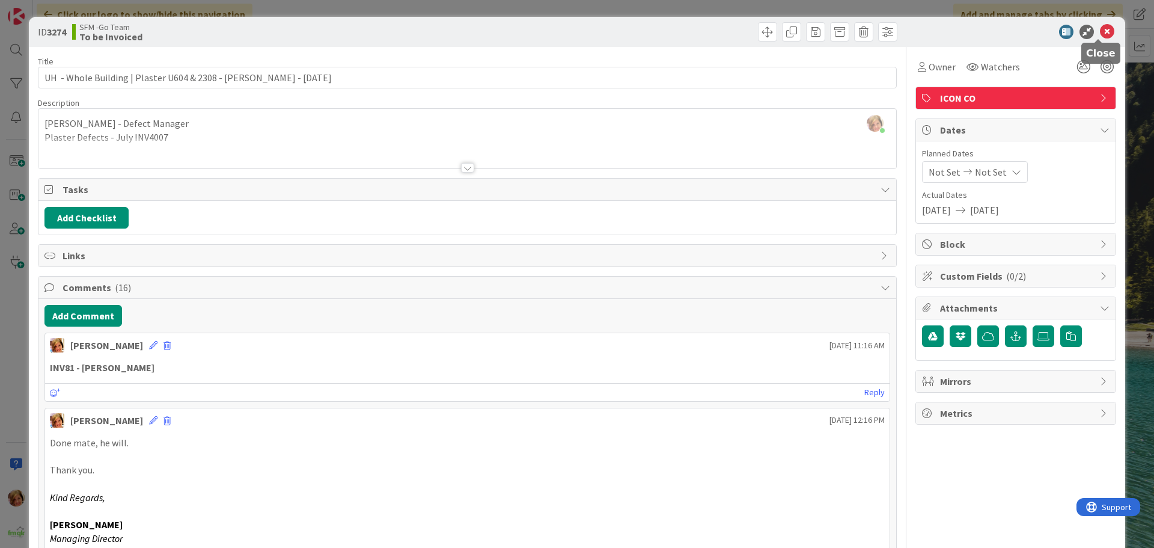
click at [1100, 32] on icon at bounding box center [1107, 32] width 14 height 14
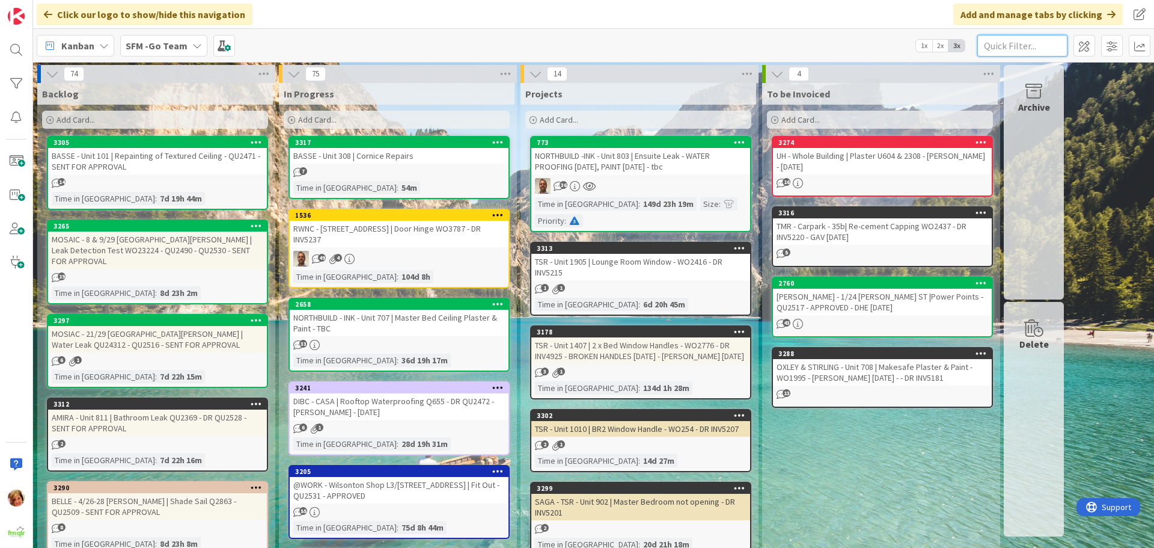
click at [1004, 46] on input "text" at bounding box center [1022, 46] width 90 height 22
type input "604"
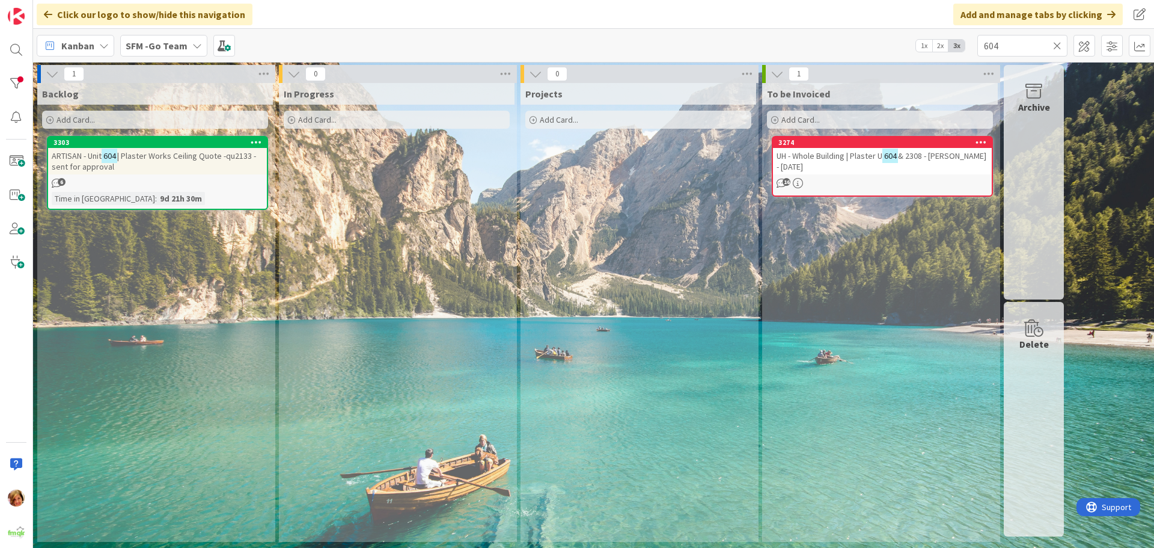
click at [169, 163] on div "ARTISAN - Unit 604 | Plaster Works Ceiling Quote -qu2133 - sent for approval" at bounding box center [157, 161] width 219 height 26
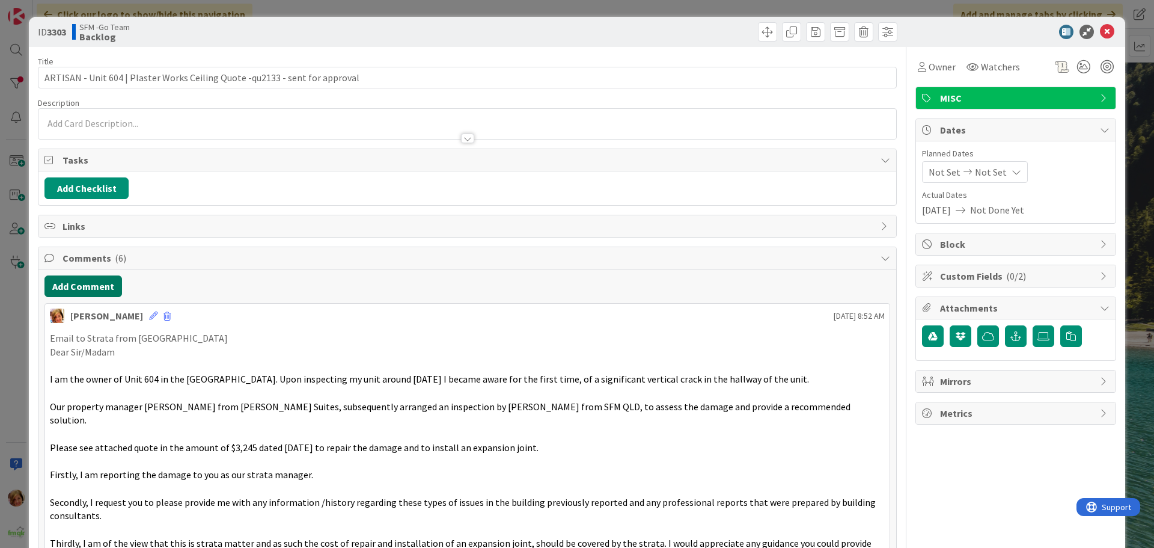
click at [76, 286] on button "Add Comment" at bounding box center [83, 286] width 78 height 22
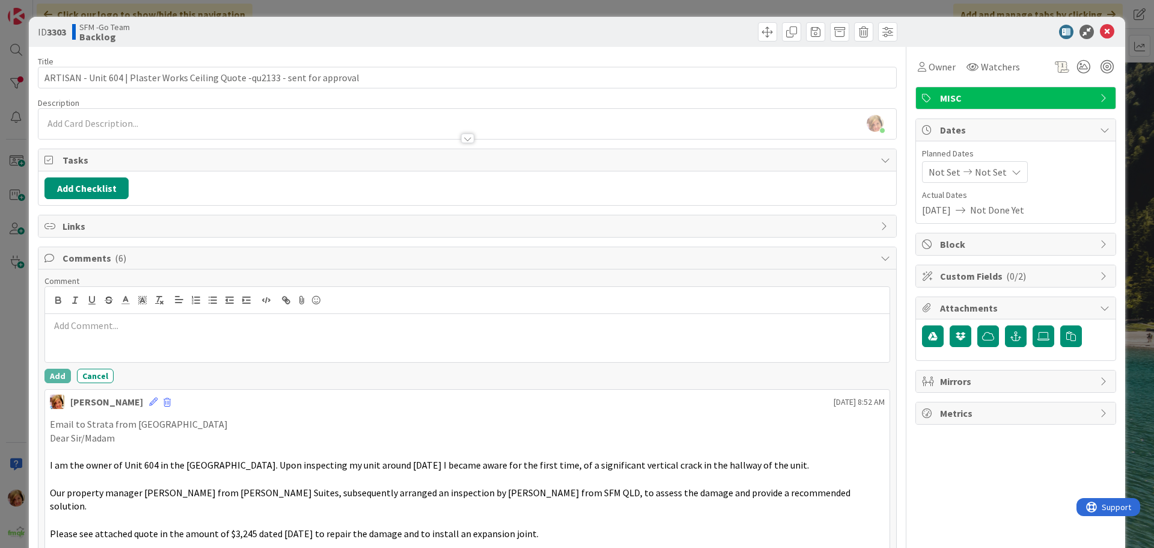
click at [99, 334] on div at bounding box center [467, 338] width 845 height 48
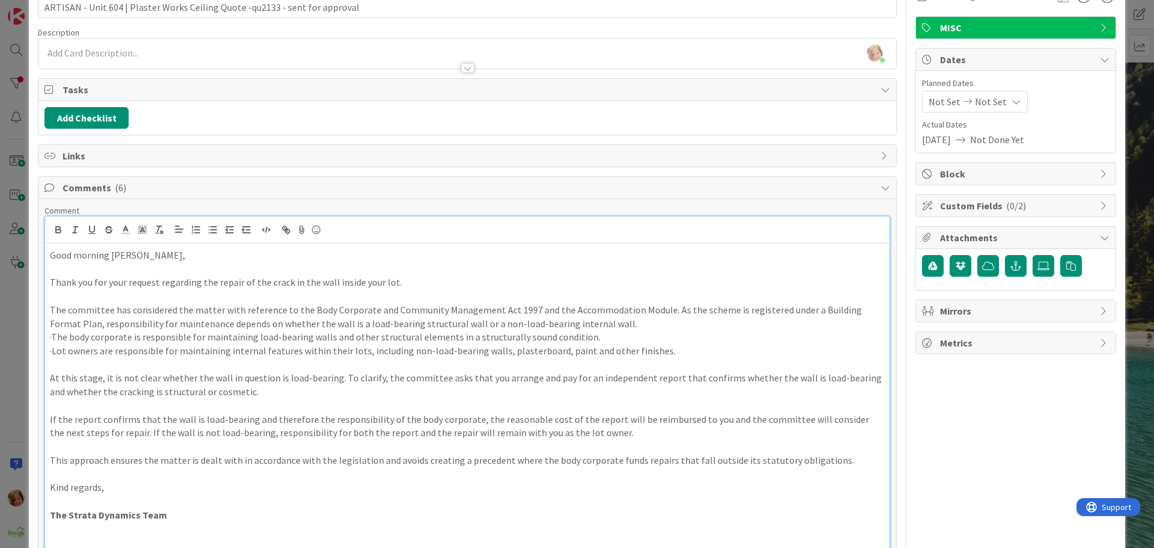
click at [48, 255] on div "Good morning [PERSON_NAME], Thank you for your request regarding the repair of …" at bounding box center [467, 398] width 845 height 310
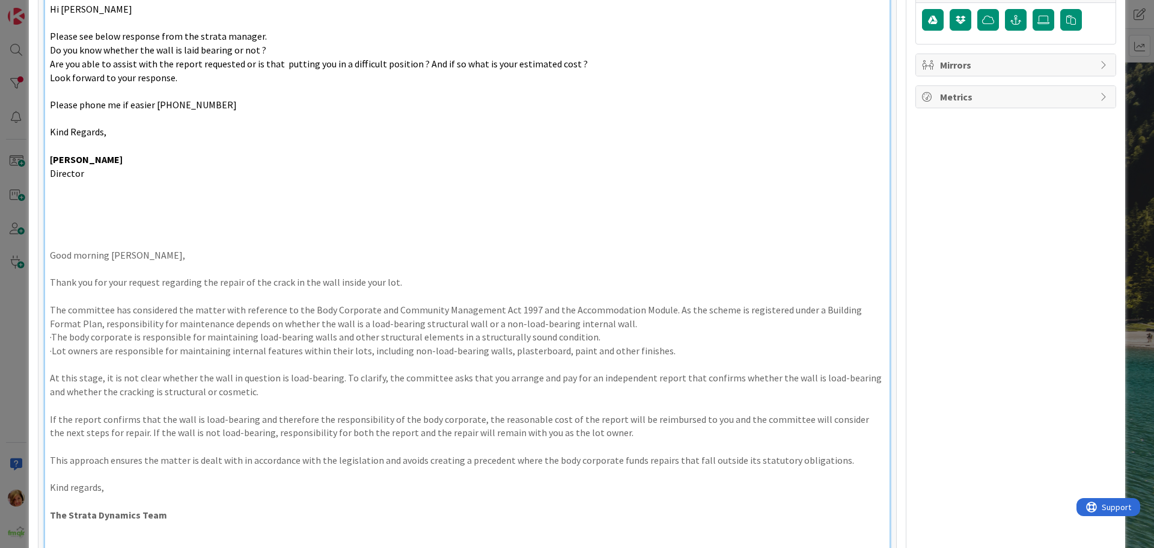
scroll to position [497, 0]
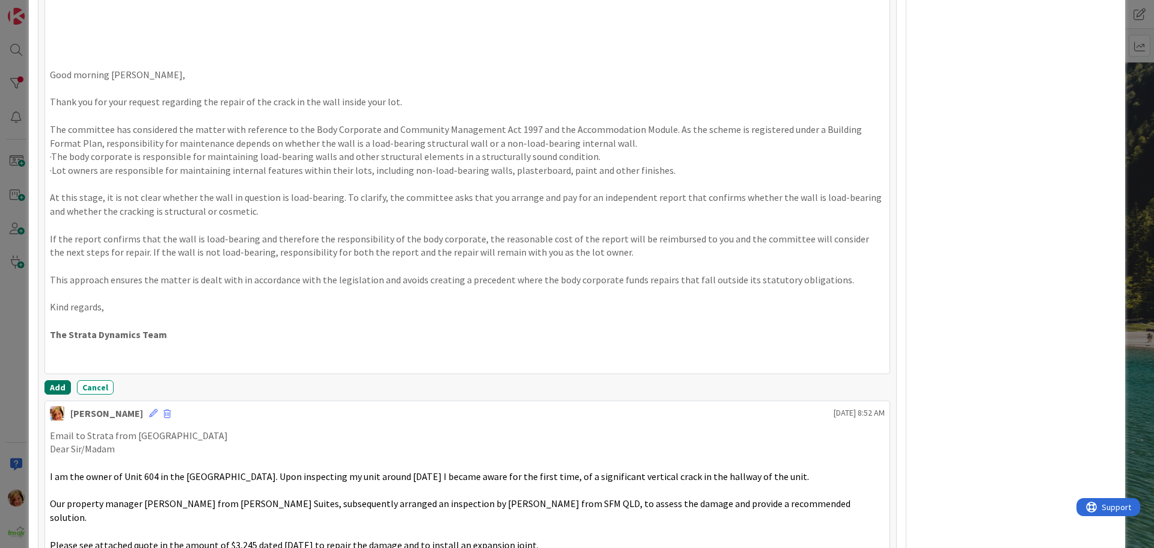
click at [55, 386] on button "Add" at bounding box center [57, 387] width 26 height 14
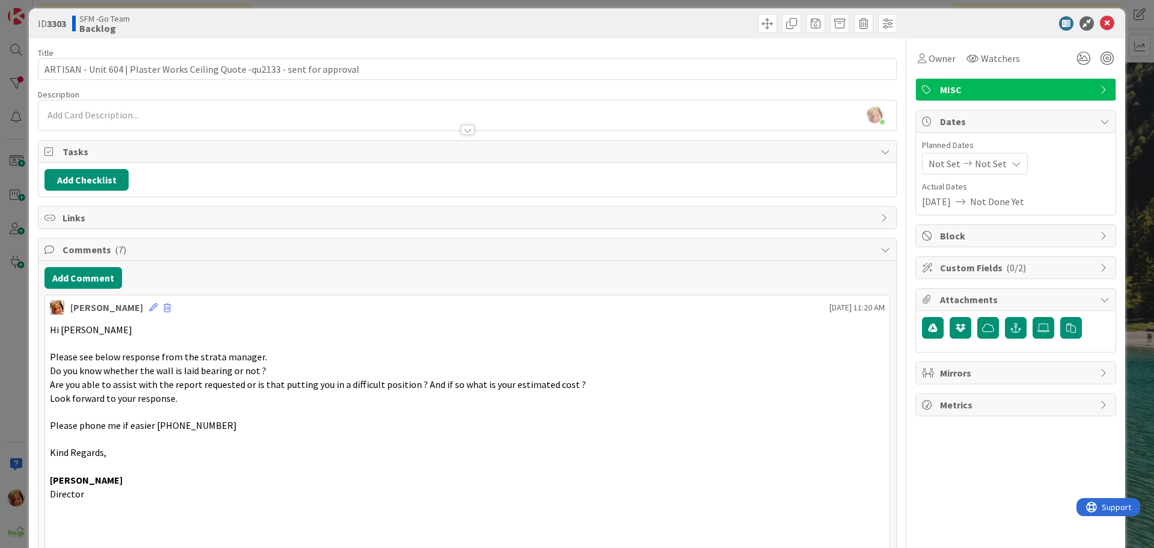
scroll to position [0, 0]
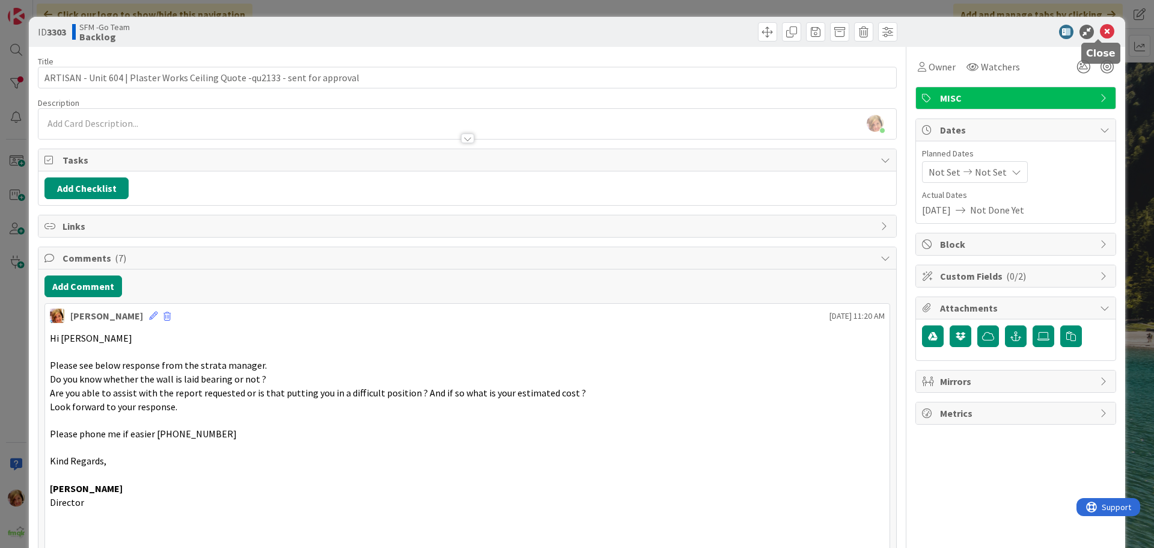
click at [1100, 26] on icon at bounding box center [1107, 32] width 14 height 14
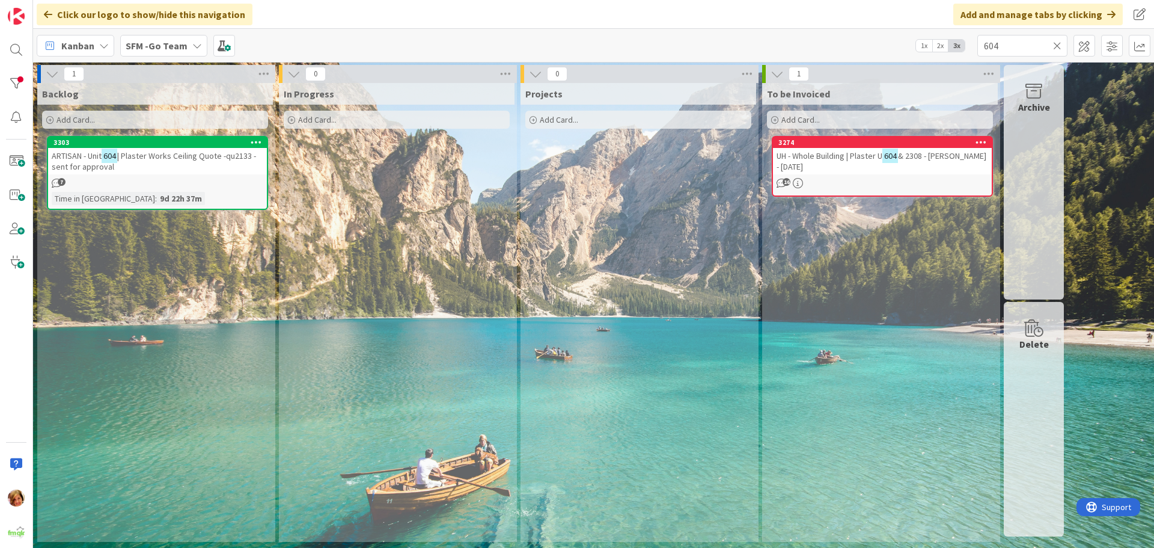
click at [863, 151] on span "UH - Whole Building | Plaster U" at bounding box center [830, 155] width 106 height 11
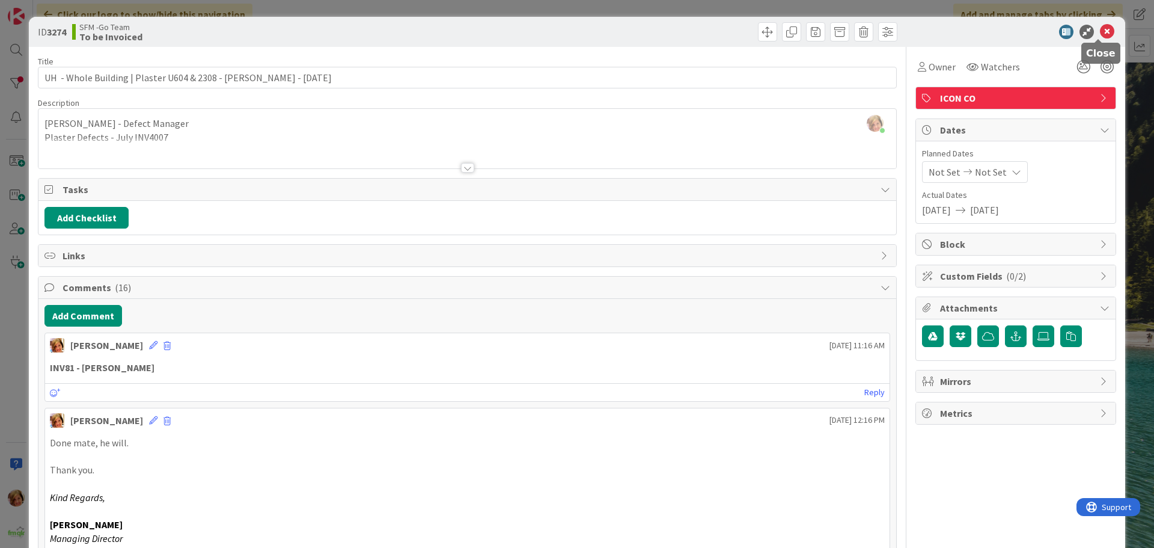
click at [1100, 31] on icon at bounding box center [1107, 32] width 14 height 14
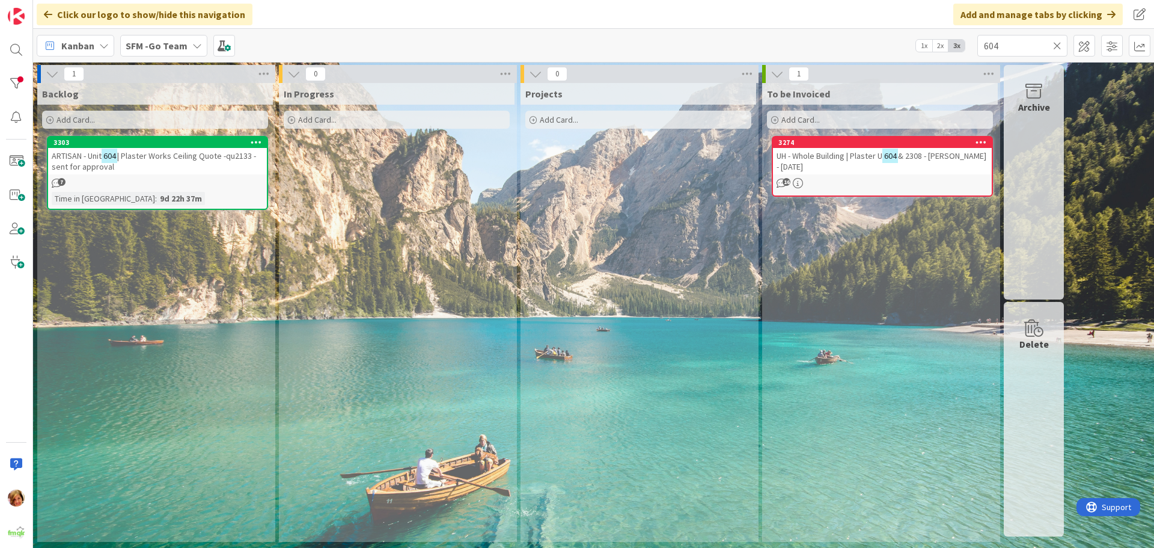
click at [1059, 46] on icon at bounding box center [1057, 45] width 8 height 11
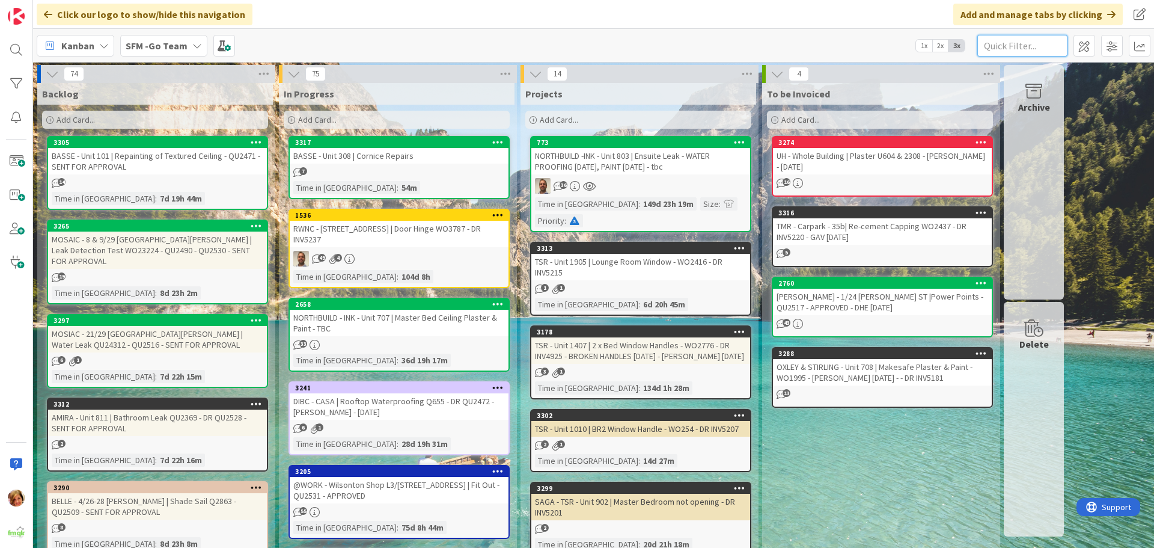
click at [1010, 43] on input "text" at bounding box center [1022, 46] width 90 height 22
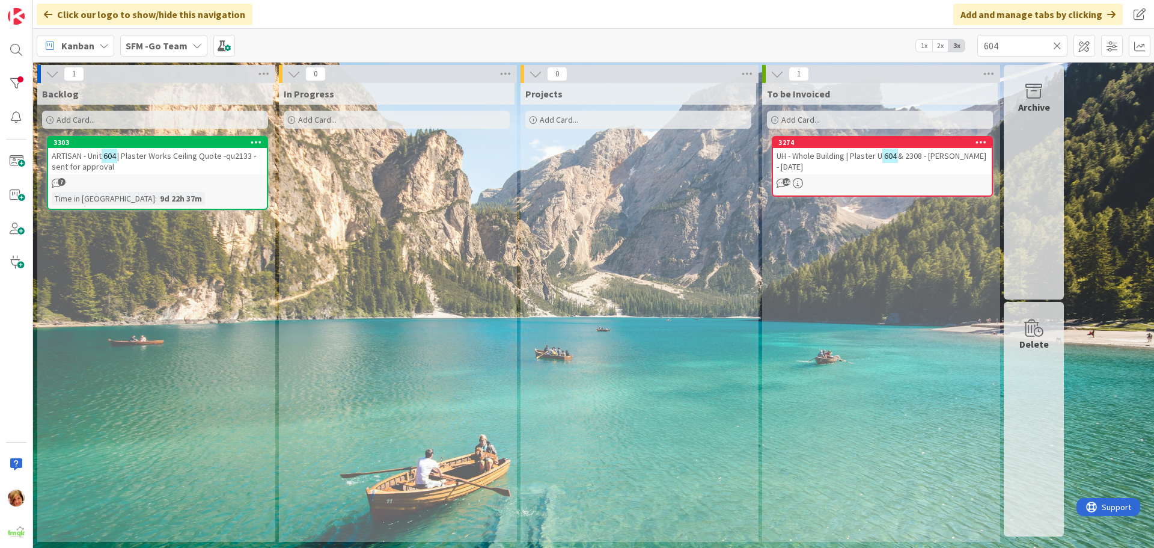
click at [135, 154] on span "| Plaster Works Ceiling Quote -qu2133 - sent for approval" at bounding box center [154, 161] width 204 height 22
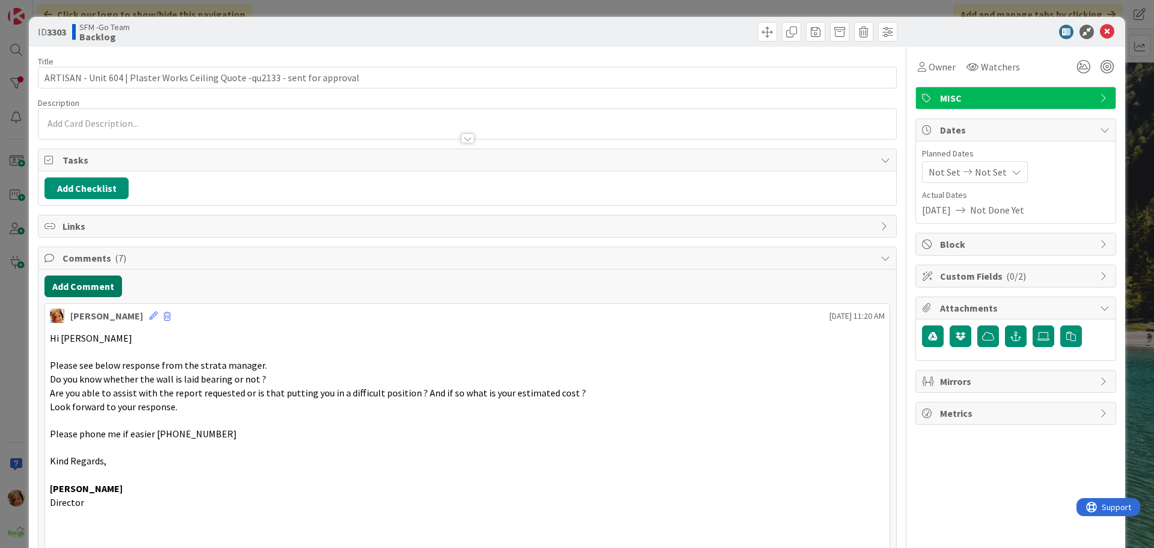
click at [79, 286] on button "Add Comment" at bounding box center [83, 286] width 78 height 22
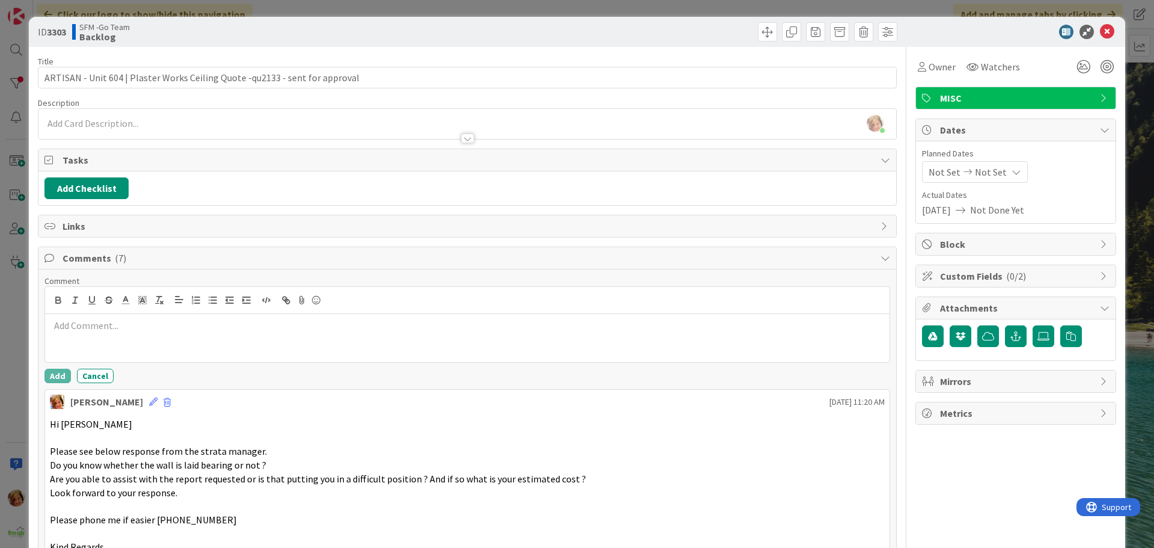
click at [92, 332] on div at bounding box center [467, 338] width 845 height 48
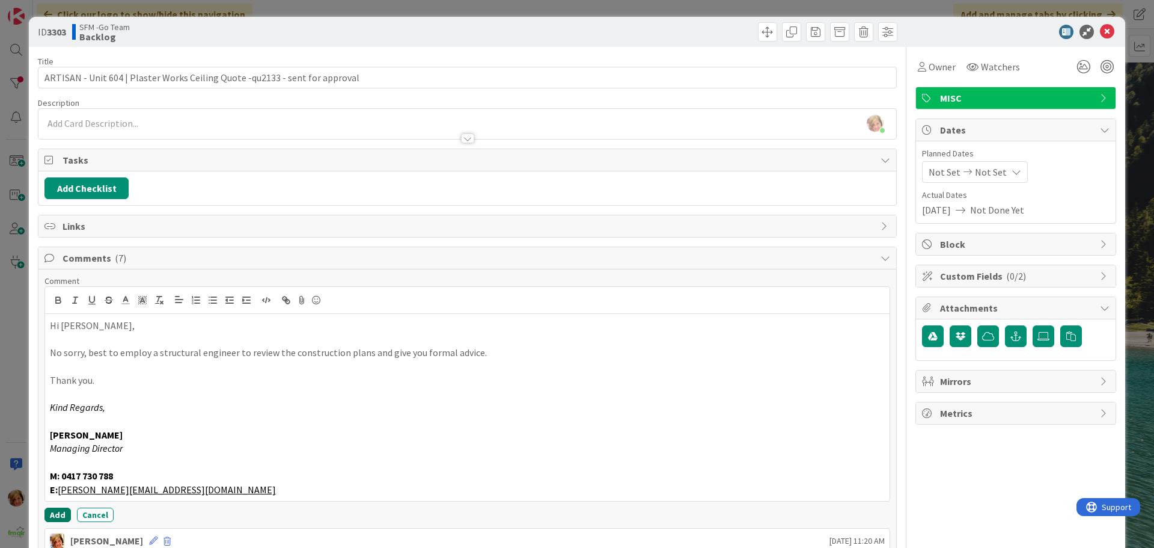
click at [50, 515] on button "Add" at bounding box center [57, 514] width 26 height 14
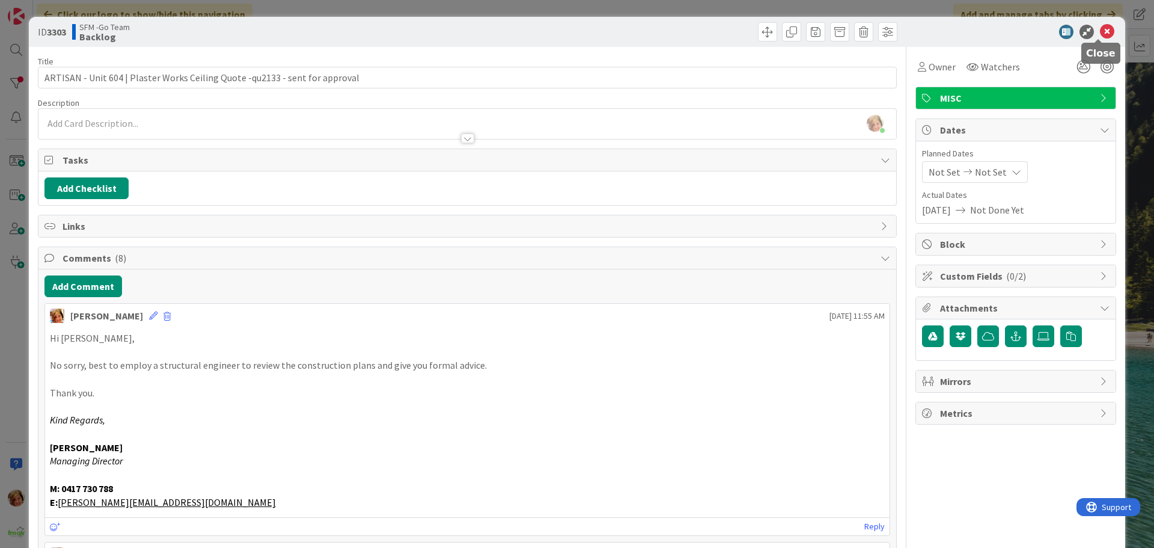
drag, startPoint x: 1098, startPoint y: 30, endPoint x: 1067, endPoint y: 36, distance: 31.2
click at [1100, 30] on icon at bounding box center [1107, 32] width 14 height 14
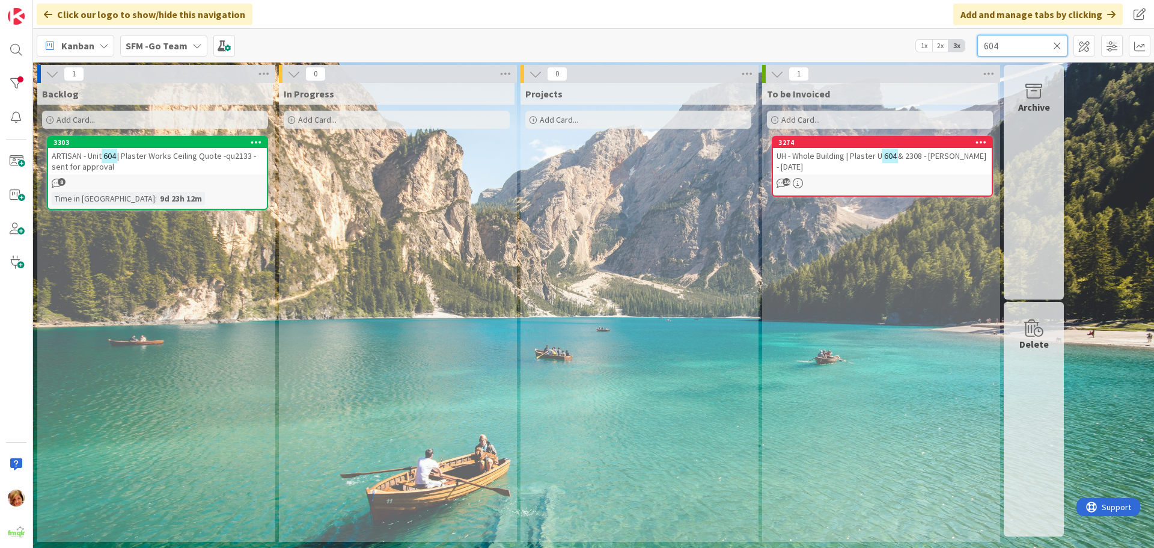
click at [1016, 51] on input "604" at bounding box center [1022, 46] width 90 height 22
type input "6"
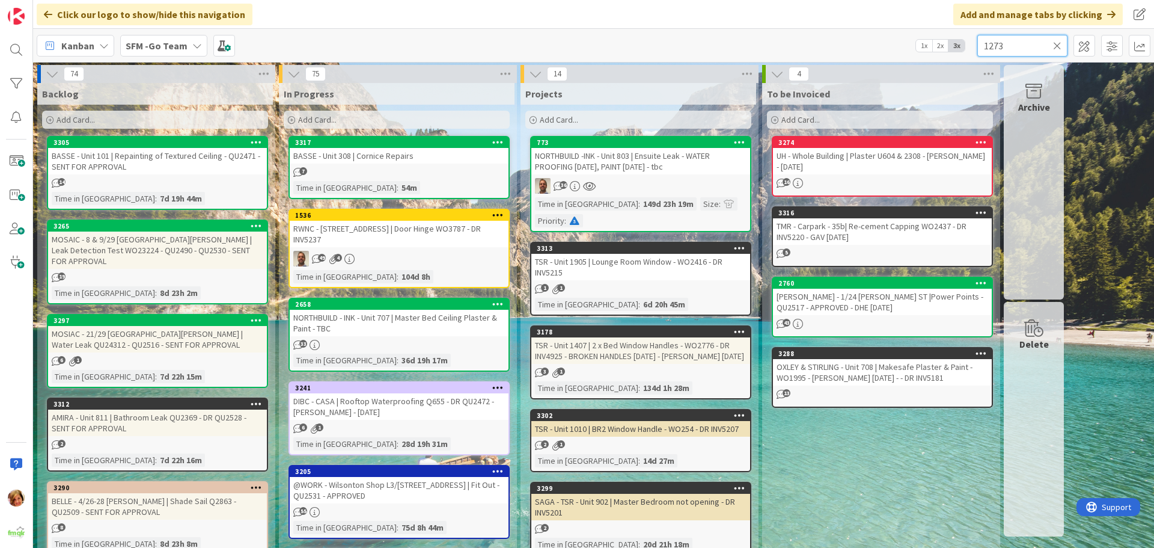
type input "1273"
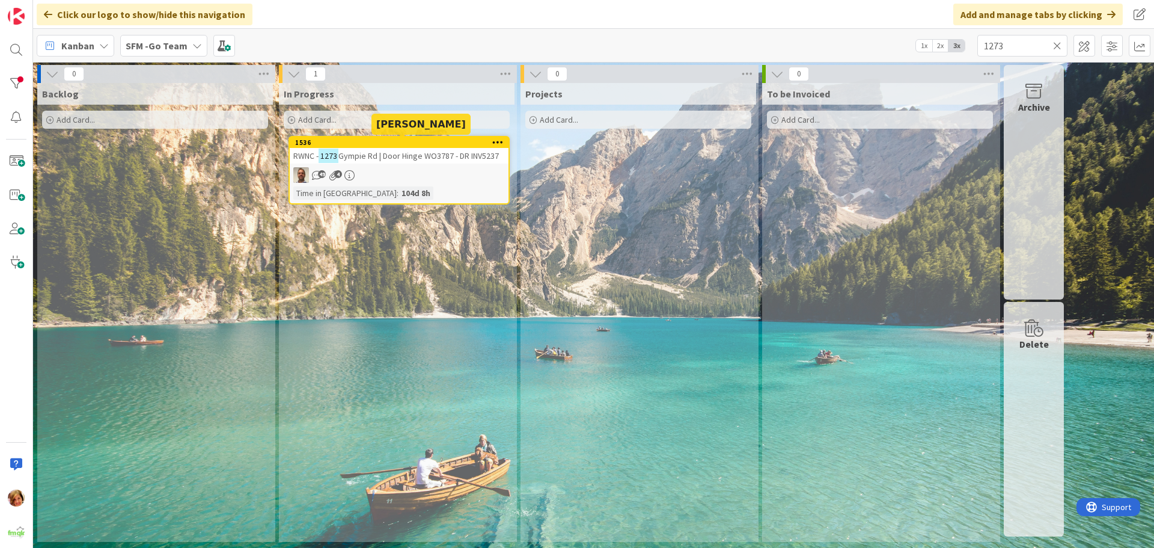
click at [411, 152] on span "Gympie Rd | Door Hinge WO3787 - DR INV5237" at bounding box center [418, 155] width 160 height 11
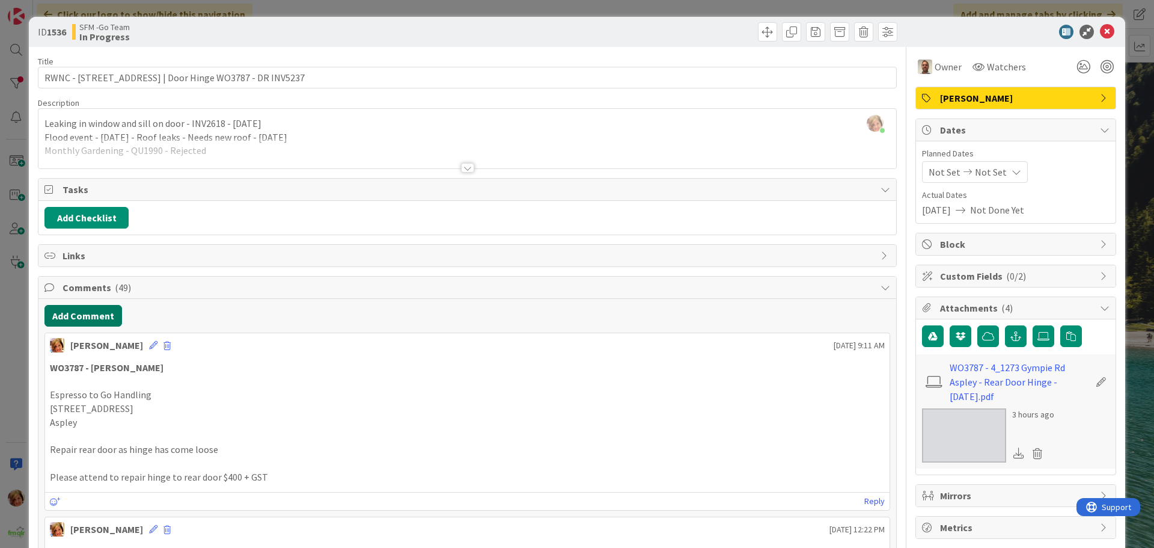
click at [93, 319] on button "Add Comment" at bounding box center [83, 316] width 78 height 22
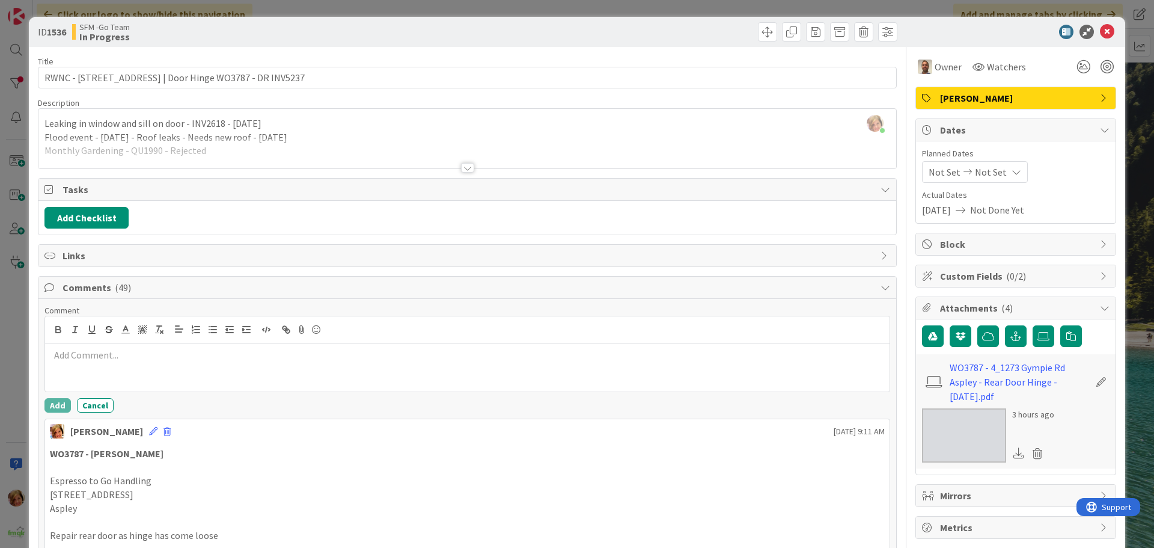
click at [120, 360] on p at bounding box center [467, 355] width 835 height 14
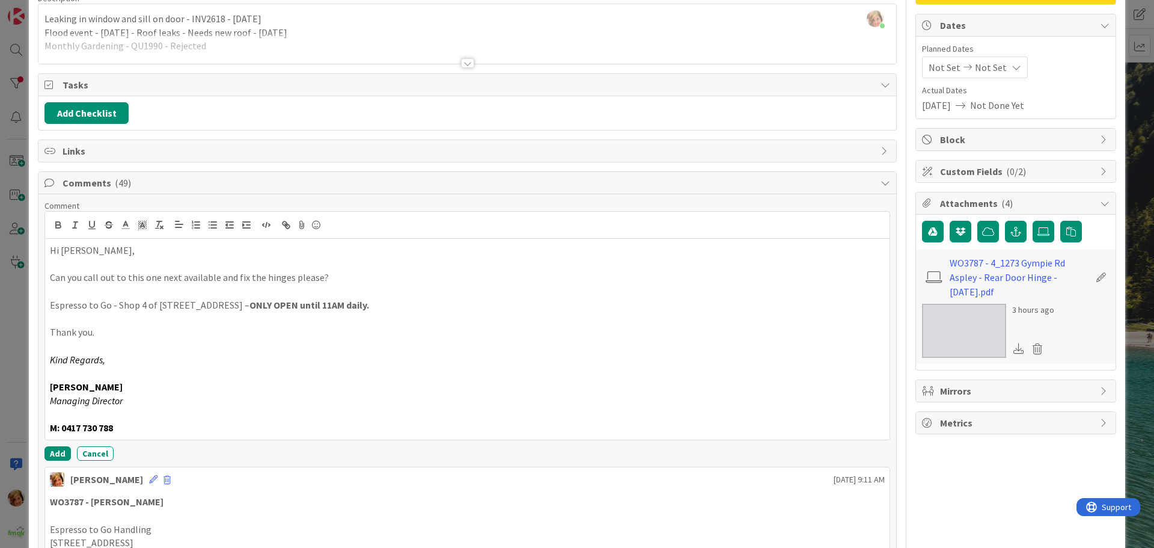
scroll to position [120, 0]
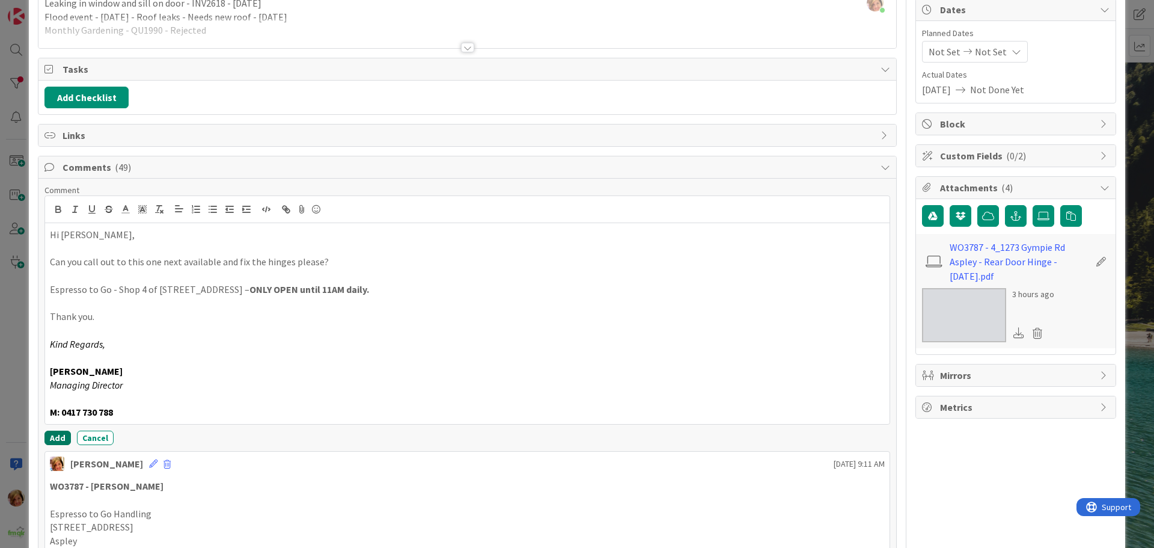
click at [56, 436] on button "Add" at bounding box center [57, 437] width 26 height 14
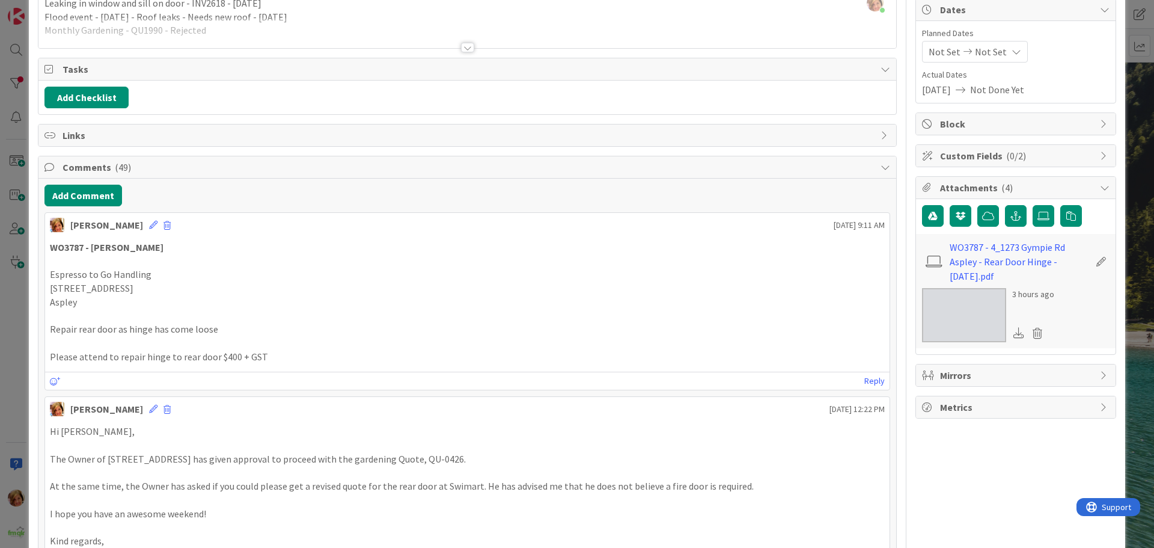
scroll to position [0, 0]
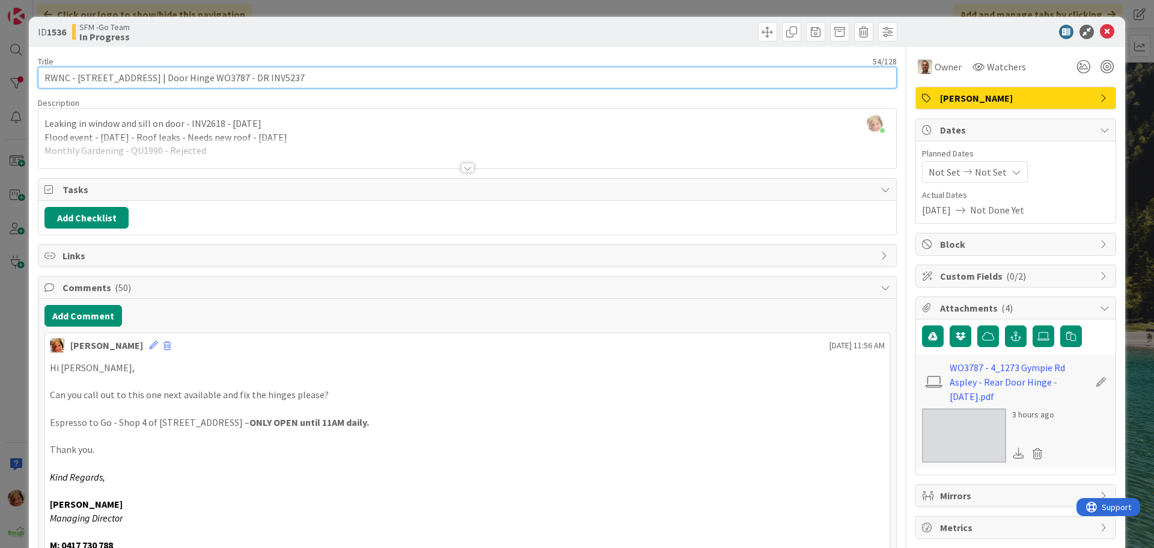
click at [299, 77] on input "RWNC - [STREET_ADDRESS] | Door Hinge WO3787 - DR INV5237" at bounding box center [467, 78] width 859 height 22
type input "RWNC - [STREET_ADDRESS] | Door Hinge WO3787 - DR INV5237 - SENT TO [PERSON_NAME…"
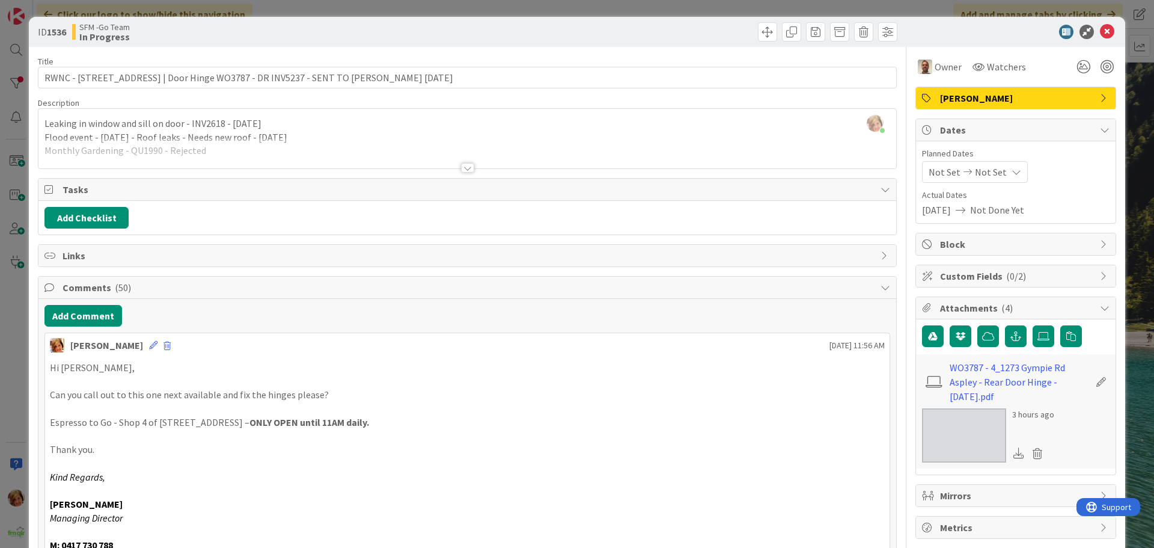
click at [594, 38] on div at bounding box center [684, 31] width 427 height 19
click at [1100, 36] on icon at bounding box center [1107, 32] width 14 height 14
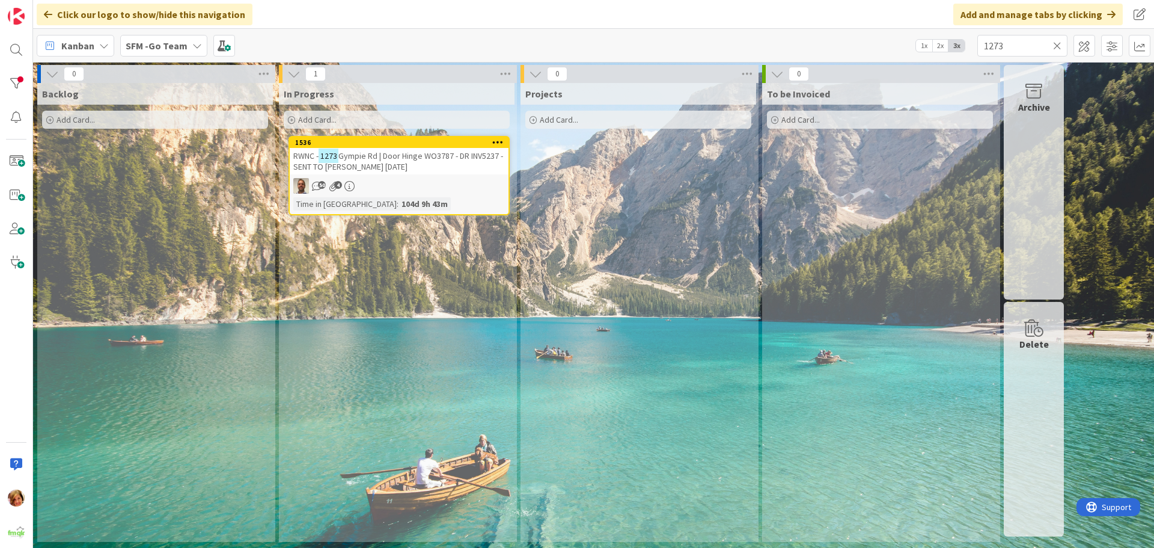
click at [1058, 46] on icon at bounding box center [1057, 45] width 8 height 11
click at [1058, 46] on input "text" at bounding box center [1022, 46] width 90 height 22
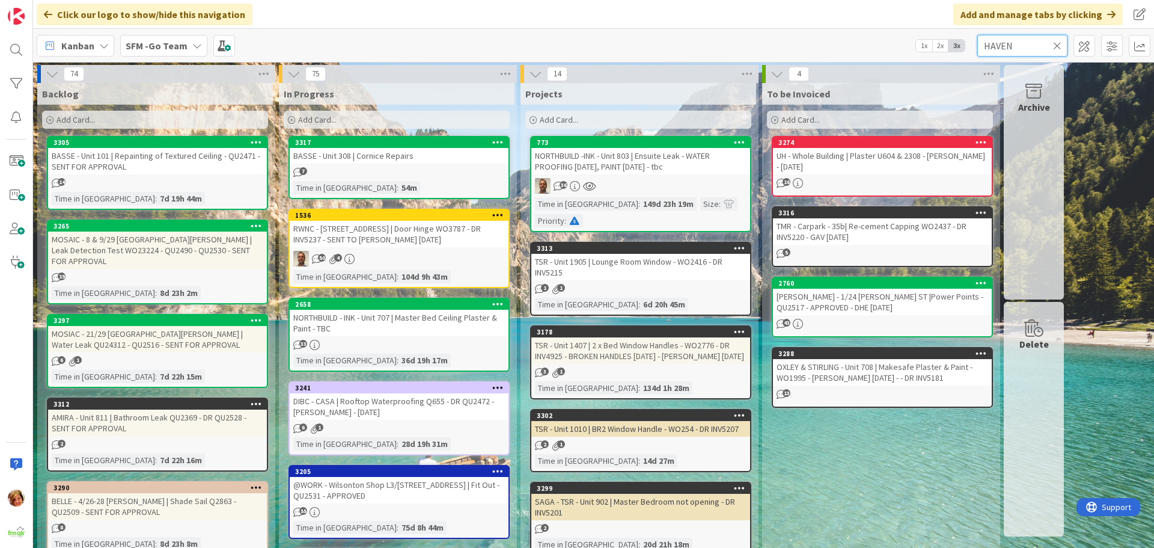
type input "HAVEN"
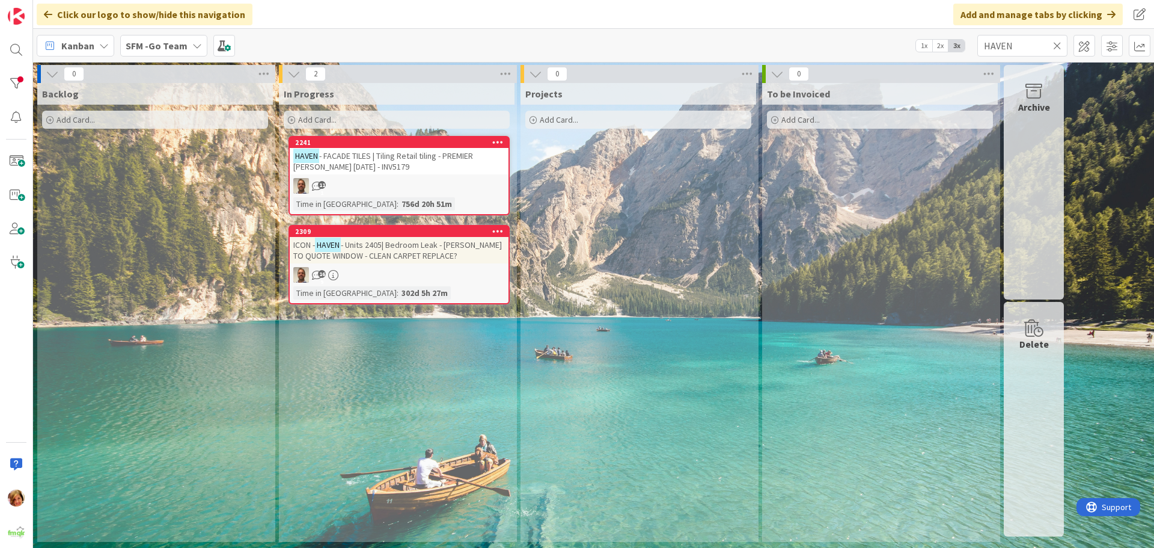
click at [392, 161] on div "HAVEN - FACADE TILES | Tiling Retail tiling - PREMIER [PERSON_NAME] [DATE] - IN…" at bounding box center [399, 161] width 219 height 26
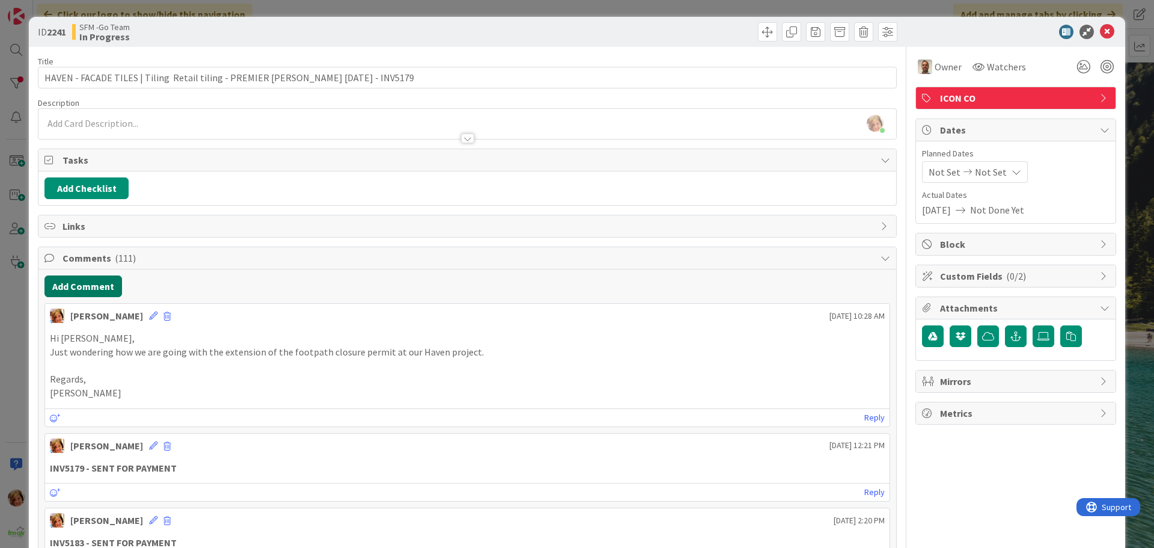
click at [82, 283] on button "Add Comment" at bounding box center [83, 286] width 78 height 22
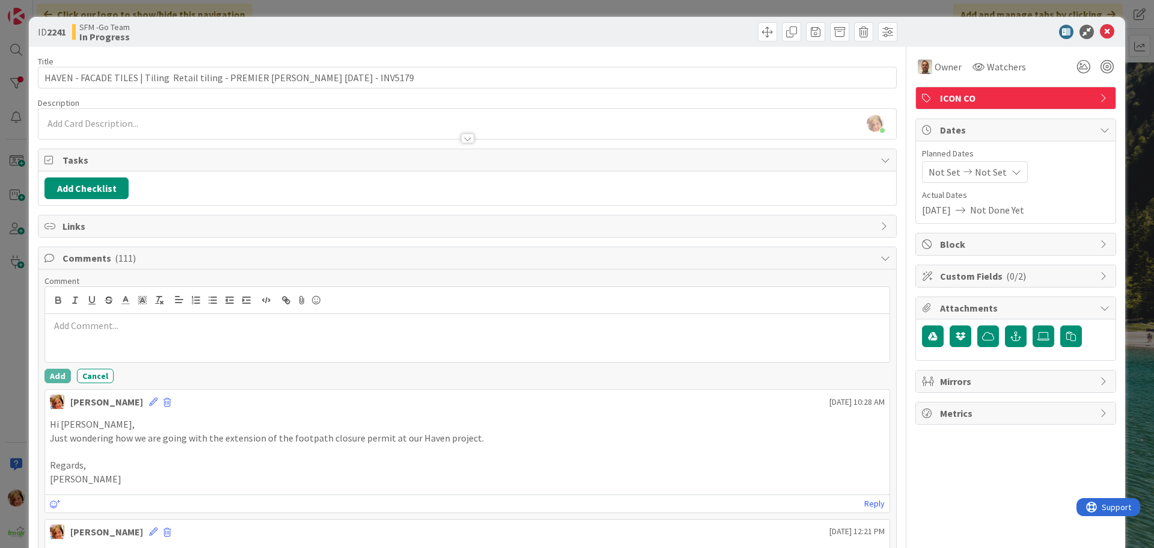
click at [137, 325] on p at bounding box center [467, 326] width 835 height 14
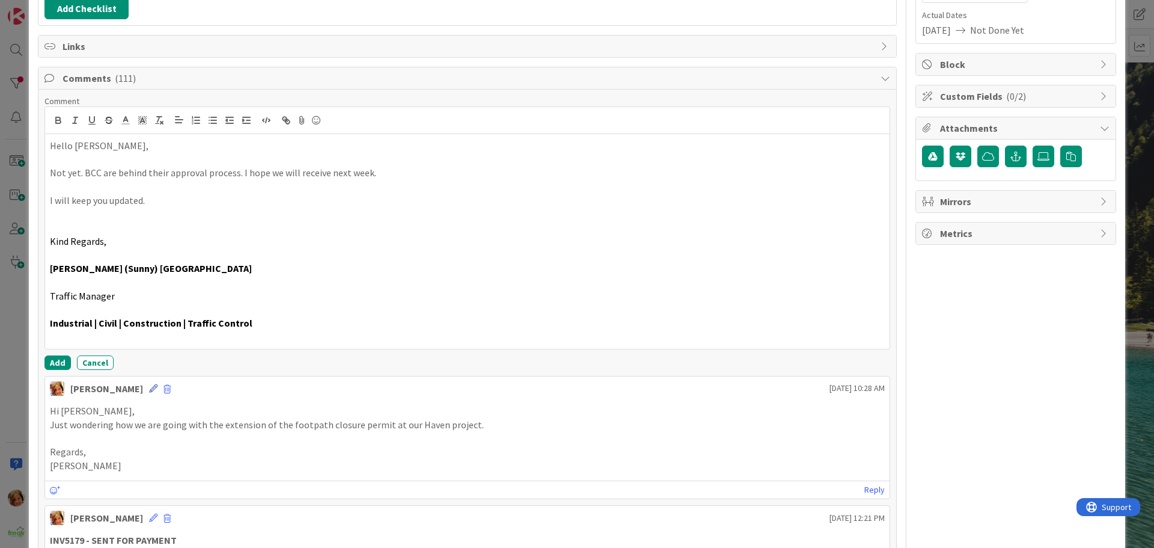
scroll to position [180, 0]
click at [56, 359] on button "Add" at bounding box center [57, 362] width 26 height 14
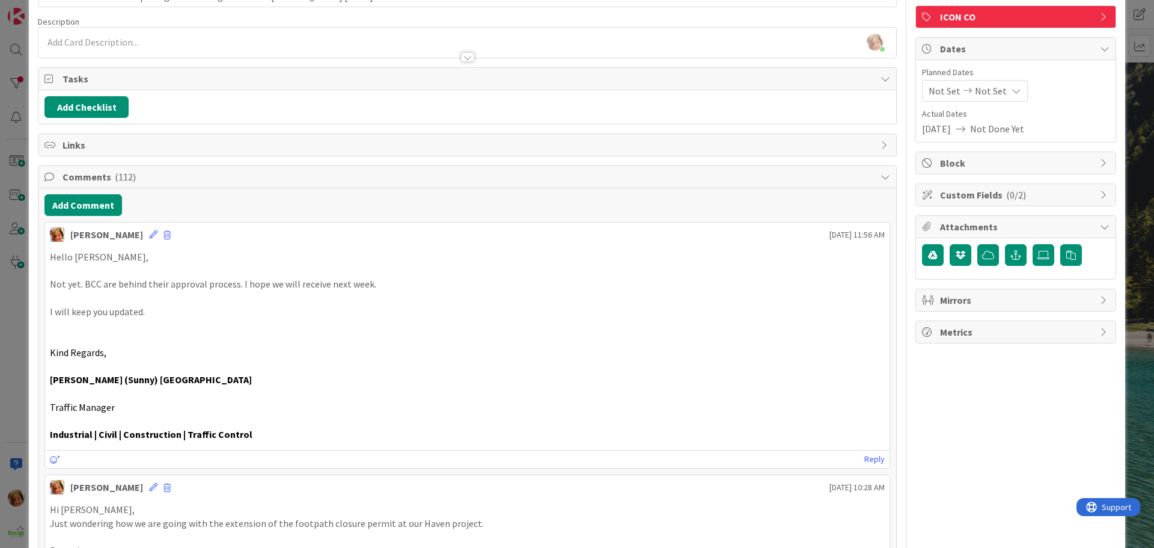
scroll to position [0, 0]
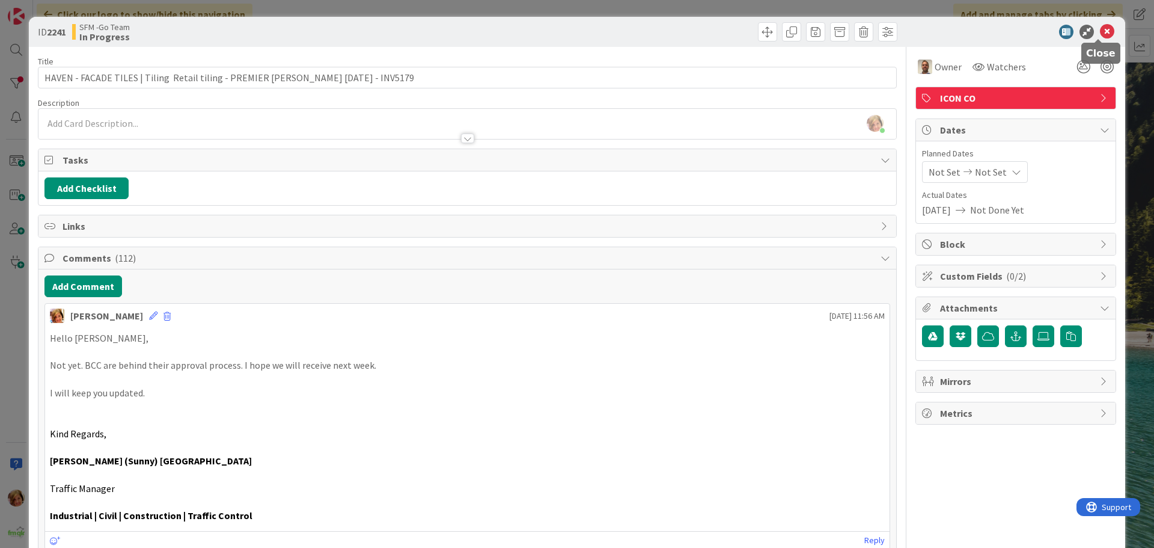
click at [1100, 31] on icon at bounding box center [1107, 32] width 14 height 14
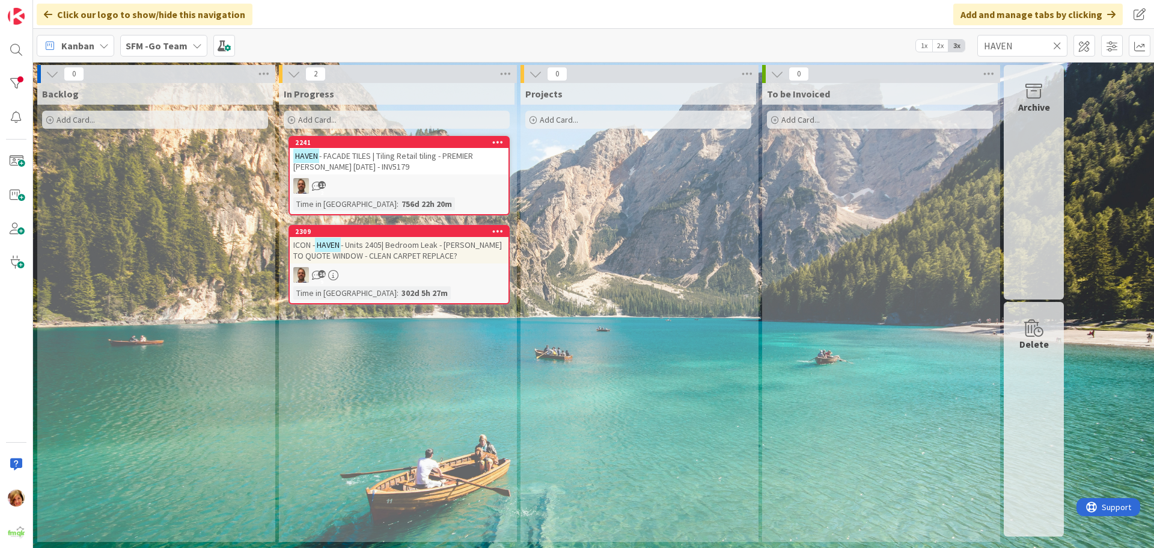
click at [1056, 43] on icon at bounding box center [1057, 45] width 8 height 11
click at [1056, 43] on input "text" at bounding box center [1022, 46] width 90 height 22
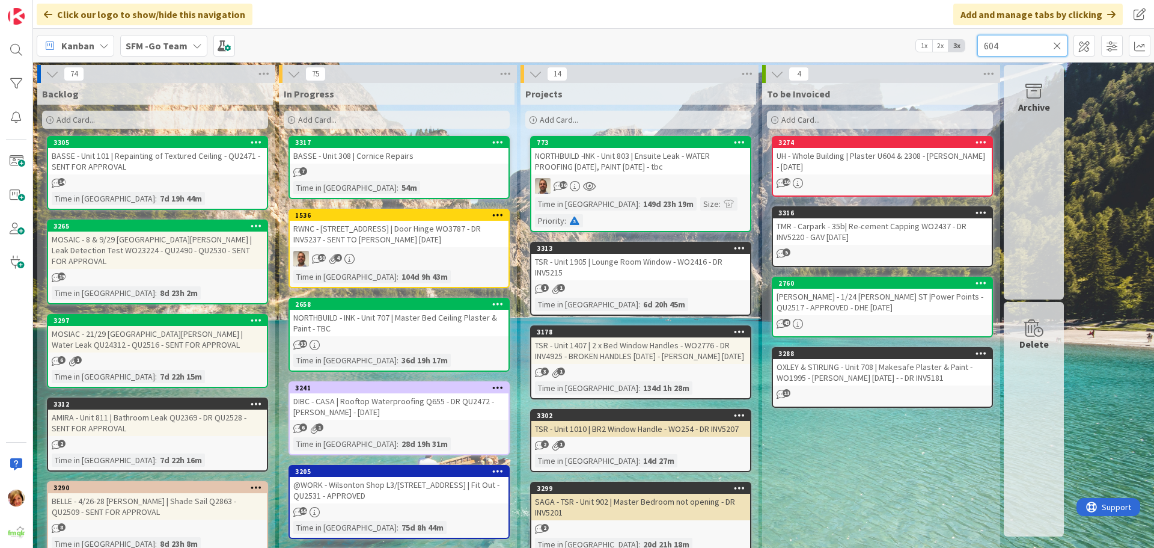
type input "604"
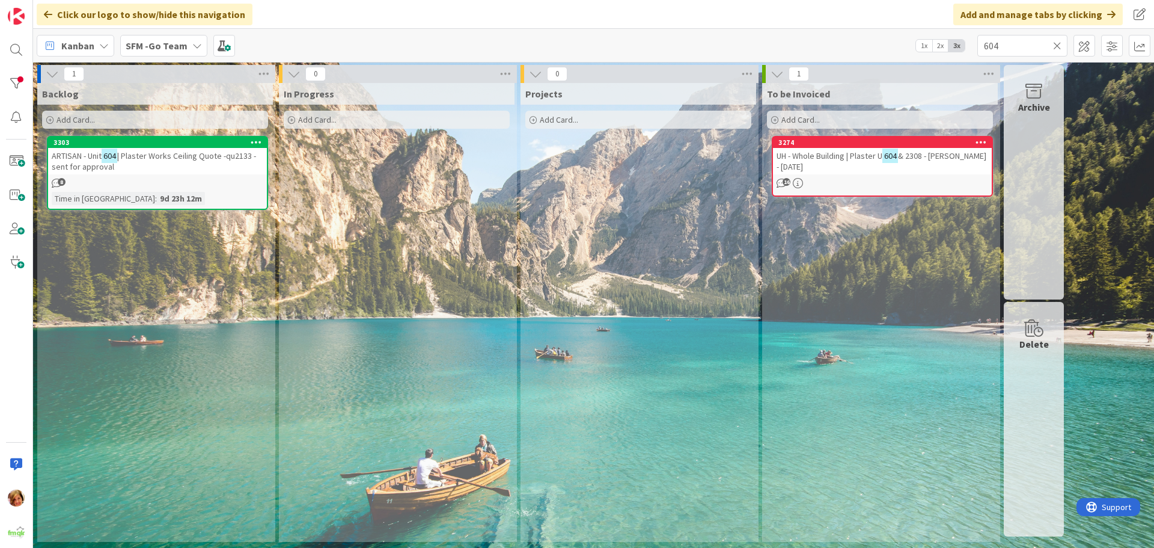
click at [170, 159] on span "| Plaster Works Ceiling Quote -qu2133 - sent for approval" at bounding box center [154, 161] width 204 height 22
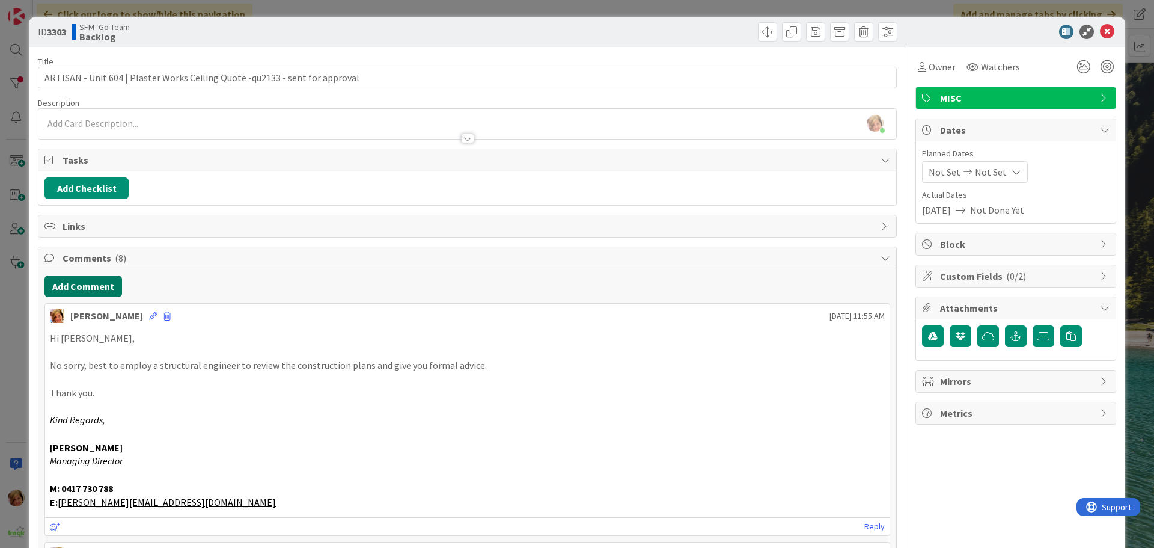
click at [82, 290] on button "Add Comment" at bounding box center [83, 286] width 78 height 22
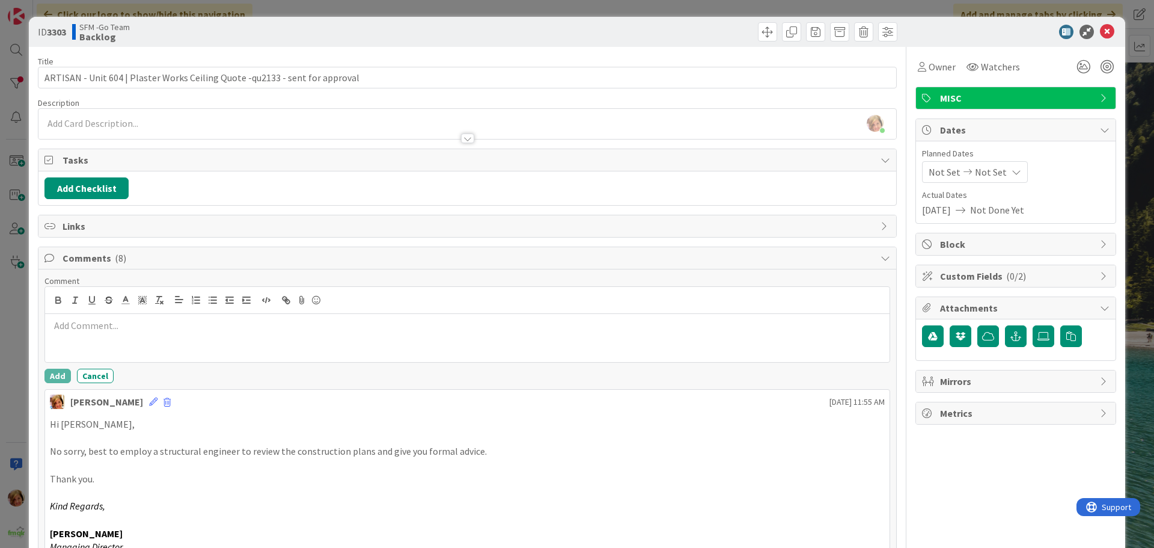
click at [106, 341] on div at bounding box center [467, 338] width 845 height 48
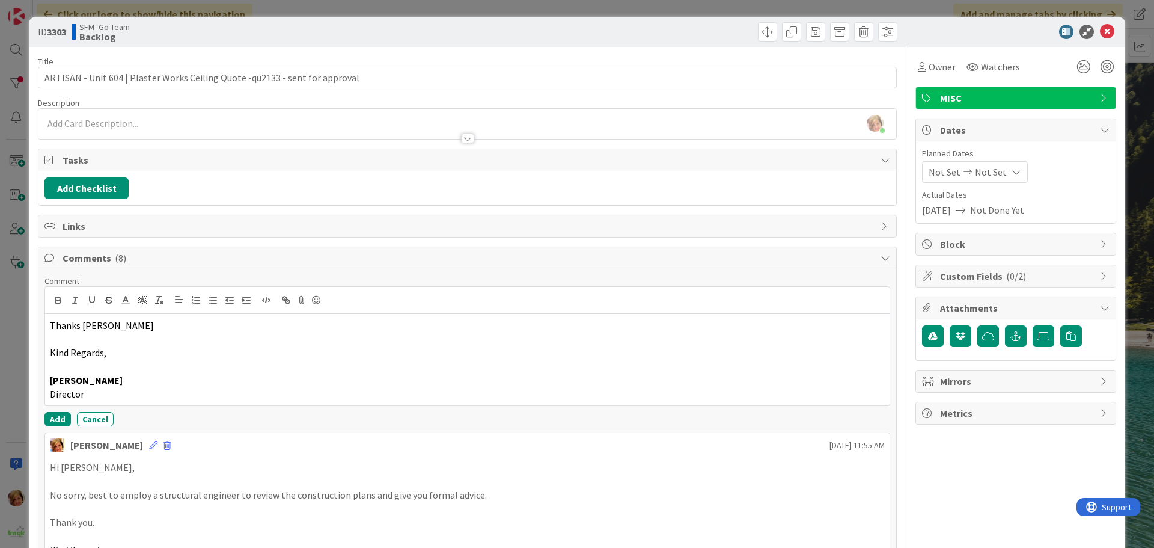
scroll to position [180, 0]
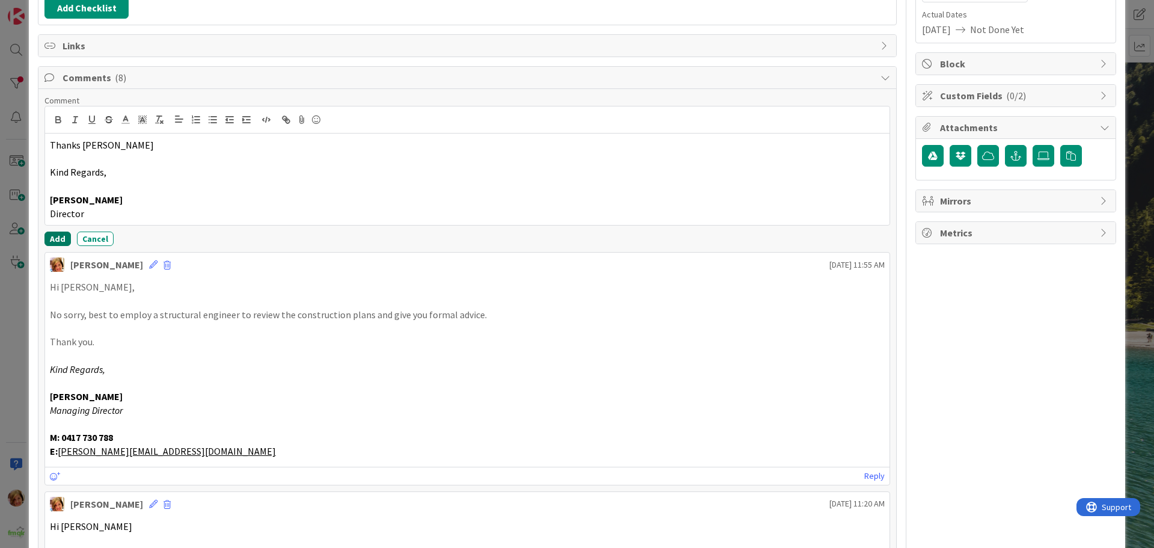
click at [57, 240] on button "Add" at bounding box center [57, 238] width 26 height 14
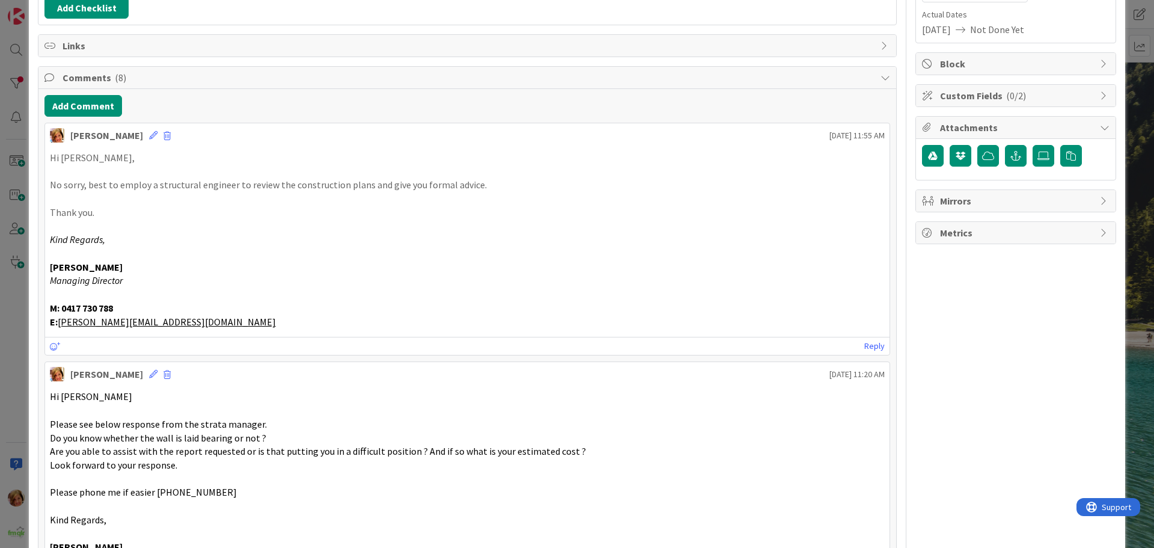
scroll to position [0, 0]
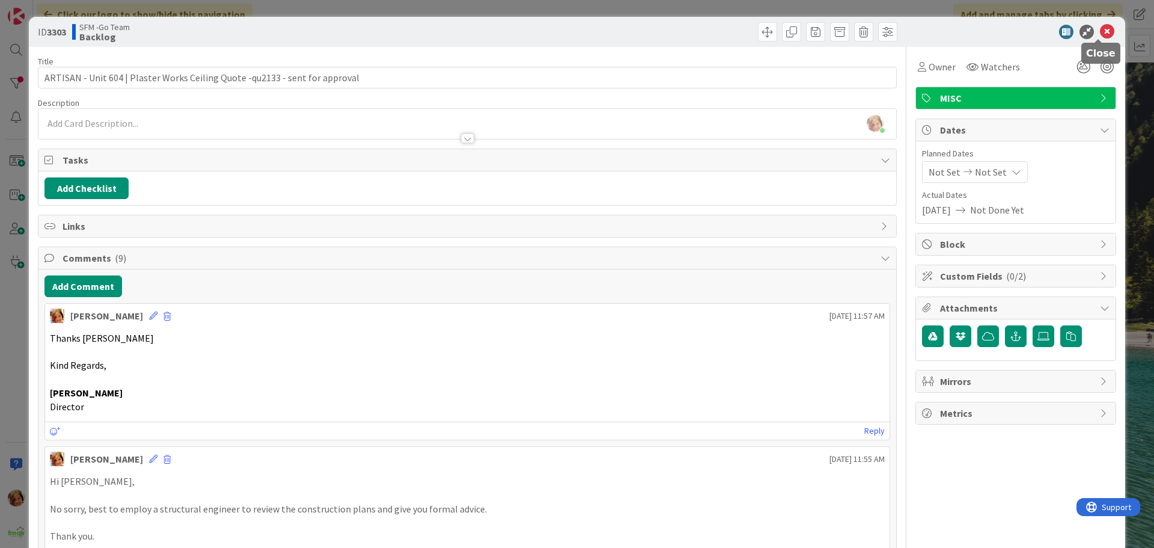
click at [1100, 32] on icon at bounding box center [1107, 32] width 14 height 14
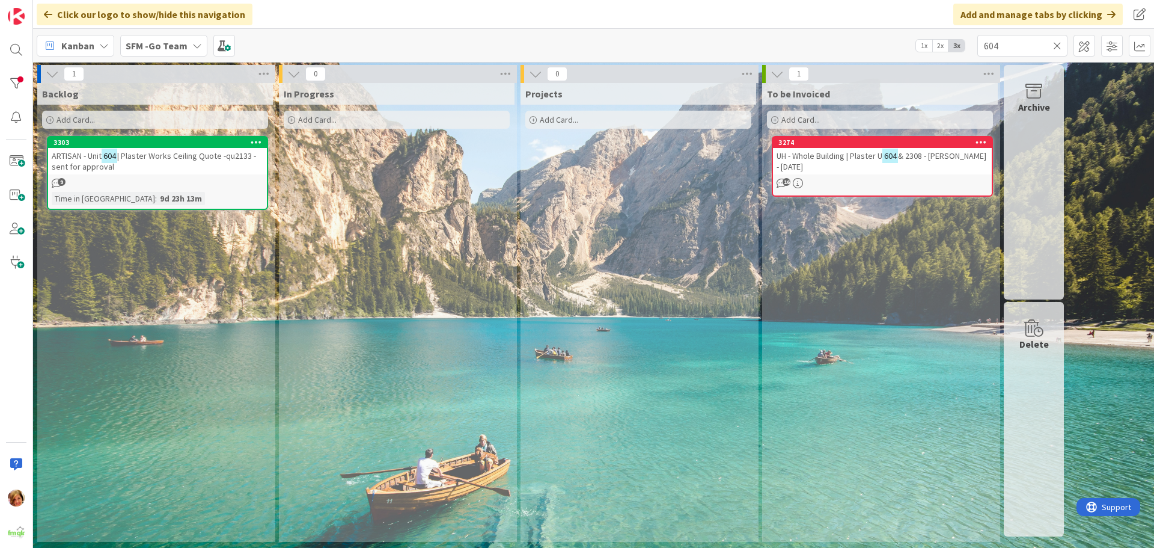
click at [1056, 44] on icon at bounding box center [1057, 45] width 8 height 11
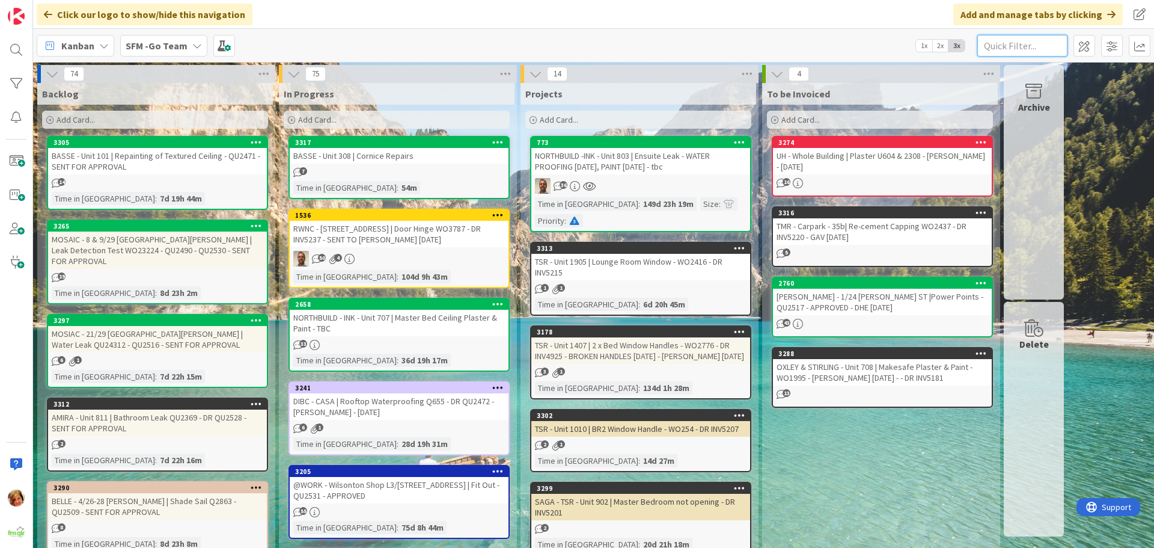
click at [1034, 46] on input "text" at bounding box center [1022, 46] width 90 height 22
type input "BANYO"
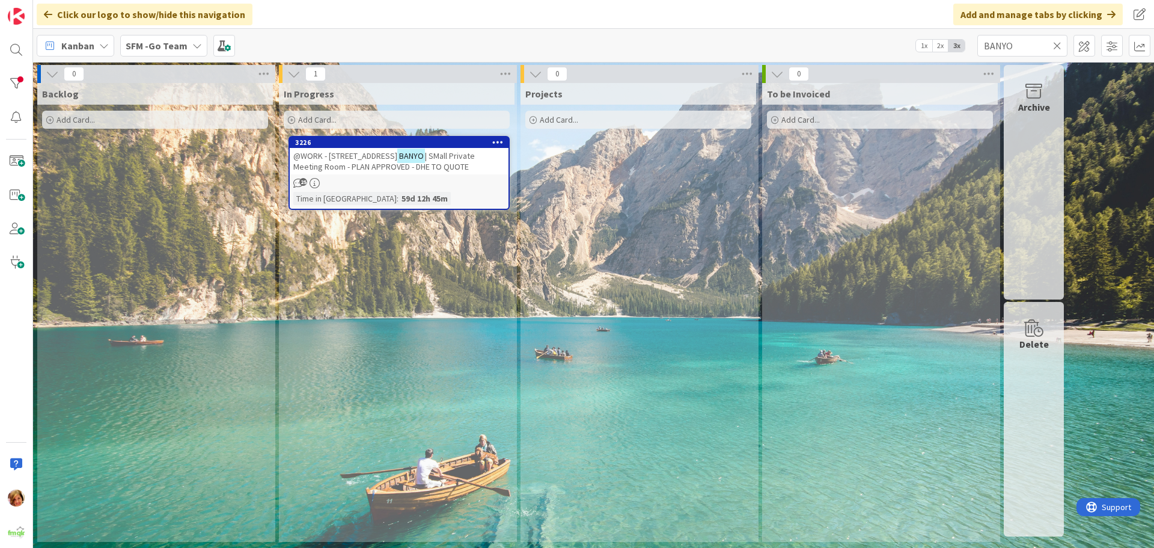
click at [347, 159] on span "@WORK - [STREET_ADDRESS]" at bounding box center [345, 155] width 104 height 11
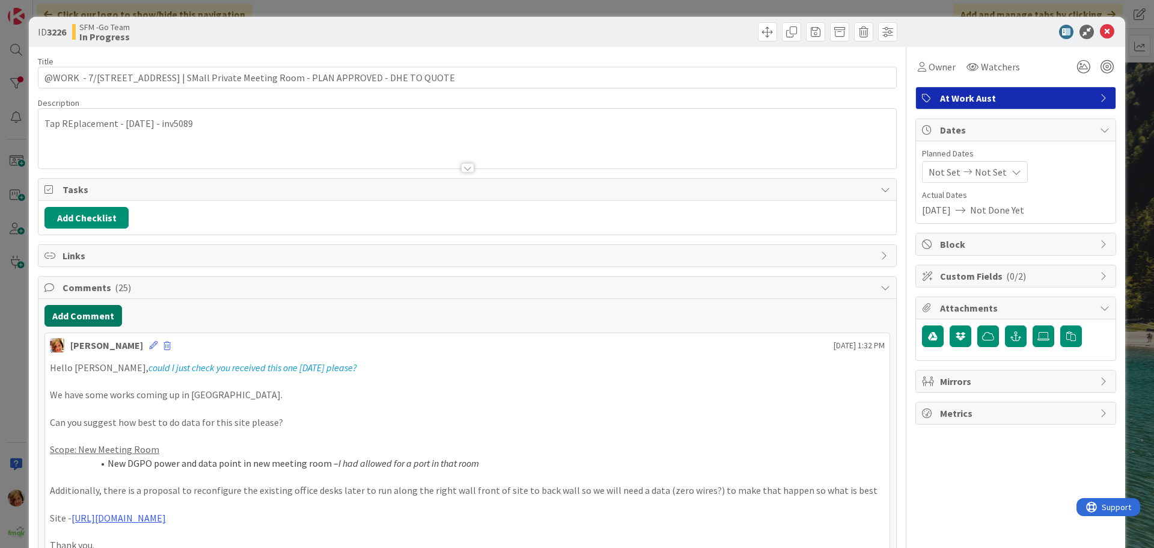
click at [65, 313] on button "Add Comment" at bounding box center [83, 316] width 78 height 22
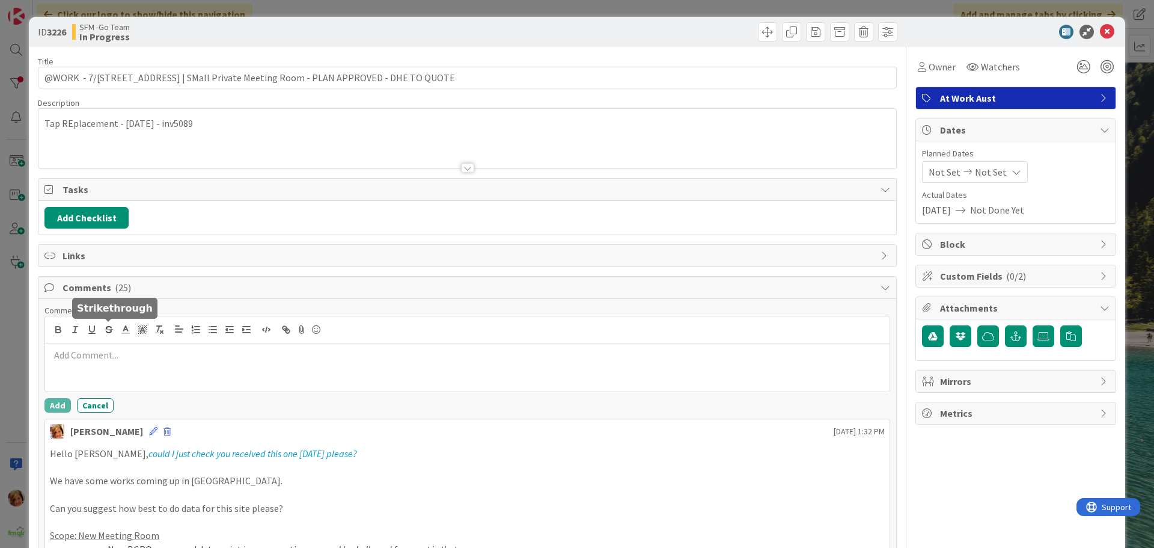
click at [189, 362] on div at bounding box center [467, 367] width 845 height 48
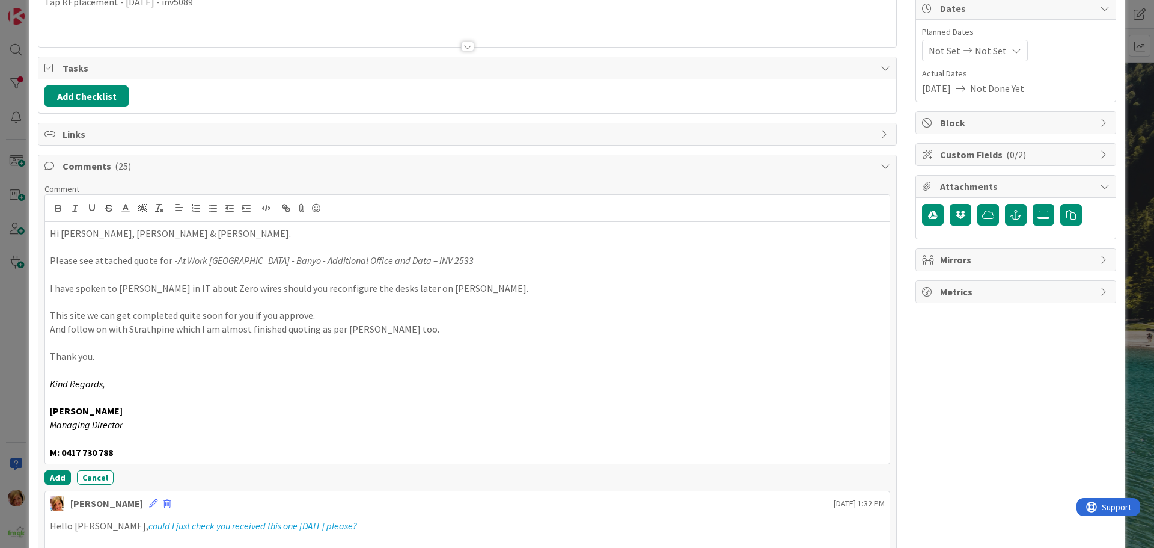
scroll to position [272, 0]
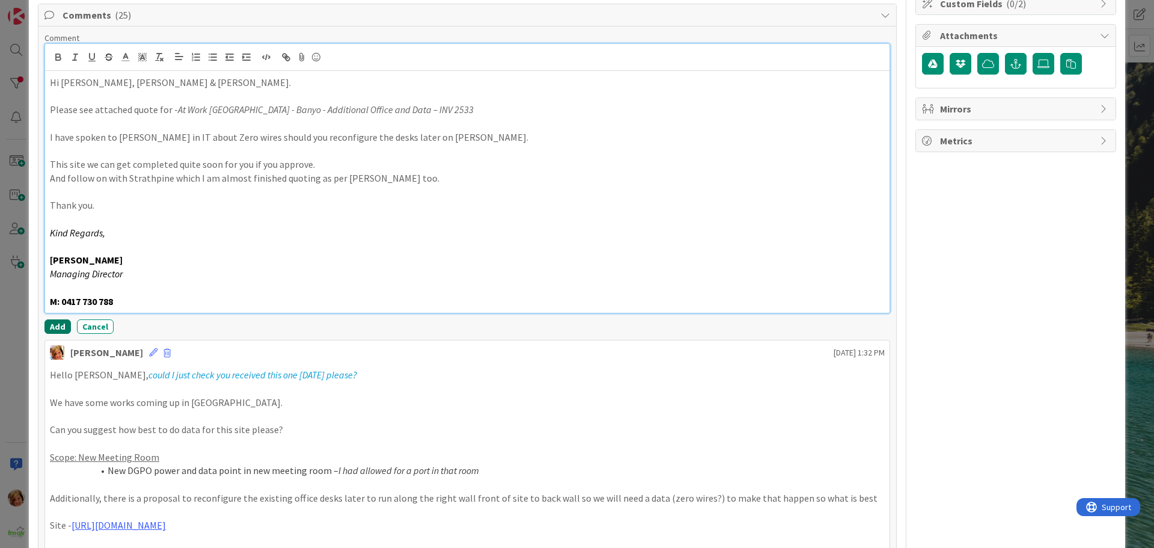
click at [53, 326] on button "Add" at bounding box center [57, 326] width 26 height 14
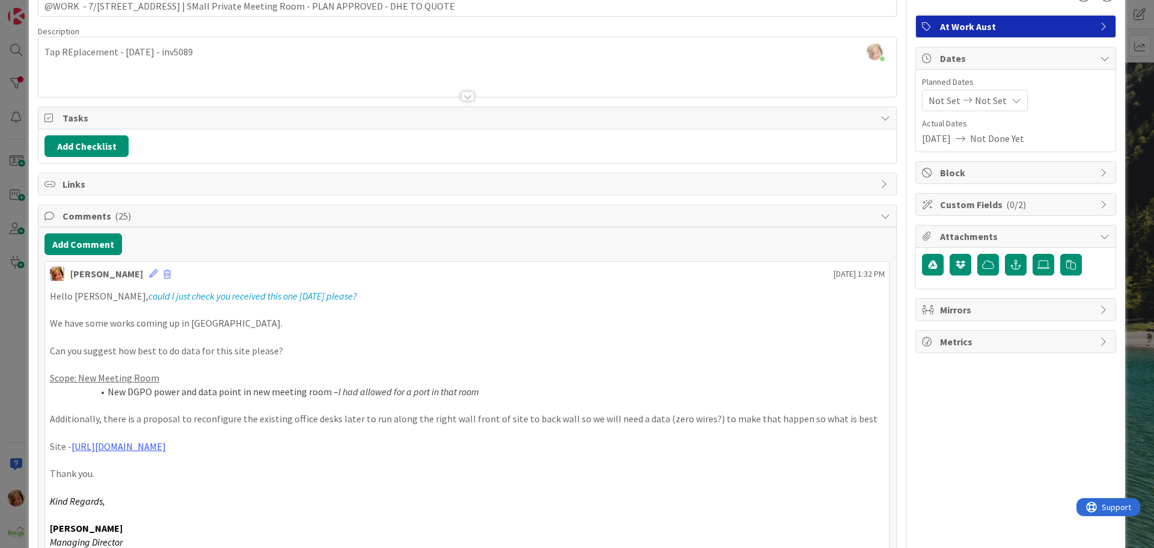
scroll to position [0, 0]
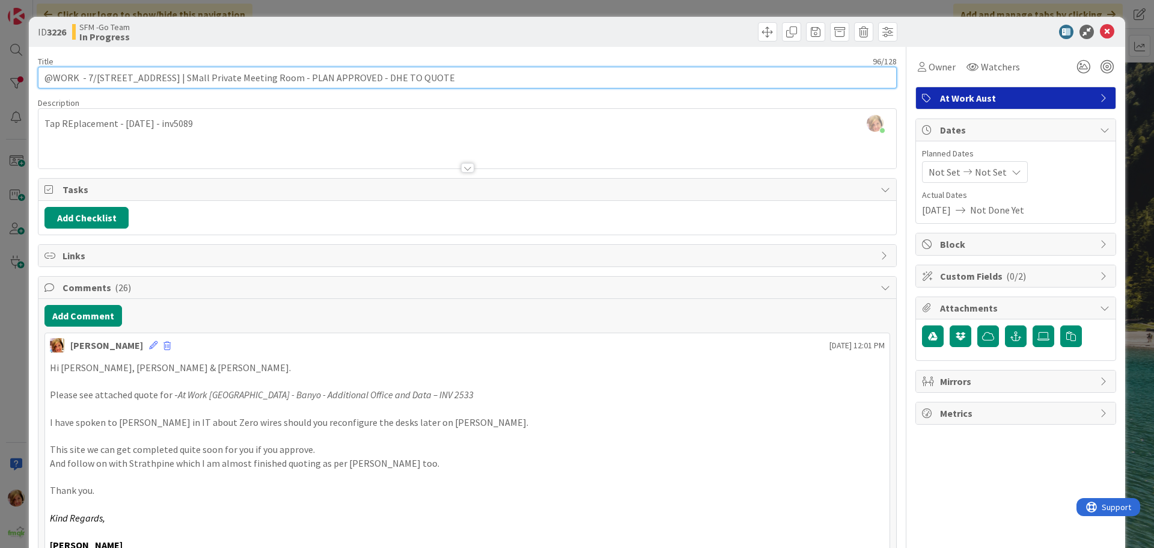
drag, startPoint x: 489, startPoint y: 81, endPoint x: 324, endPoint y: 73, distance: 164.9
click at [324, 73] on input "@WORK - 7/[STREET_ADDRESS] | SMall Private Meeting Room - PLAN APPROVED - DHE T…" at bounding box center [467, 78] width 859 height 22
type input "@WORK - 7/[STREET_ADDRESS] | SMall Private Meeting Room - QU2533 - SENT FOR APP…"
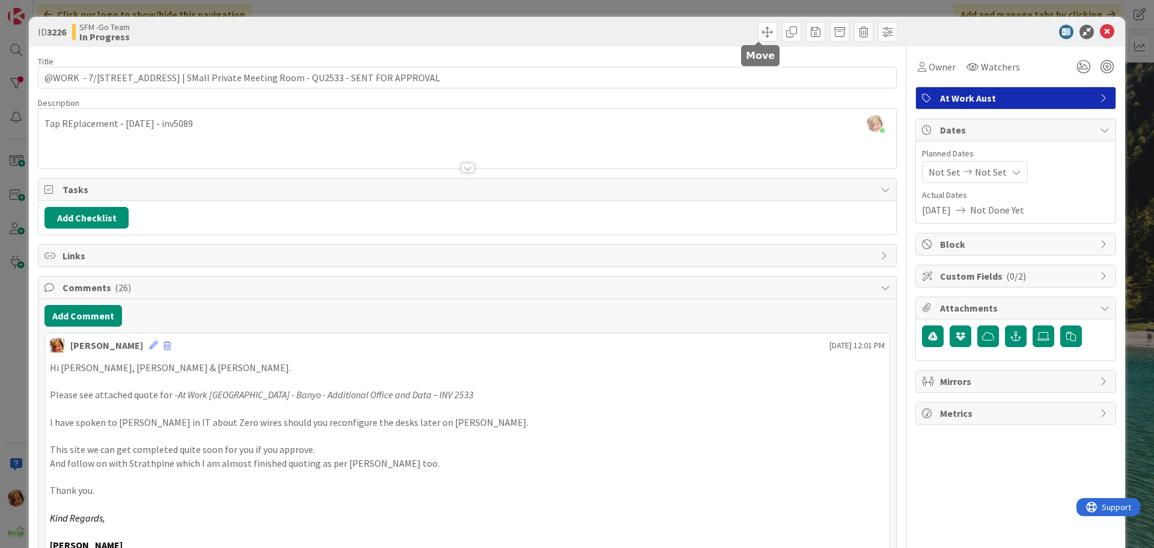
drag, startPoint x: 753, startPoint y: 32, endPoint x: 765, endPoint y: 61, distance: 31.0
click at [758, 32] on span at bounding box center [767, 31] width 19 height 19
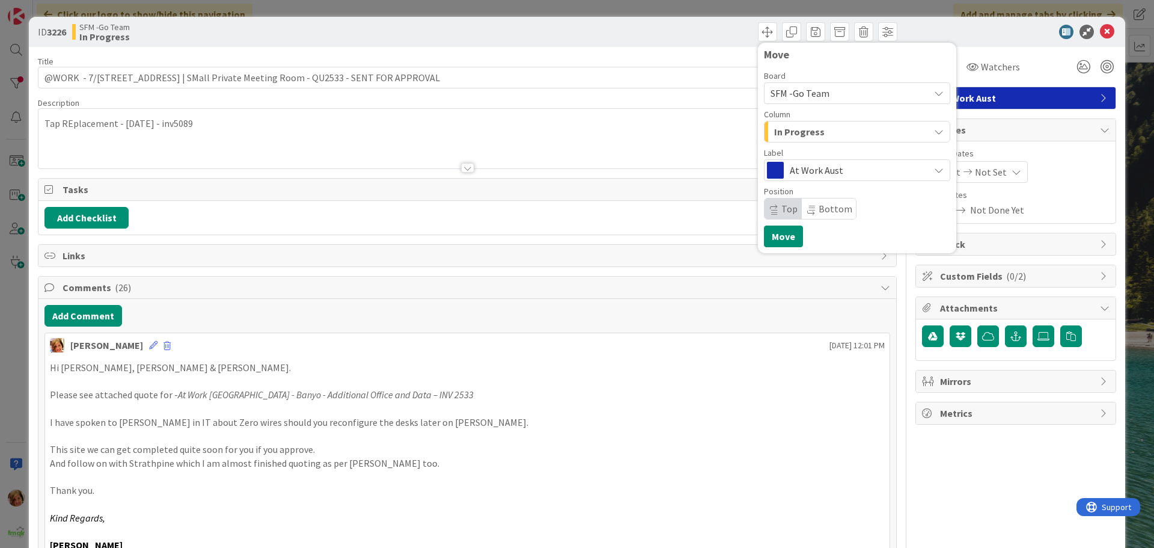
click at [816, 126] on div "In Progress" at bounding box center [850, 131] width 158 height 19
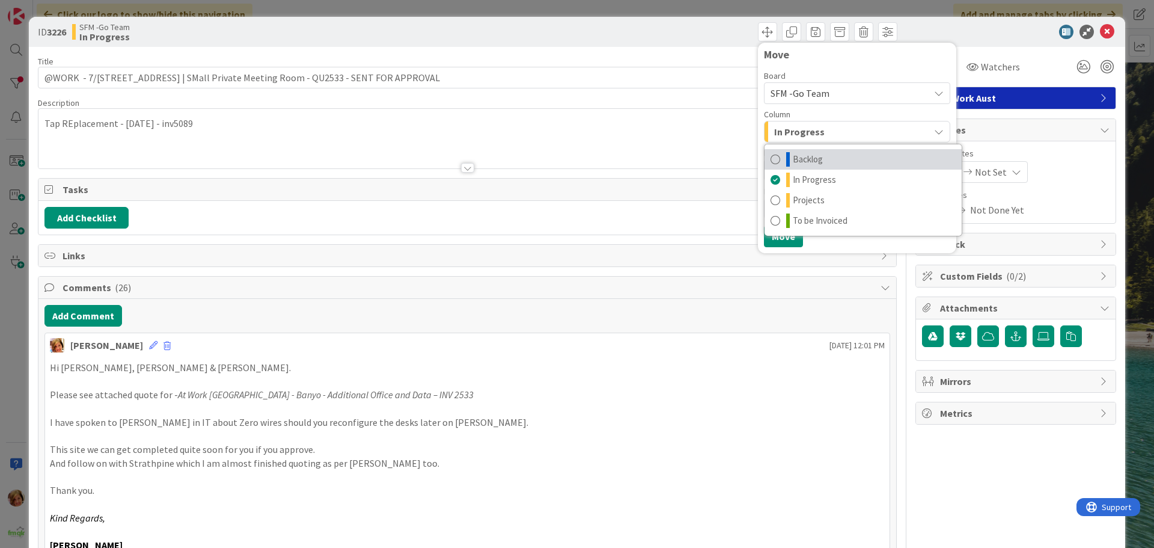
click at [810, 156] on span "Backlog" at bounding box center [808, 159] width 30 height 14
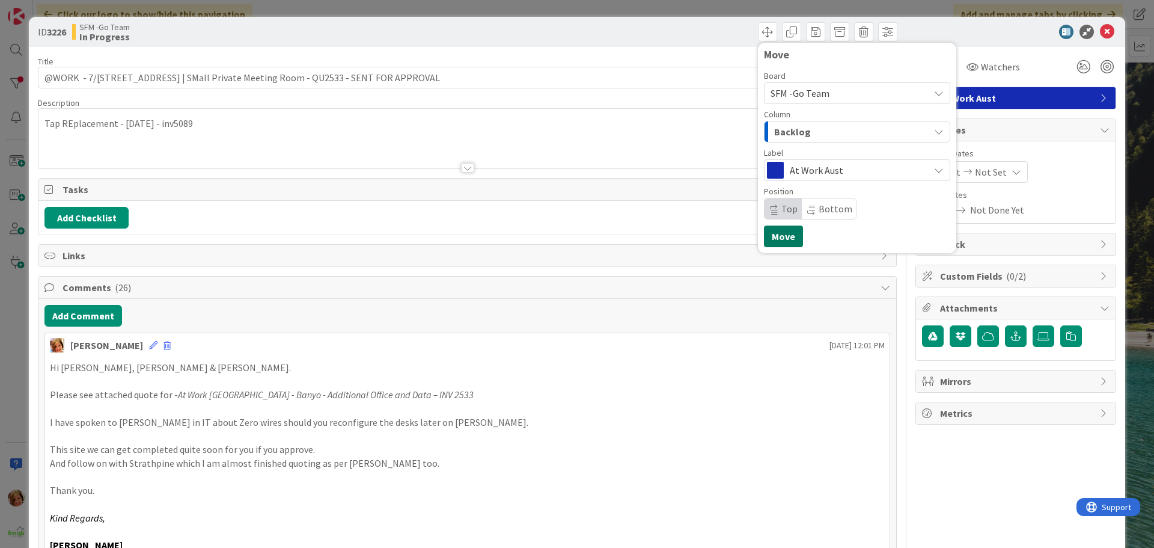
click at [777, 230] on button "Move" at bounding box center [783, 236] width 39 height 22
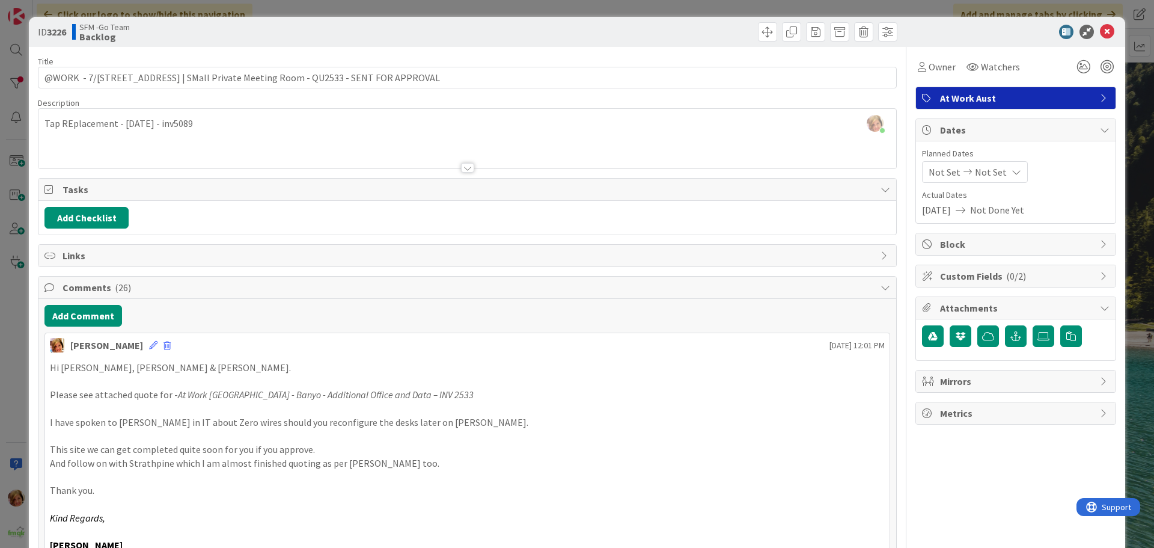
click at [697, 36] on div "Move Move" at bounding box center [684, 31] width 427 height 19
click at [1100, 32] on icon at bounding box center [1107, 32] width 14 height 14
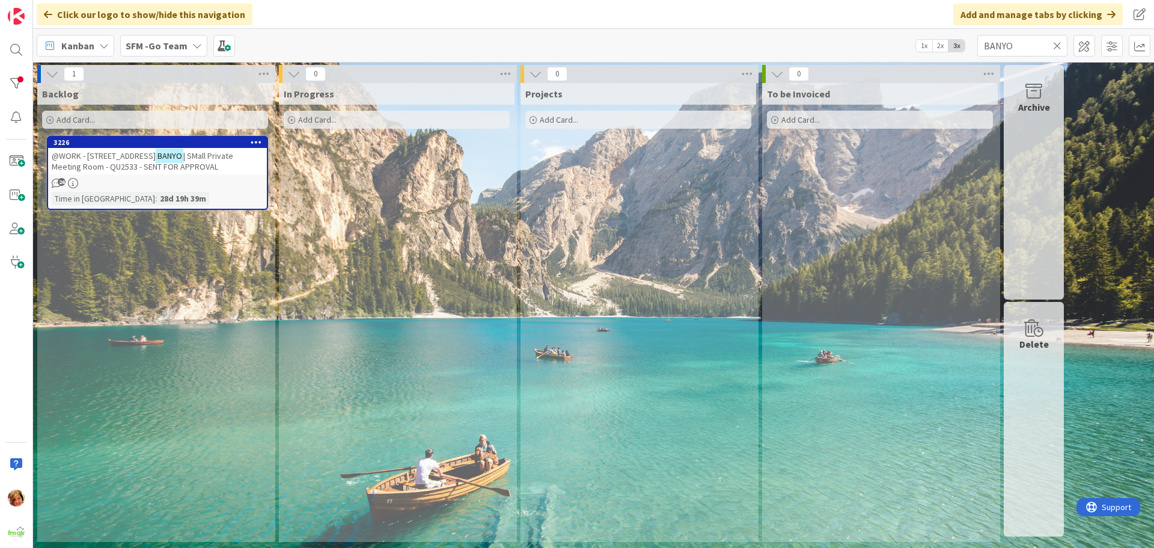
click at [1058, 43] on icon at bounding box center [1057, 45] width 8 height 11
click at [1058, 43] on input "text" at bounding box center [1022, 46] width 90 height 22
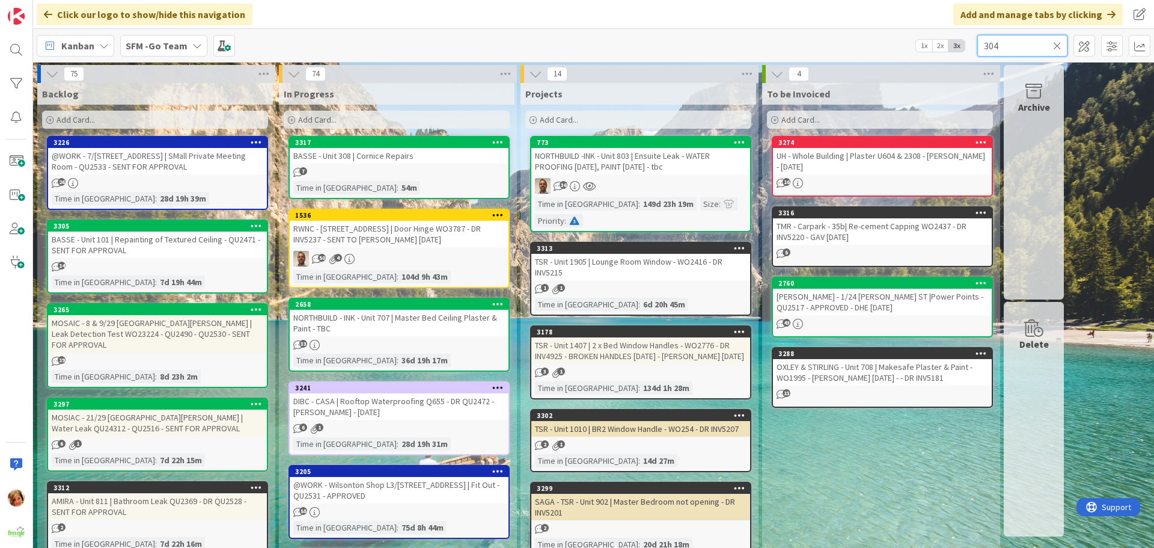
type input "304"
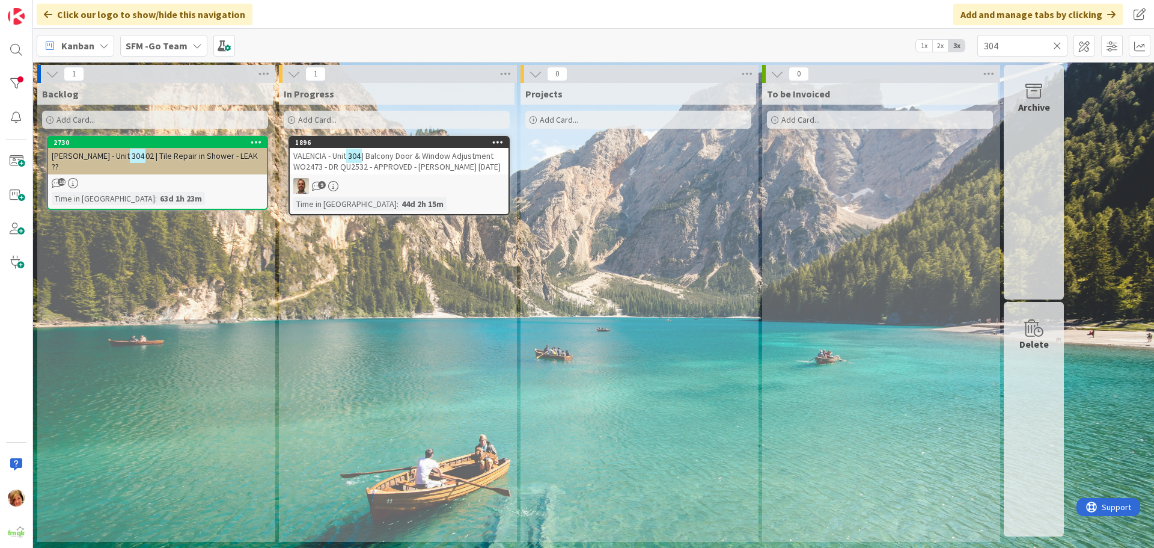
click at [405, 159] on span "| Balcony Door & Window Adjustment WO2473 - DR QU2532 - APPROVED - [PERSON_NAME…" at bounding box center [396, 161] width 207 height 22
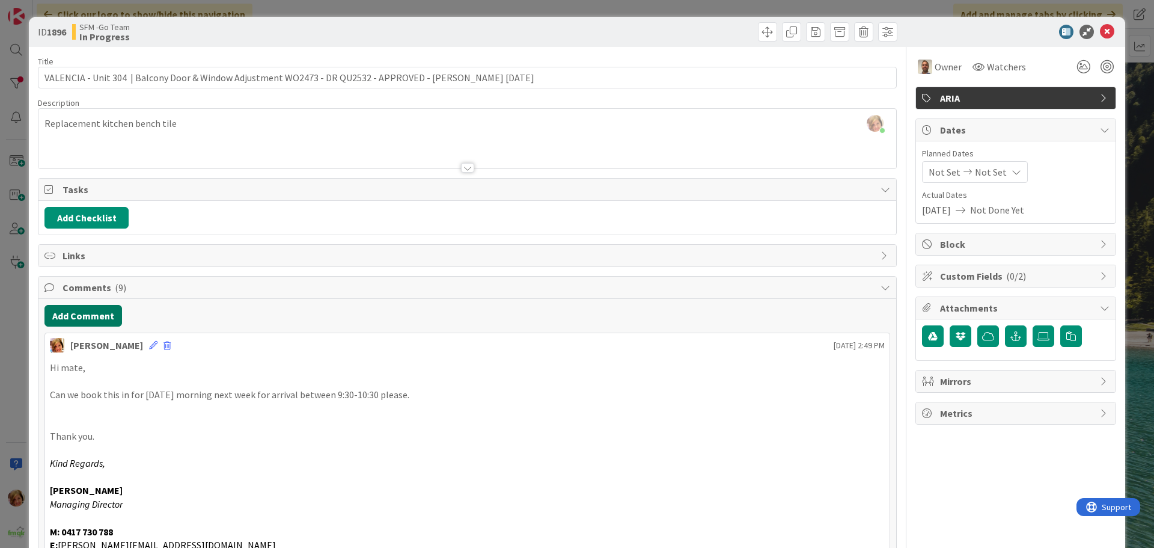
click at [64, 310] on button "Add Comment" at bounding box center [83, 316] width 78 height 22
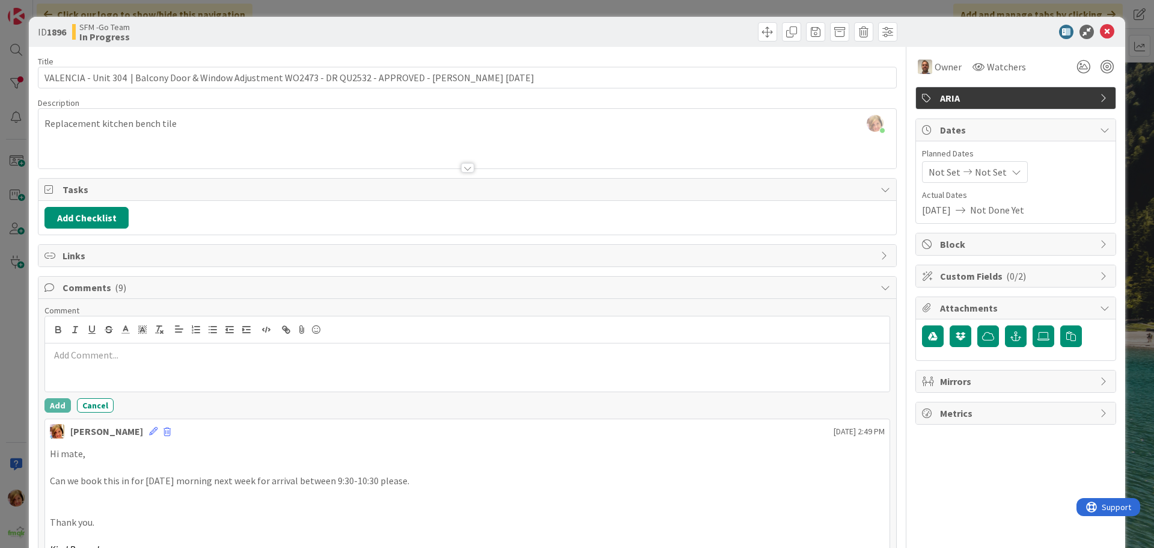
click at [99, 352] on p at bounding box center [467, 355] width 835 height 14
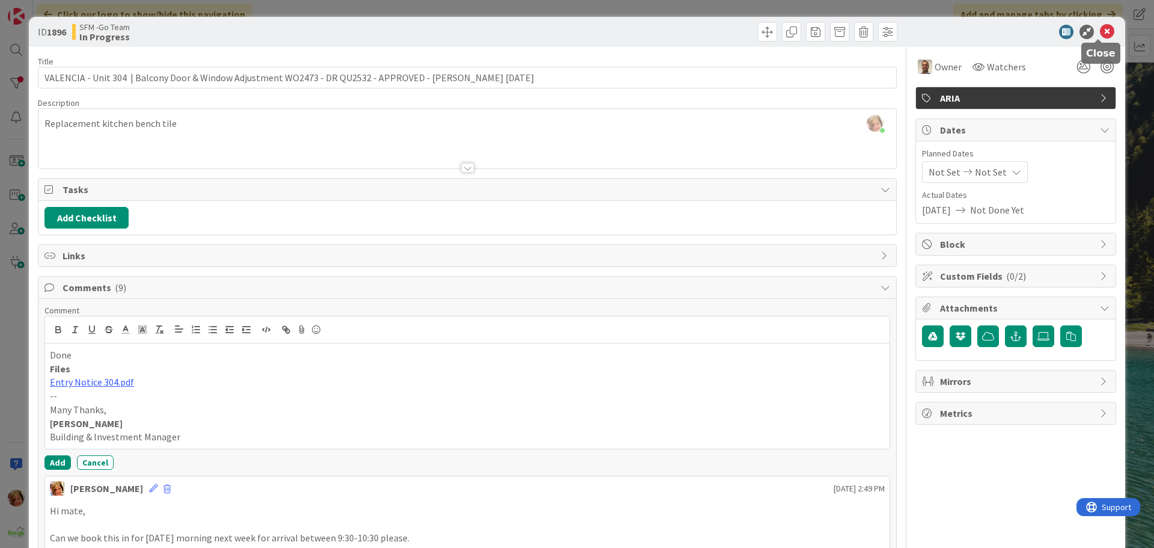
click at [1100, 29] on icon at bounding box center [1107, 32] width 14 height 14
